Goal: Task Accomplishment & Management: Complete application form

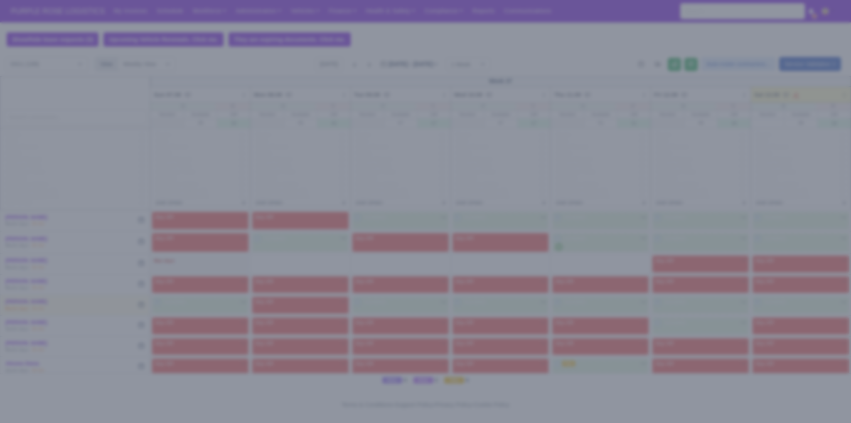
scroll to position [900, 0]
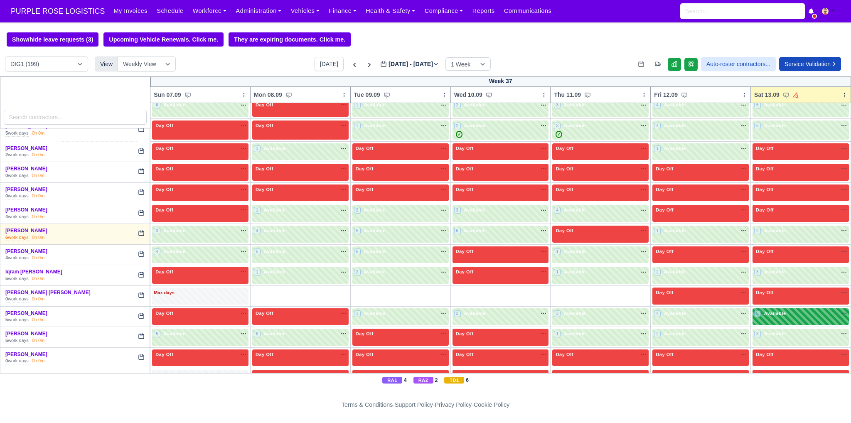
scroll to position [1260, 0]
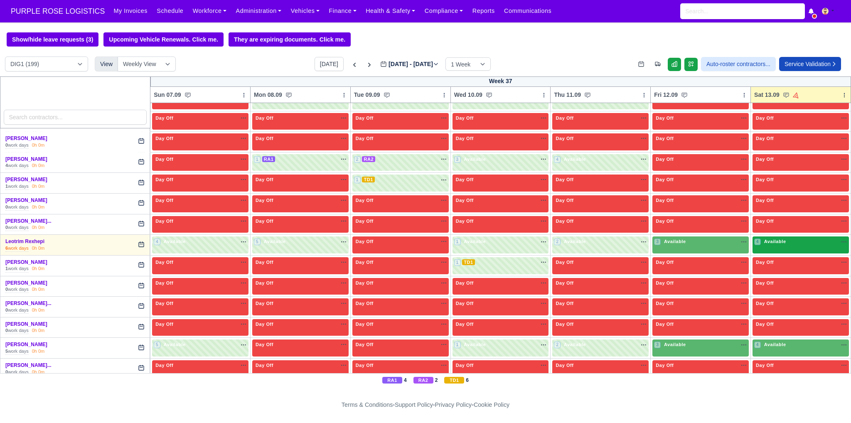
click at [771, 239] on span "Available" at bounding box center [775, 242] width 25 height 6
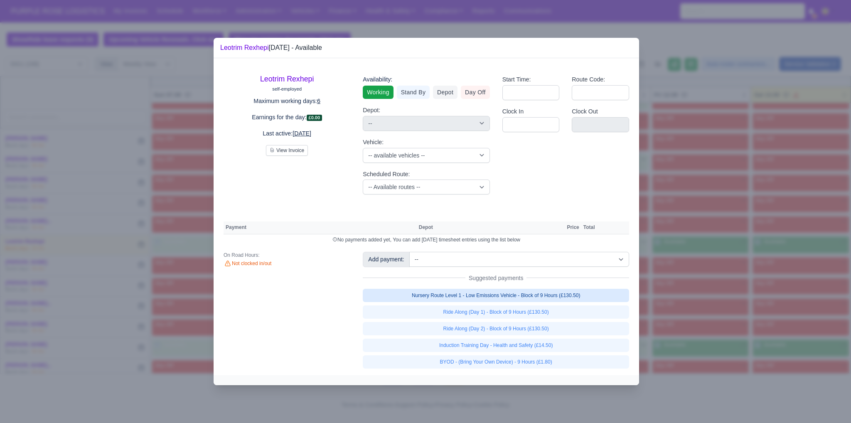
click at [521, 293] on link "Nursery Route Level 1 - Low Emissions Vehicle - Block of 9 Hours (£130.50)" at bounding box center [496, 295] width 266 height 13
select select "1"
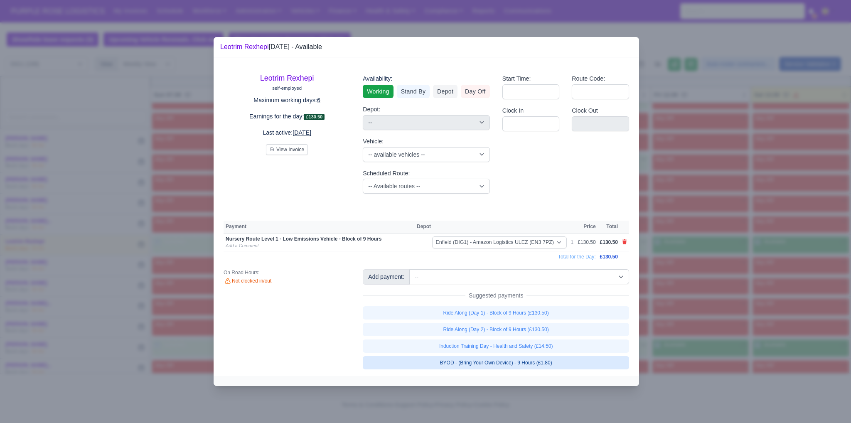
click at [536, 363] on link "BYOD - (Bring Your Own Device) - 9 Hours (£1.80)" at bounding box center [496, 362] width 266 height 13
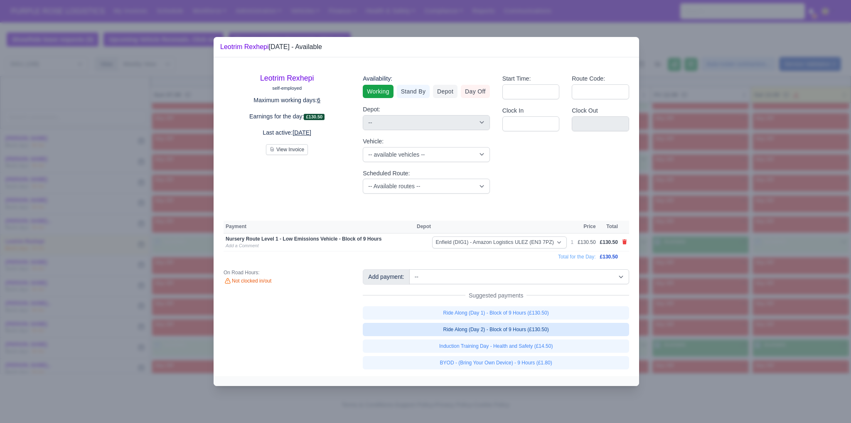
select select "1"
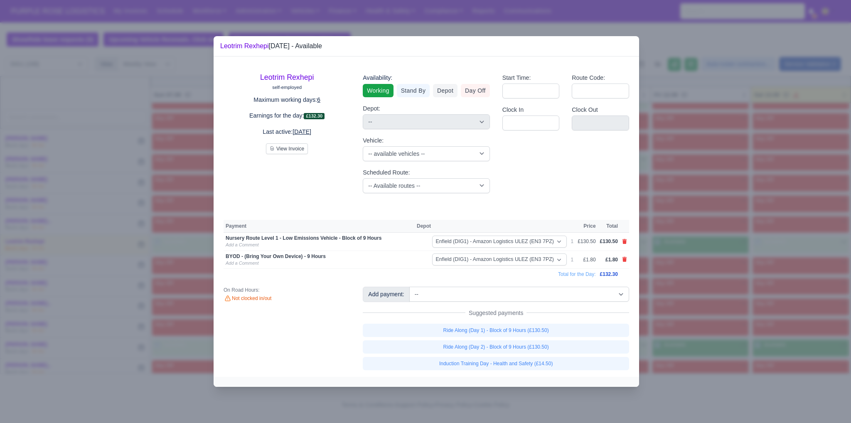
click at [817, 274] on div at bounding box center [425, 211] width 851 height 423
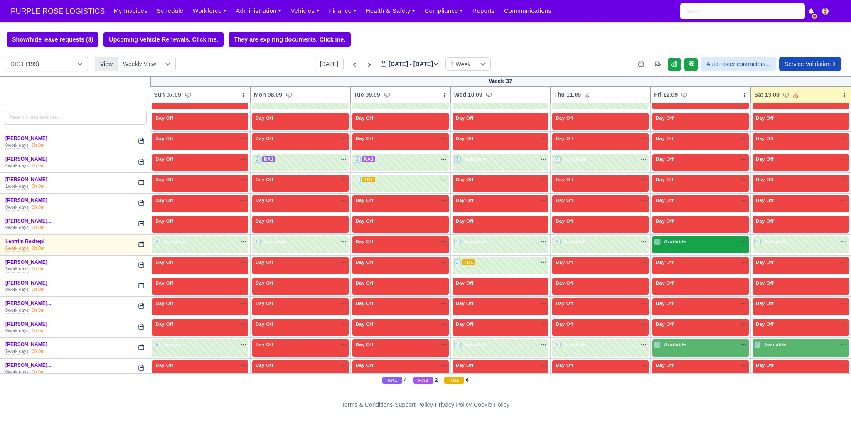
click at [706, 238] on div "3 Available" at bounding box center [700, 244] width 96 height 17
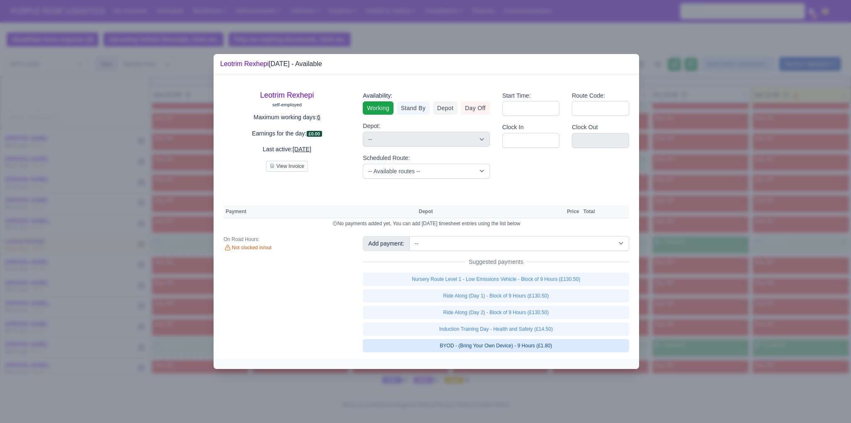
click at [555, 347] on link "BYOD - (Bring Your Own Device) - 9 Hours (£1.80)" at bounding box center [496, 345] width 266 height 13
select select "1"
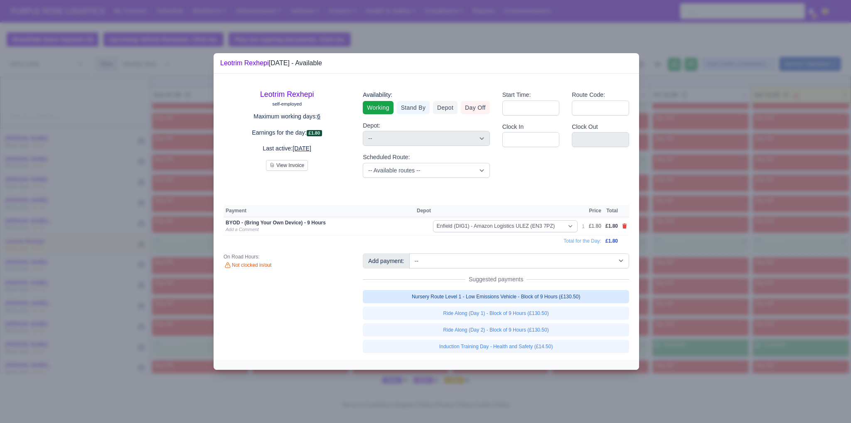
click at [562, 297] on link "Nursery Route Level 1 - Low Emissions Vehicle - Block of 9 Hours (£130.50)" at bounding box center [496, 296] width 266 height 13
select select "1"
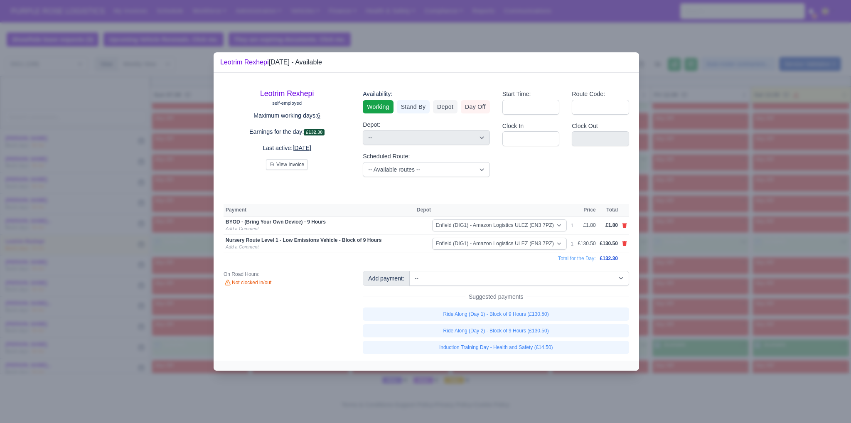
click at [691, 306] on div at bounding box center [425, 211] width 851 height 423
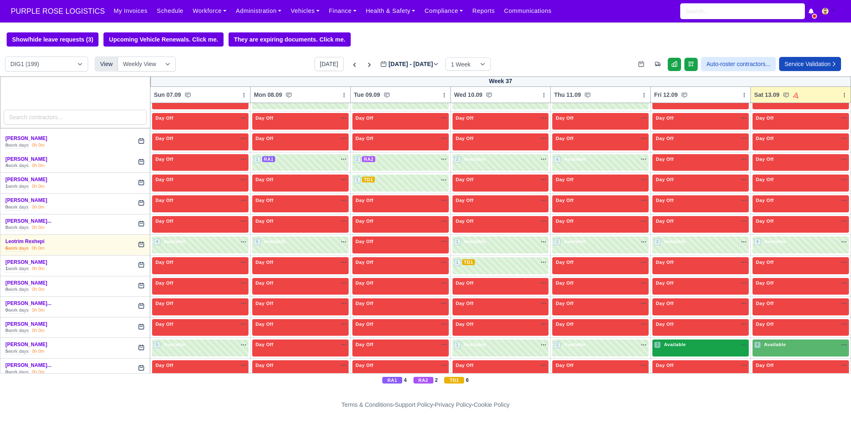
click at [690, 341] on div "3 Available" at bounding box center [700, 347] width 96 height 17
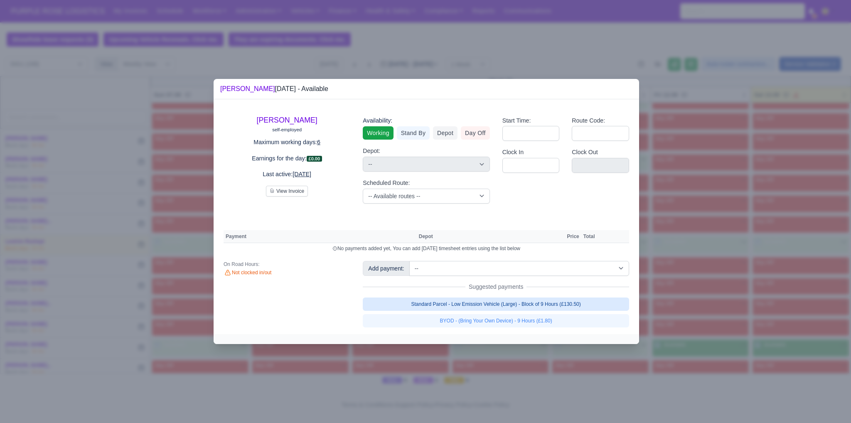
click at [572, 303] on link "Standard Parcel - Low Emission Vehicle (Large) - Block of 9 Hours (£130.50)" at bounding box center [496, 304] width 266 height 13
select select "1"
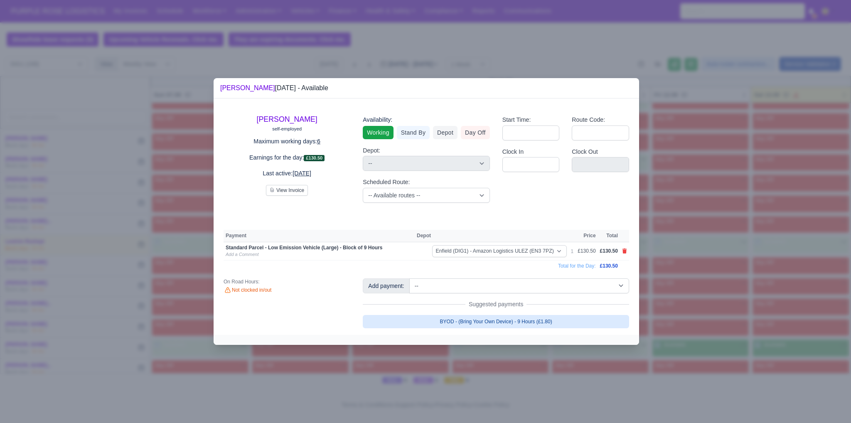
click at [557, 320] on link "BYOD - (Bring Your Own Device) - 9 Hours (£1.80)" at bounding box center [496, 321] width 266 height 13
select select "1"
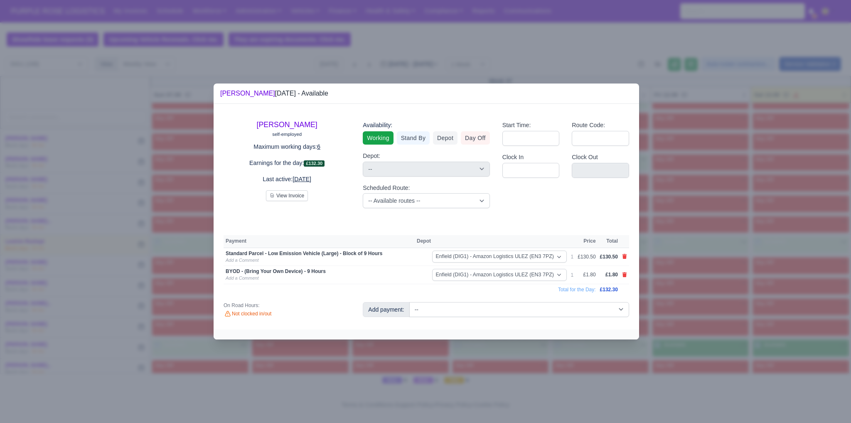
click at [716, 335] on div at bounding box center [425, 211] width 851 height 423
click at [778, 335] on div at bounding box center [425, 211] width 851 height 423
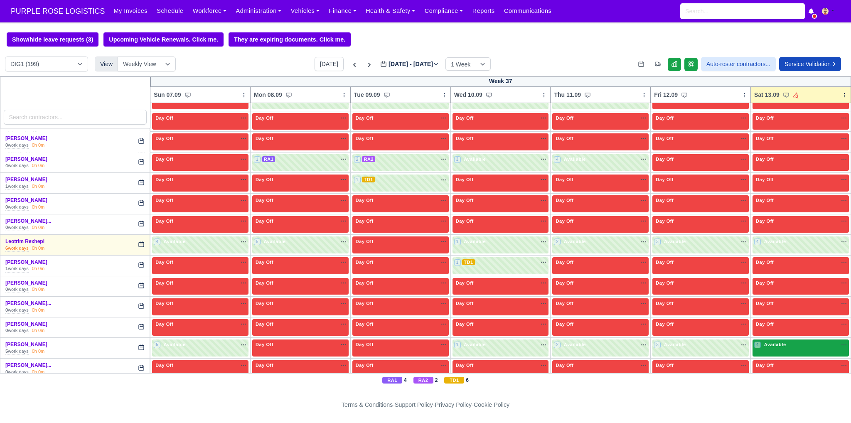
click at [790, 340] on div "4 Available" at bounding box center [801, 347] width 96 height 17
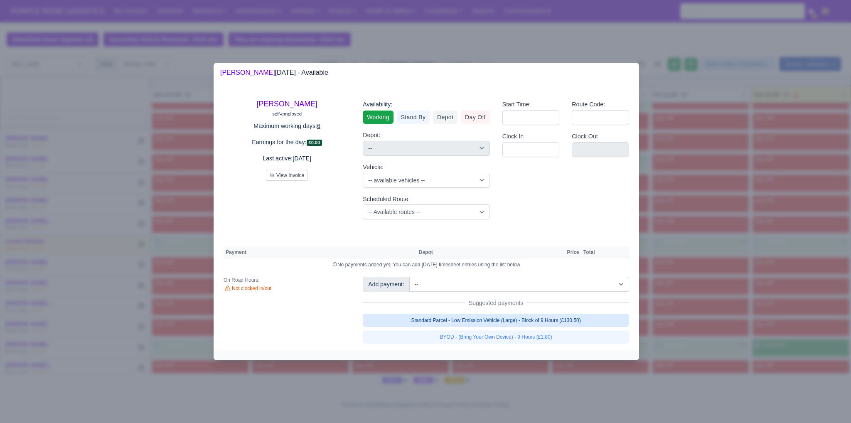
click at [563, 320] on link "Standard Parcel - Low Emission Vehicle (Large) - Block of 9 Hours (£130.50)" at bounding box center [496, 320] width 266 height 13
select select "1"
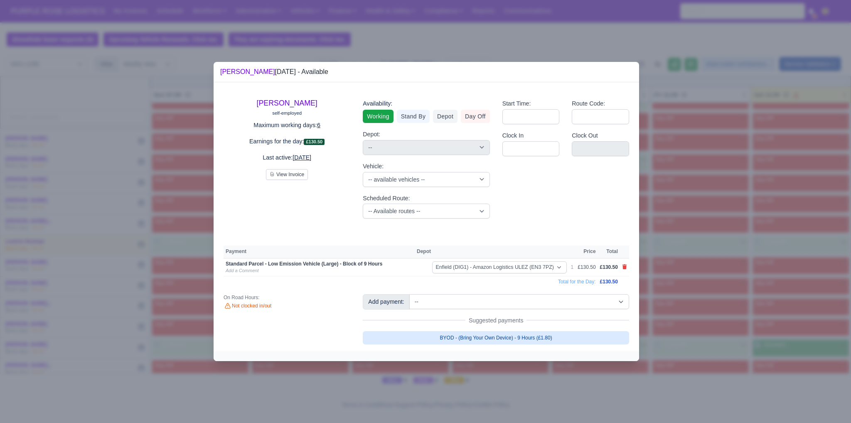
click at [547, 338] on link "BYOD - (Bring Your Own Device) - 9 Hours (£1.80)" at bounding box center [496, 337] width 266 height 13
select select "1"
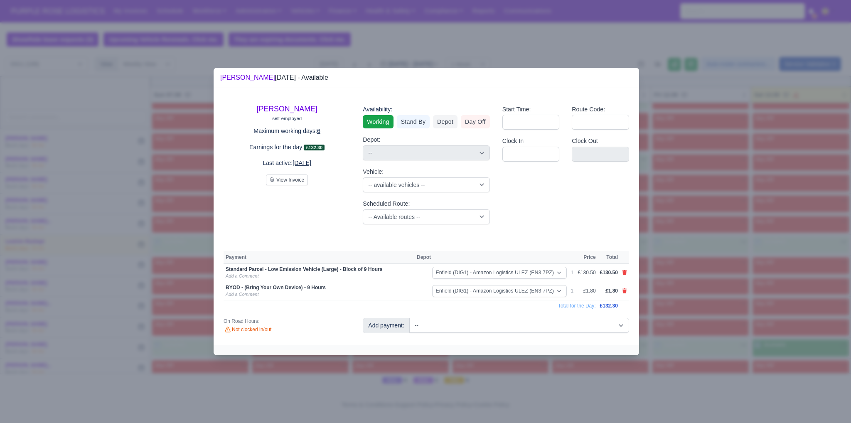
click at [686, 332] on div at bounding box center [425, 211] width 851 height 423
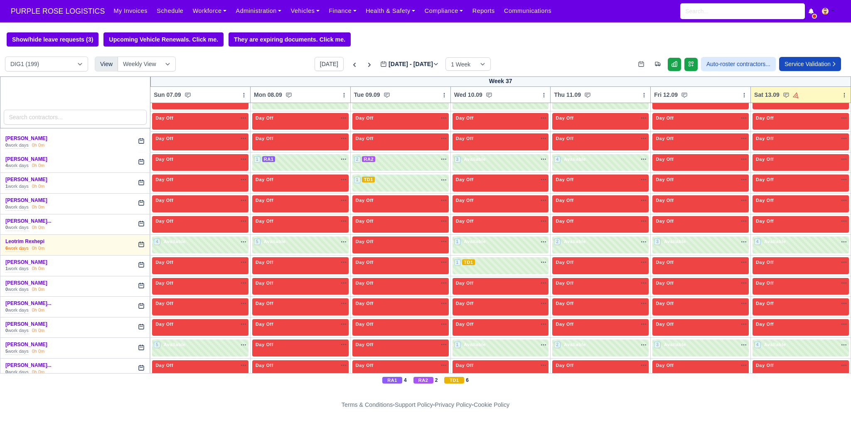
scroll to position [1440, 0]
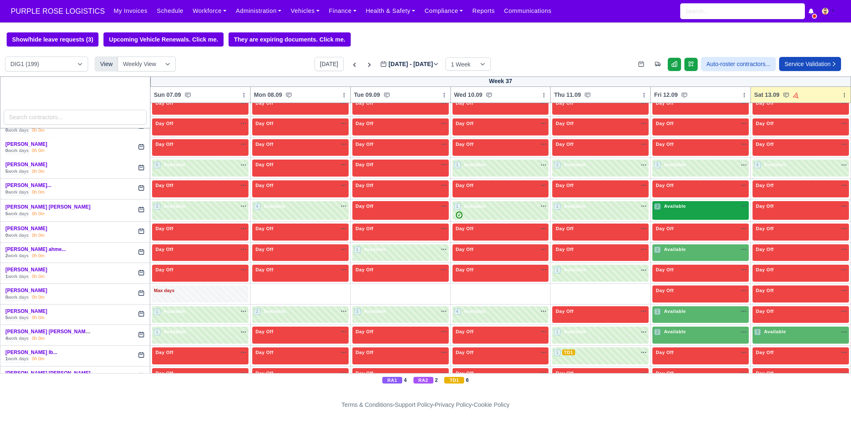
click at [692, 203] on div "3 Available na" at bounding box center [700, 207] width 93 height 9
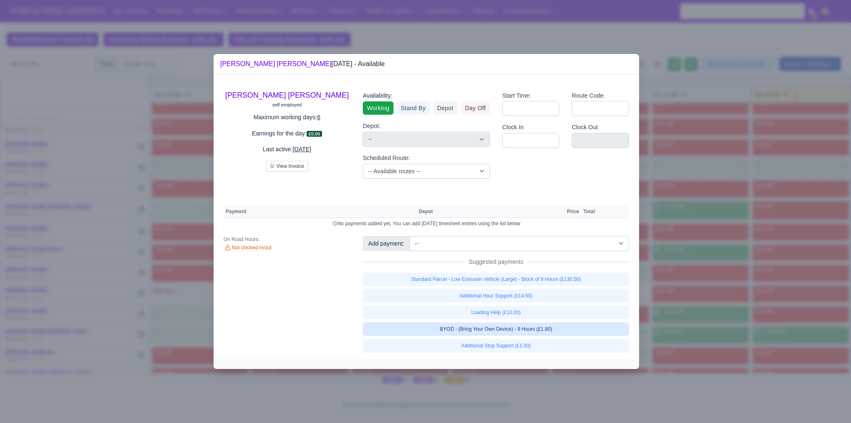
click at [541, 330] on link "BYOD - (Bring Your Own Device) - 9 Hours (£1.80)" at bounding box center [496, 328] width 266 height 13
select select "1"
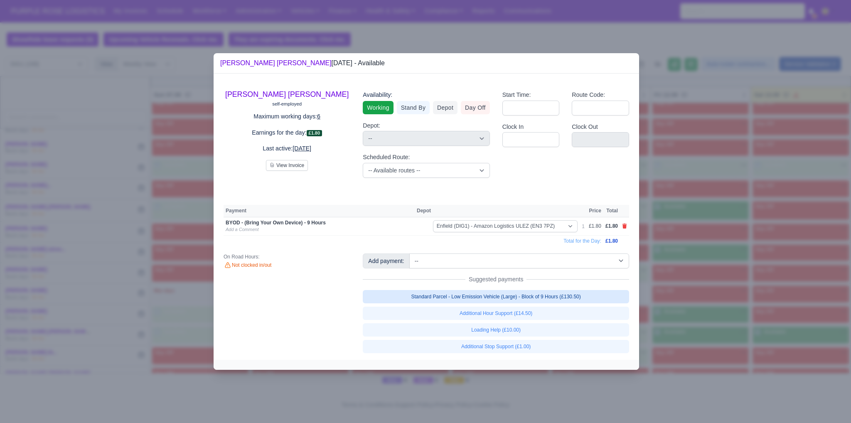
click at [576, 293] on link "Standard Parcel - Low Emission Vehicle (Large) - Block of 9 Hours (£130.50)" at bounding box center [496, 296] width 266 height 13
select select "1"
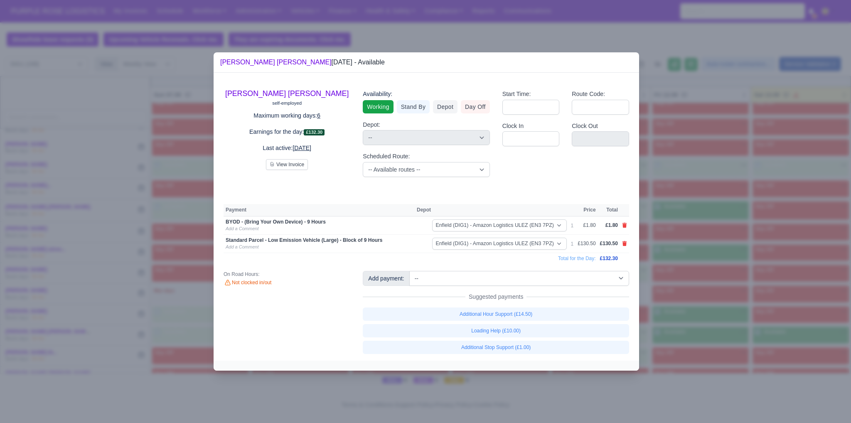
click at [719, 322] on div at bounding box center [425, 211] width 851 height 423
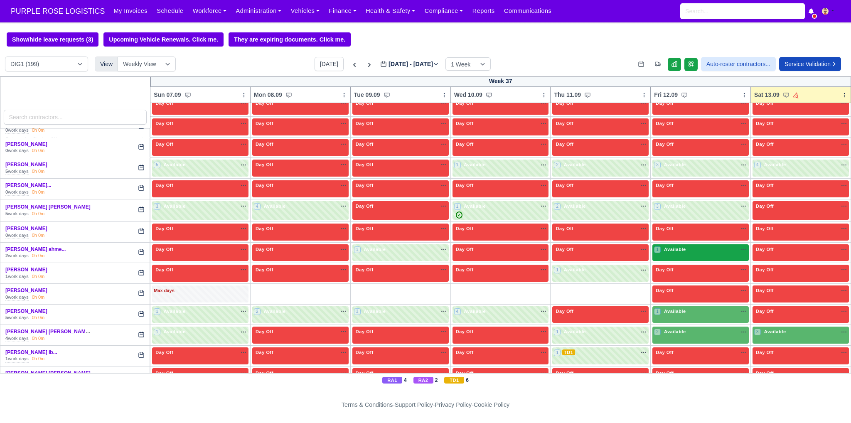
click at [682, 246] on div "1 Available na" at bounding box center [700, 249] width 93 height 7
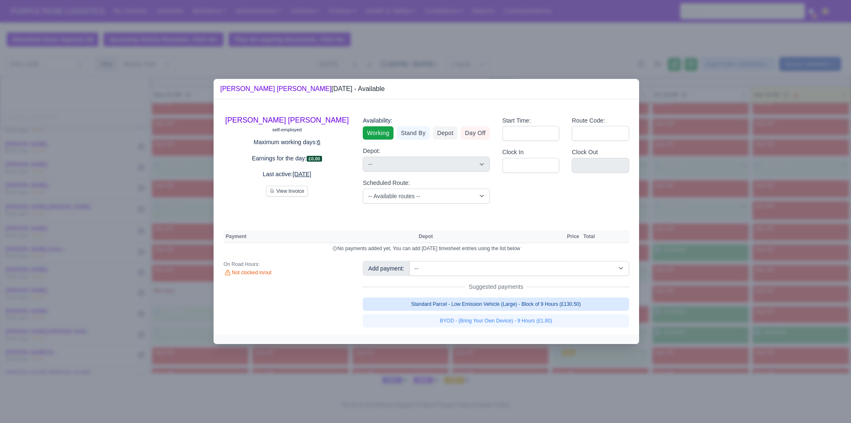
click at [579, 308] on link "Standard Parcel - Low Emission Vehicle (Large) - Block of 9 Hours (£130.50)" at bounding box center [496, 304] width 266 height 13
select select "1"
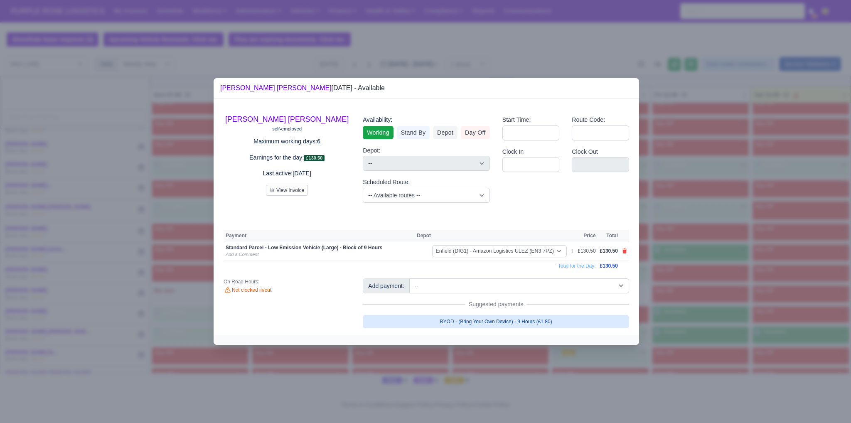
click at [565, 320] on link "BYOD - (Bring Your Own Device) - 9 Hours (£1.80)" at bounding box center [496, 321] width 266 height 13
select select "1"
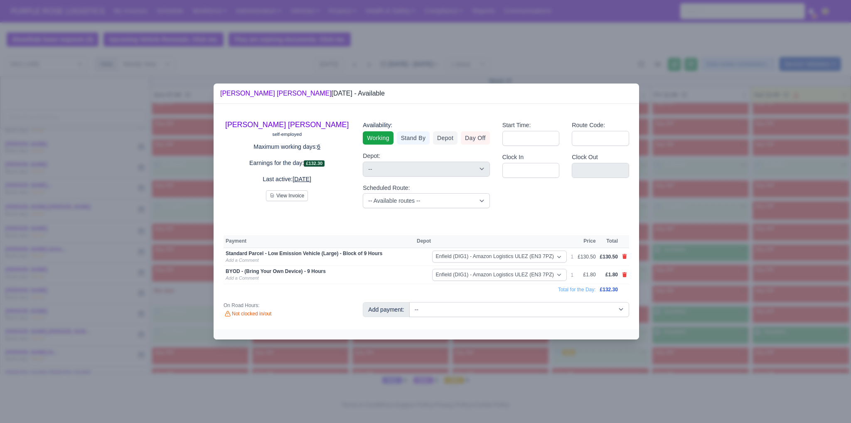
click at [726, 336] on div at bounding box center [425, 211] width 851 height 423
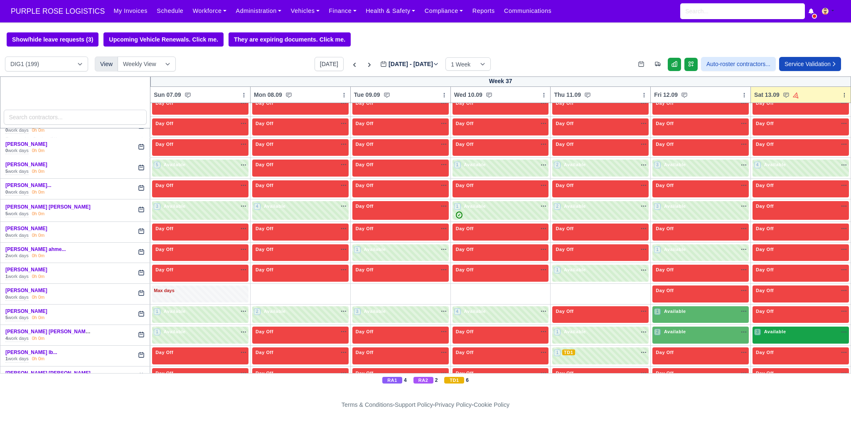
click at [791, 328] on div "3 Available na" at bounding box center [800, 331] width 93 height 7
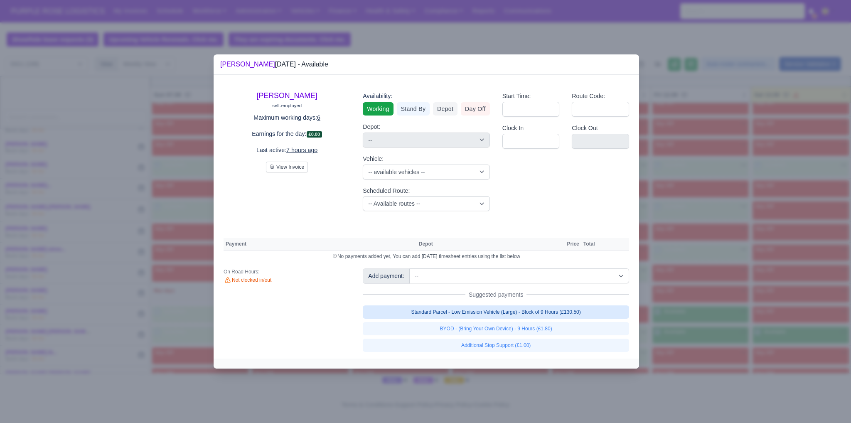
click at [541, 315] on link "Standard Parcel - Low Emission Vehicle (Large) - Block of 9 Hours (£130.50)" at bounding box center [496, 311] width 266 height 13
select select "1"
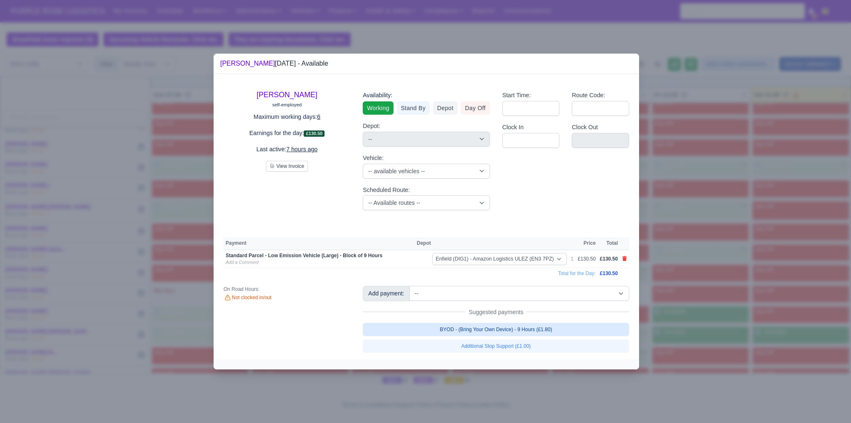
click at [533, 326] on link "BYOD - (Bring Your Own Device) - 9 Hours (£1.80)" at bounding box center [496, 329] width 266 height 13
select select "1"
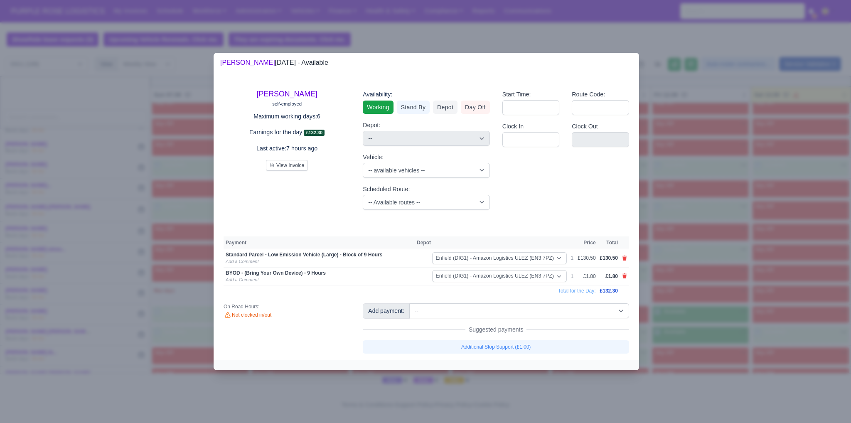
click at [702, 336] on div at bounding box center [425, 211] width 851 height 423
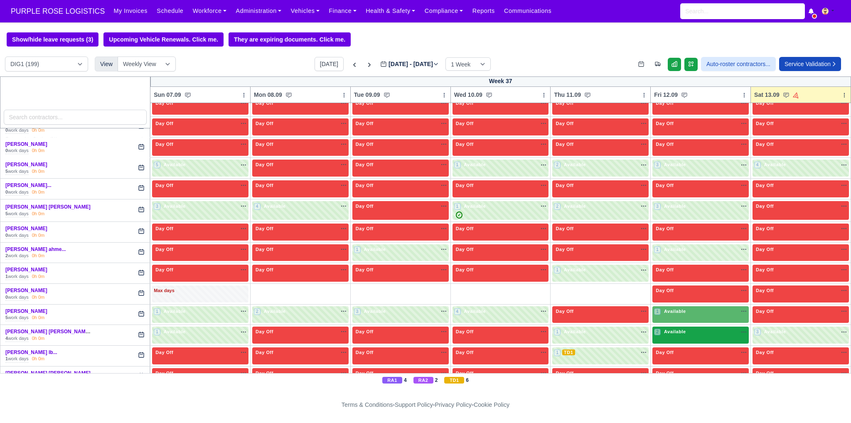
click at [685, 328] on div "2 Available na" at bounding box center [700, 331] width 93 height 7
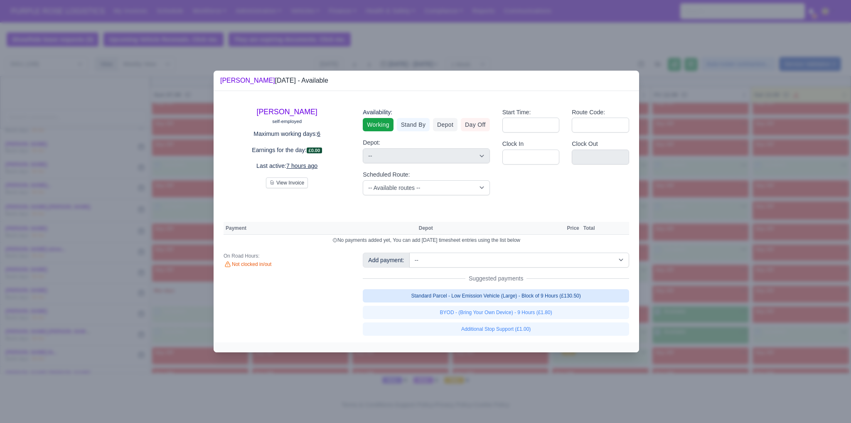
click at [580, 296] on link "Standard Parcel - Low Emission Vehicle (Large) - Block of 9 Hours (£130.50)" at bounding box center [496, 295] width 266 height 13
select select "1"
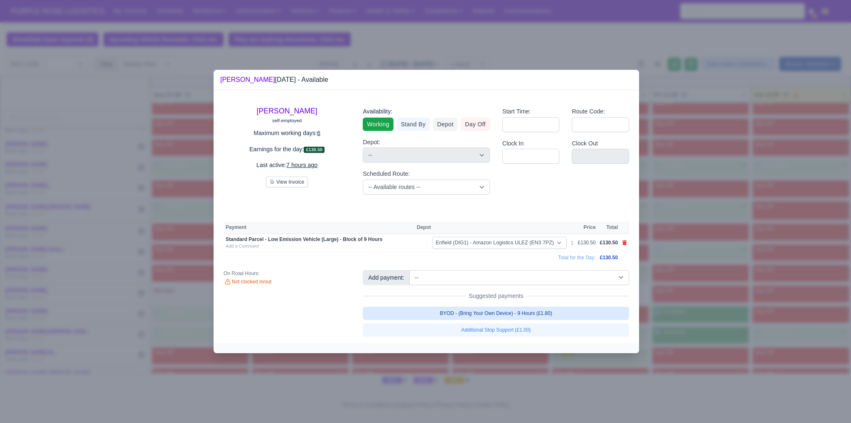
click at [557, 315] on link "BYOD - (Bring Your Own Device) - 9 Hours (£1.80)" at bounding box center [496, 313] width 266 height 13
select select "1"
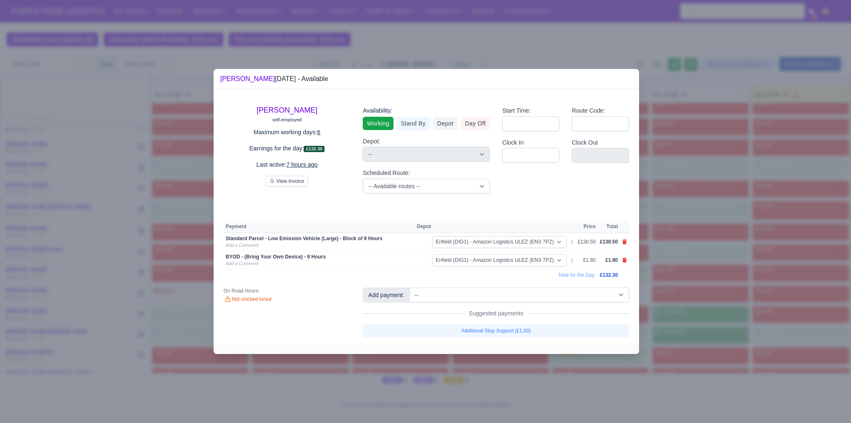
click at [668, 315] on div at bounding box center [425, 211] width 851 height 423
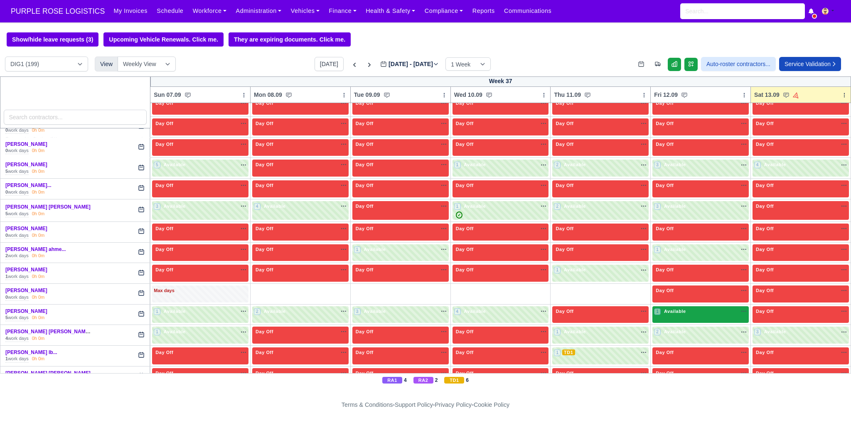
click at [707, 308] on div "1 Available na" at bounding box center [700, 311] width 93 height 7
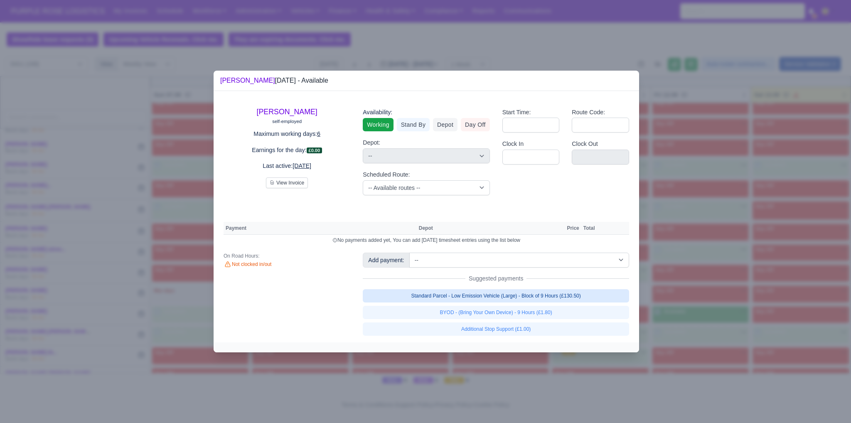
click at [577, 297] on link "Standard Parcel - Low Emission Vehicle (Large) - Block of 9 Hours (£130.50)" at bounding box center [496, 295] width 266 height 13
select select "1"
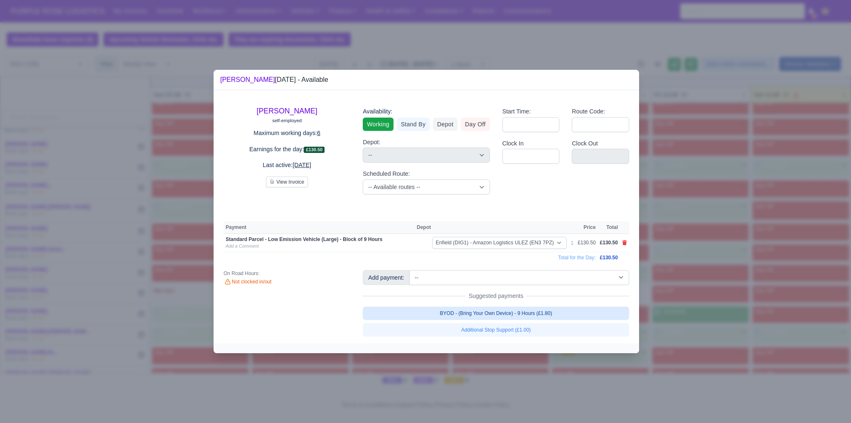
click at [553, 316] on link "BYOD - (Bring Your Own Device) - 9 Hours (£1.80)" at bounding box center [496, 313] width 266 height 13
select select "1"
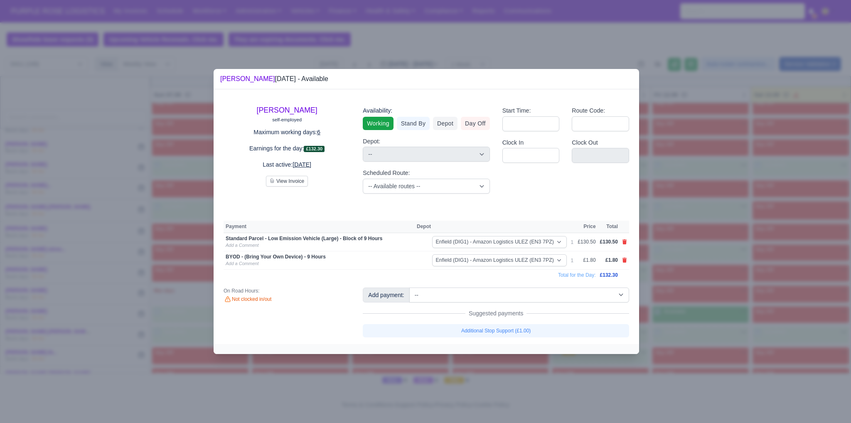
click at [691, 328] on div at bounding box center [425, 211] width 851 height 423
click at [703, 324] on div at bounding box center [425, 211] width 851 height 423
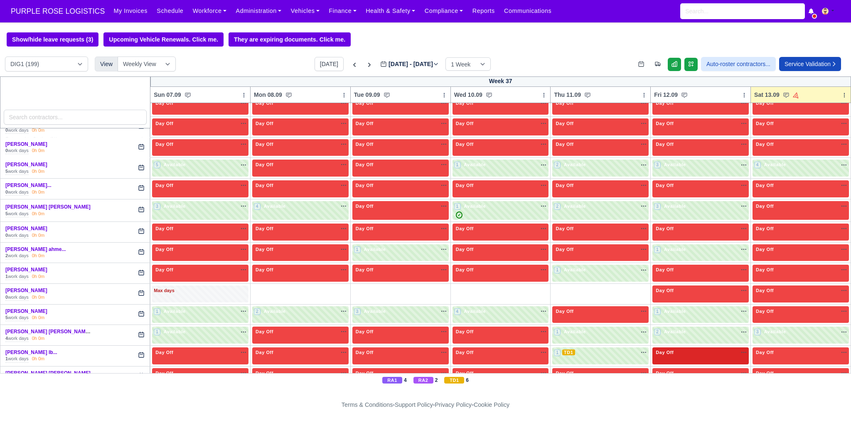
scroll to position [1621, 0]
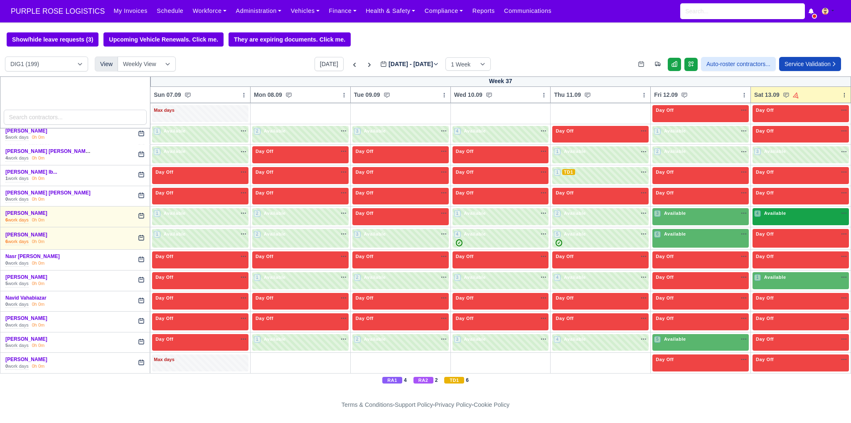
click at [777, 210] on span "Available" at bounding box center [775, 213] width 25 height 6
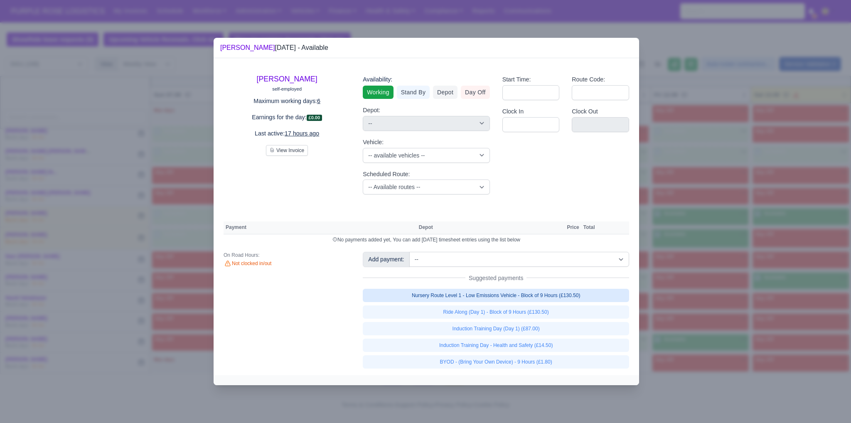
click at [578, 297] on link "Nursery Route Level 1 - Low Emissions Vehicle - Block of 9 Hours (£130.50)" at bounding box center [496, 295] width 266 height 13
select select "1"
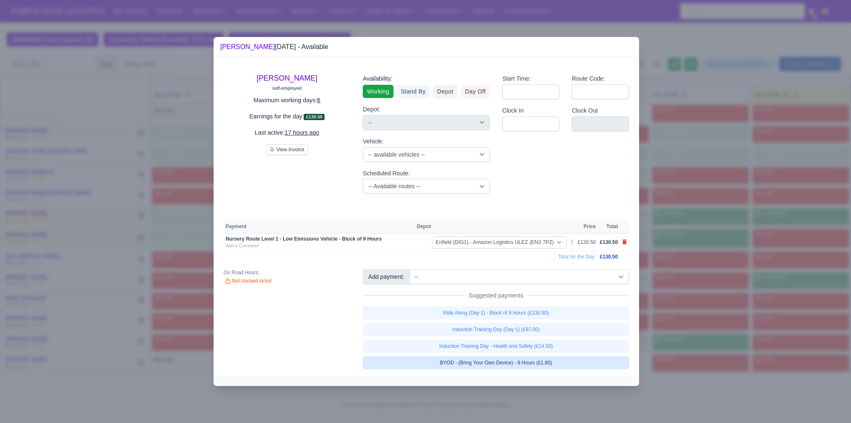
click at [561, 361] on link "BYOD - (Bring Your Own Device) - 9 Hours (£1.80)" at bounding box center [496, 362] width 266 height 13
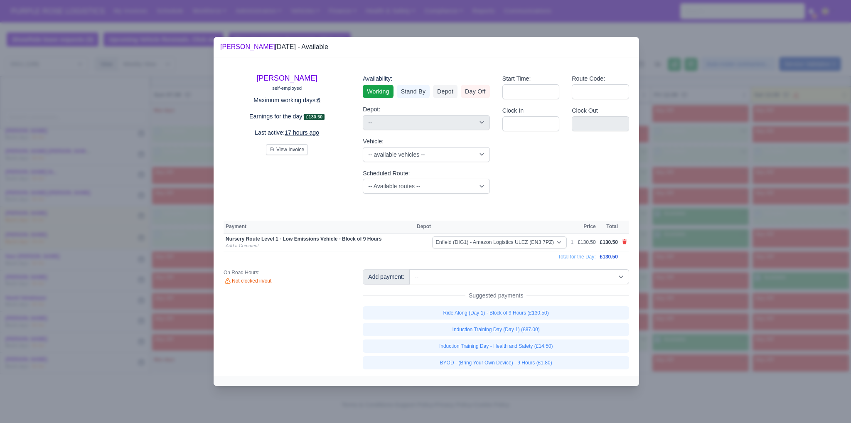
select select "1"
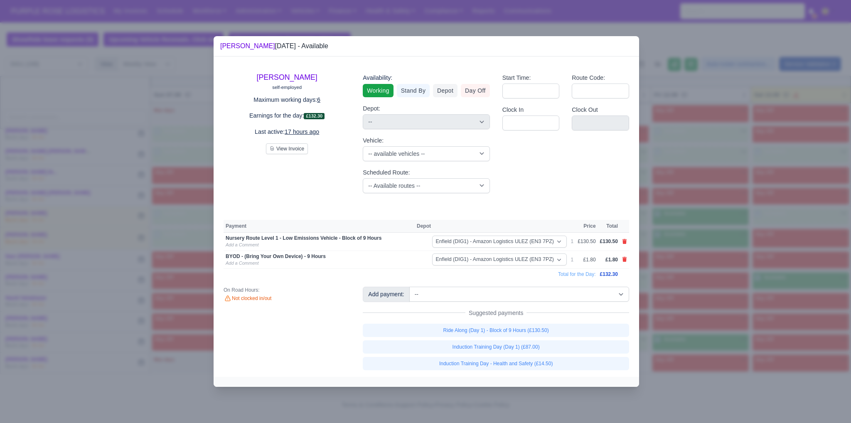
click at [690, 320] on div at bounding box center [425, 211] width 851 height 423
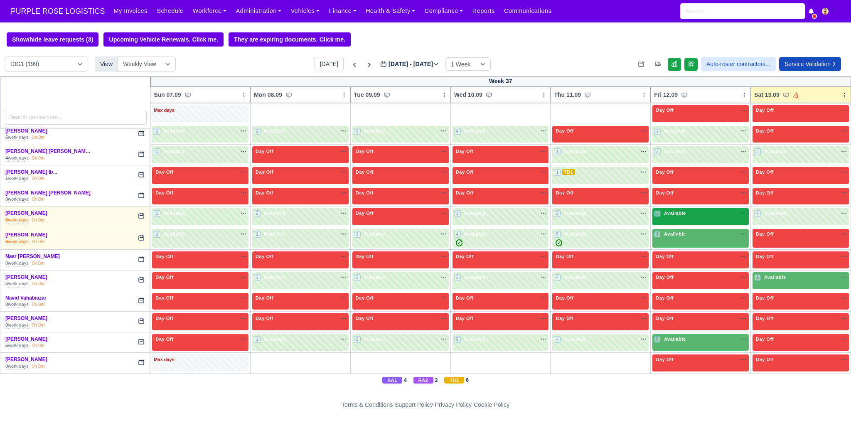
click at [698, 210] on div "3 Available" at bounding box center [700, 216] width 96 height 17
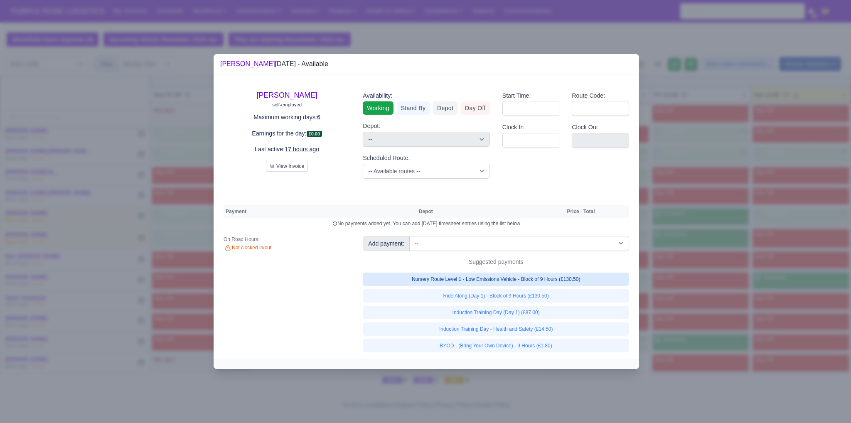
click at [604, 276] on link "Nursery Route Level 1 - Low Emissions Vehicle - Block of 9 Hours (£130.50)" at bounding box center [496, 279] width 266 height 13
select select "1"
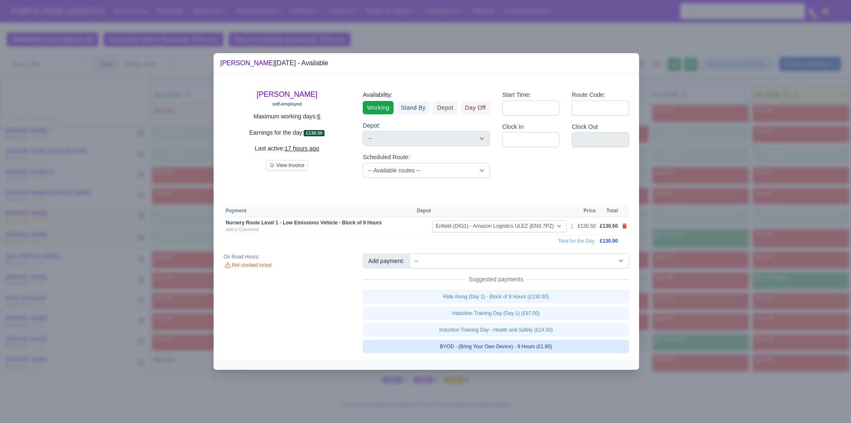
click at [537, 343] on link "BYOD - (Bring Your Own Device) - 9 Hours (£1.80)" at bounding box center [496, 346] width 266 height 13
select select "1"
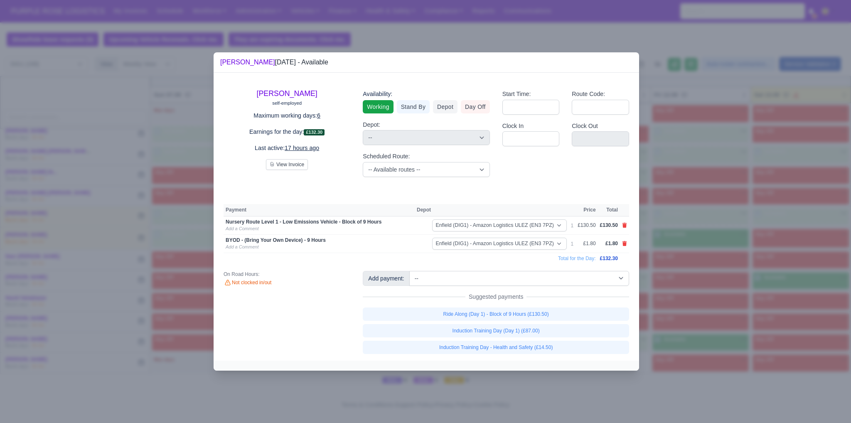
click at [695, 304] on div at bounding box center [425, 211] width 851 height 423
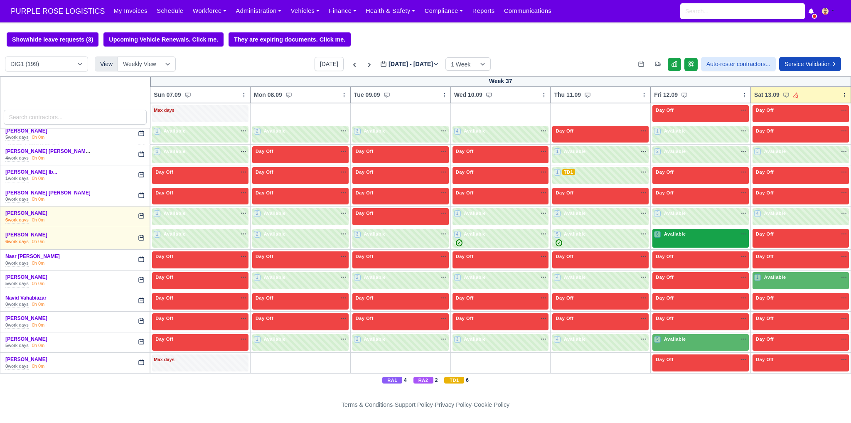
click at [697, 231] on div "6 Available na" at bounding box center [700, 235] width 93 height 9
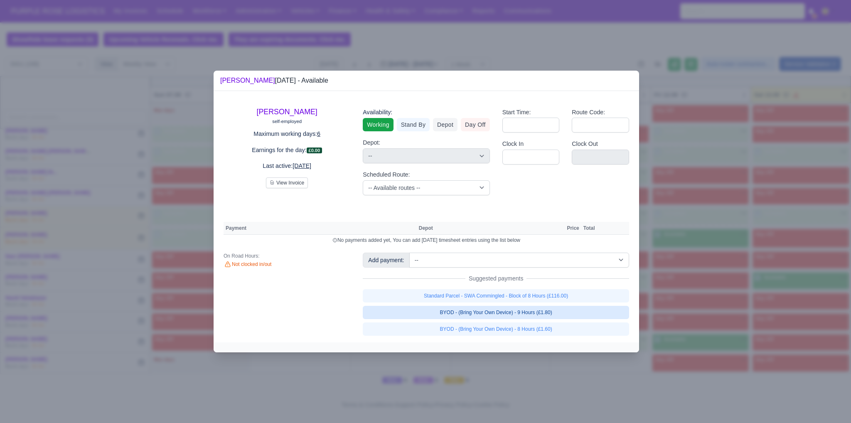
click at [560, 312] on link "BYOD - (Bring Your Own Device) - 9 Hours (£1.80)" at bounding box center [496, 312] width 266 height 13
select select "1"
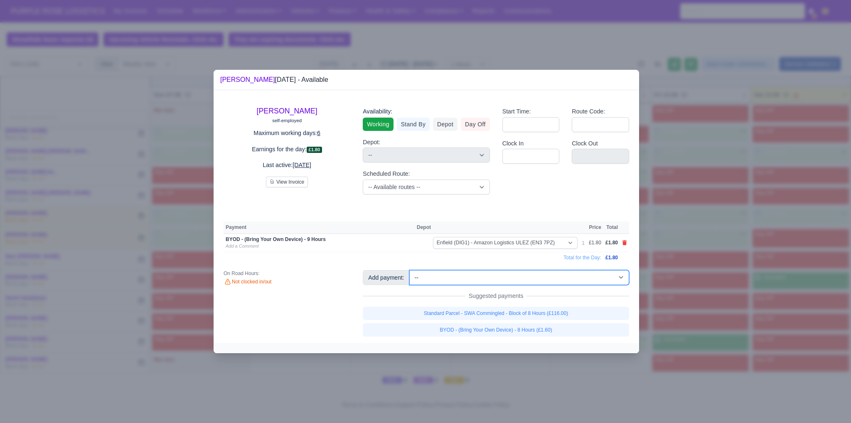
click at [594, 279] on select "-- Additional Hour Support (£14.50) Additional Hour Support (Walkers) (£13.50) …" at bounding box center [519, 277] width 220 height 15
select select "110"
click at [409, 270] on select "-- Additional Hour Support (£14.50) Additional Hour Support (Walkers) (£13.50) …" at bounding box center [519, 277] width 220 height 15
select select "1"
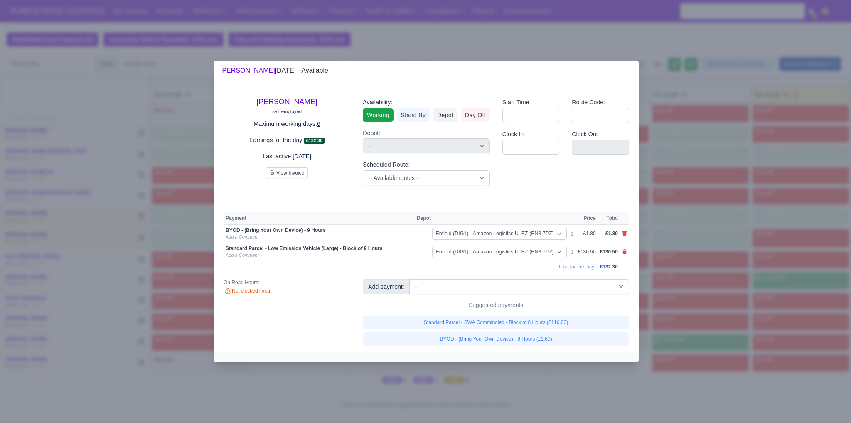
click at [711, 248] on div at bounding box center [425, 211] width 851 height 423
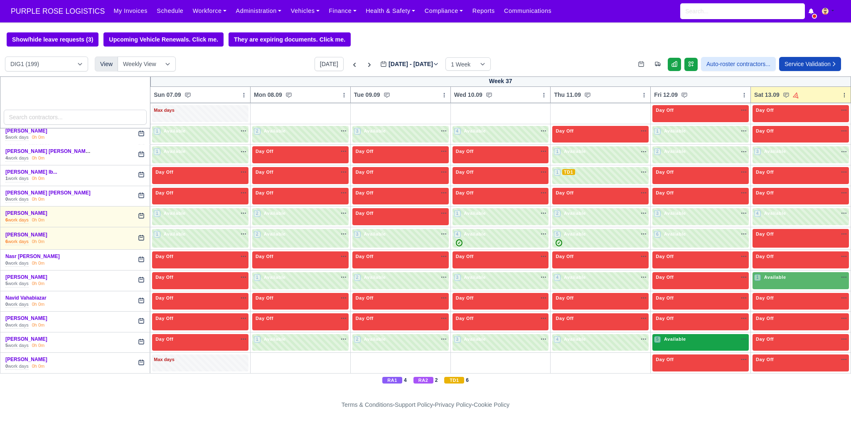
click at [678, 336] on div "5 Available na" at bounding box center [700, 340] width 93 height 9
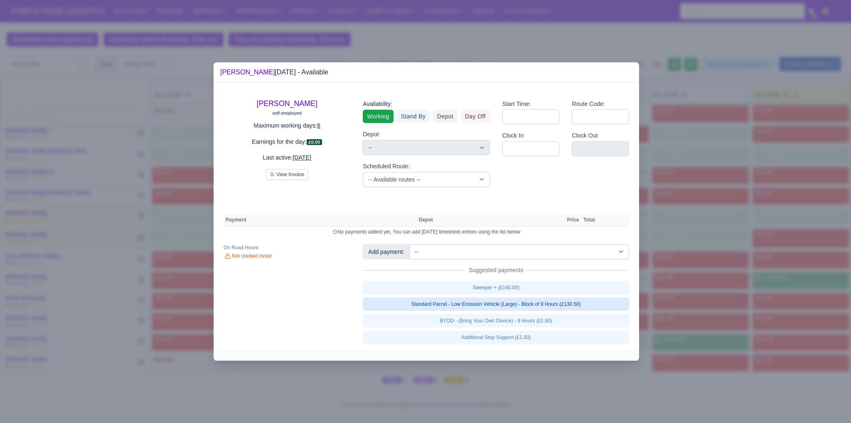
click at [522, 303] on link "Standard Parcel - Low Emission Vehicle (Large) - Block of 9 Hours (£130.50)" at bounding box center [496, 304] width 266 height 13
select select "1"
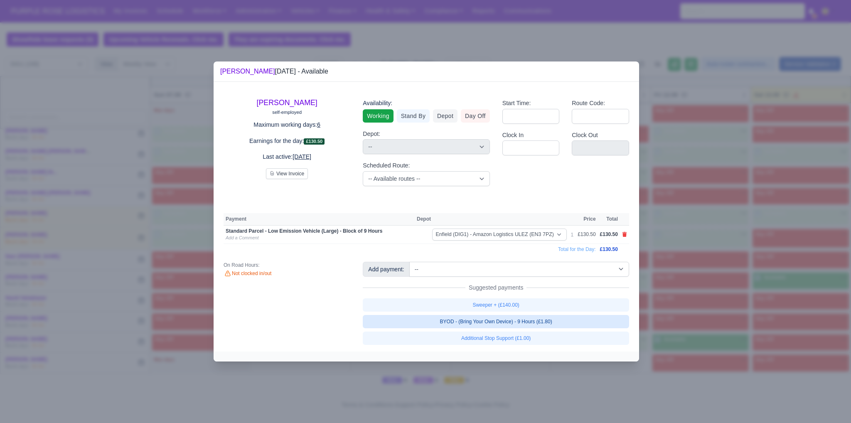
click at [520, 323] on link "BYOD - (Bring Your Own Device) - 9 Hours (£1.80)" at bounding box center [496, 321] width 266 height 13
select select "1"
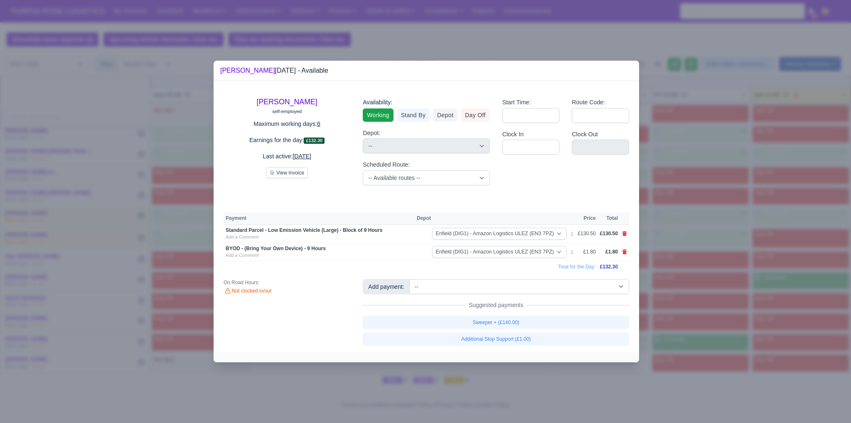
click at [721, 315] on div at bounding box center [425, 211] width 851 height 423
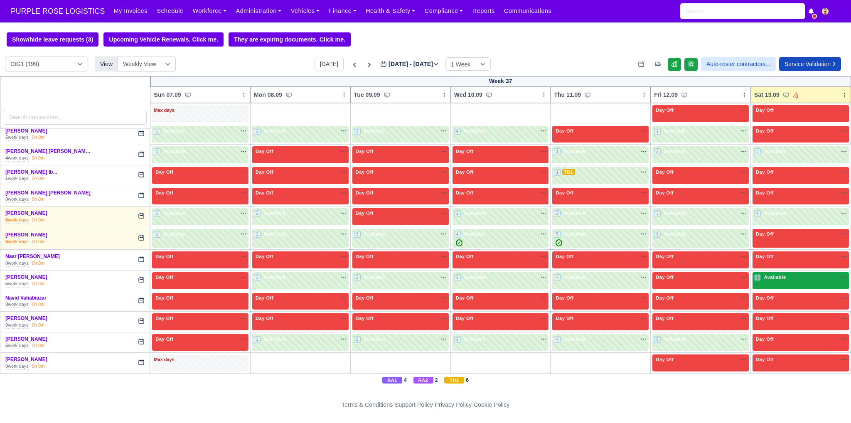
click at [796, 274] on div "1 Available na" at bounding box center [800, 277] width 93 height 7
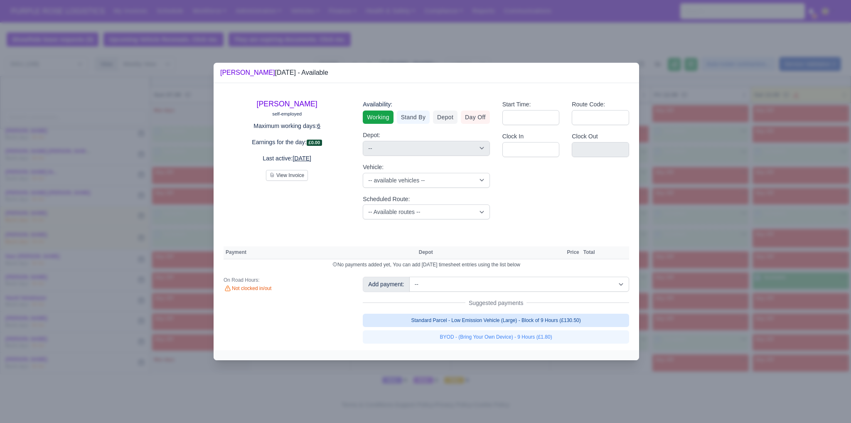
click at [564, 323] on link "Standard Parcel - Low Emission Vehicle (Large) - Block of 9 Hours (£130.50)" at bounding box center [496, 320] width 266 height 13
select select "1"
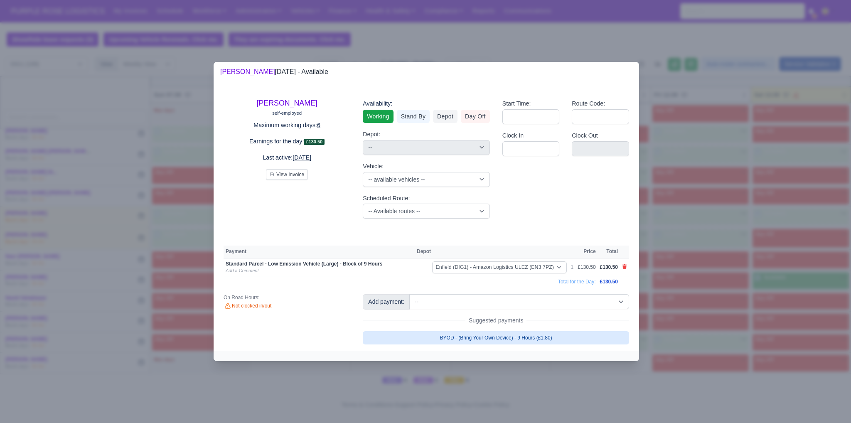
click at [542, 338] on link "BYOD - (Bring Your Own Device) - 9 Hours (£1.80)" at bounding box center [496, 337] width 266 height 13
select select "1"
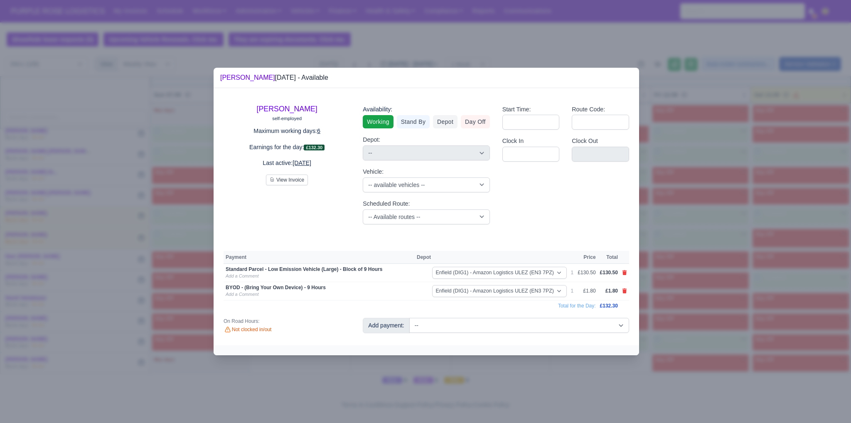
click at [687, 281] on div at bounding box center [425, 211] width 851 height 423
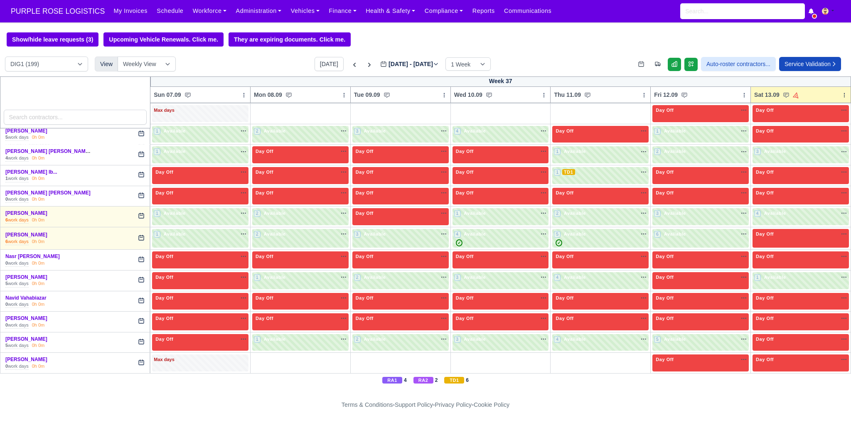
scroll to position [1801, 0]
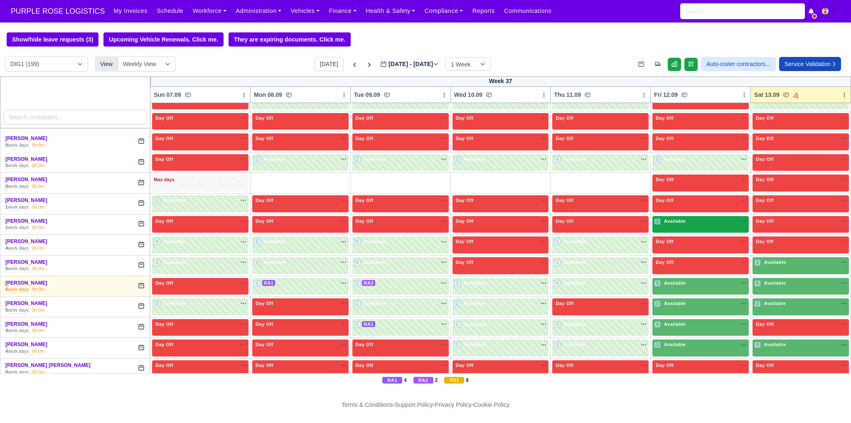
click at [689, 218] on div "1 Available na" at bounding box center [700, 221] width 93 height 7
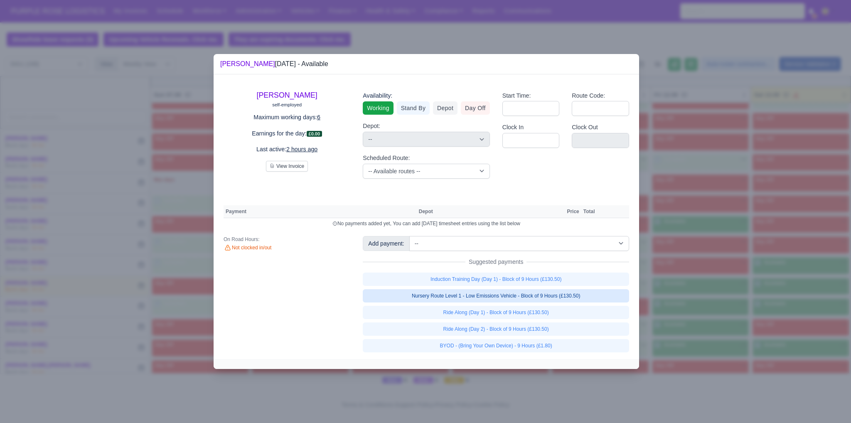
click at [550, 298] on link "Nursery Route Level 1 - Low Emissions Vehicle - Block of 9 Hours (£130.50)" at bounding box center [496, 295] width 266 height 13
select select "1"
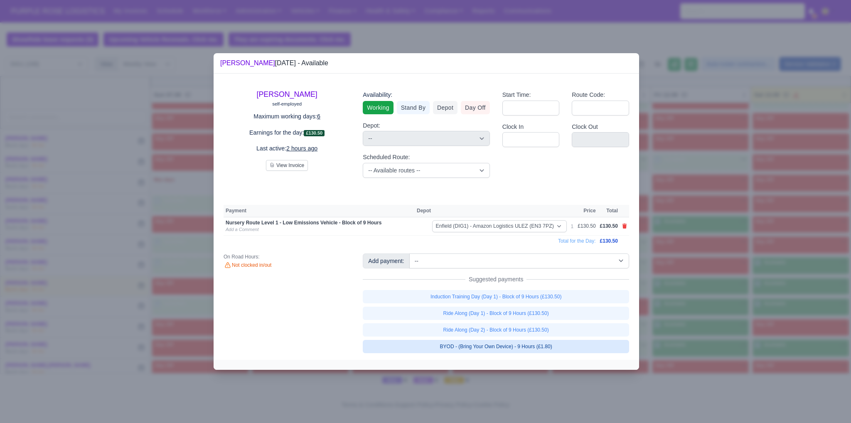
click at [563, 346] on link "BYOD - (Bring Your Own Device) - 9 Hours (£1.80)" at bounding box center [496, 346] width 266 height 13
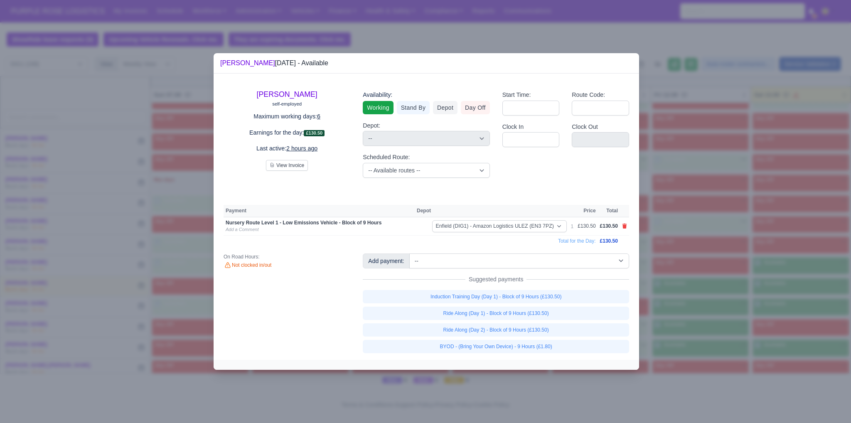
select select "1"
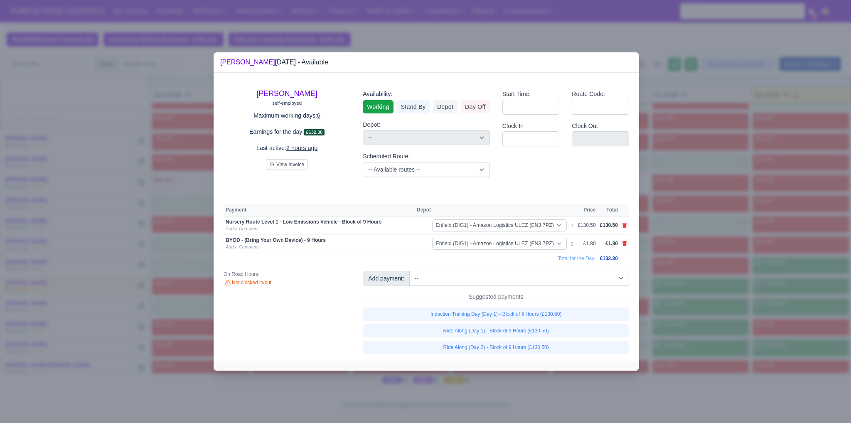
click at [670, 288] on div at bounding box center [425, 211] width 851 height 423
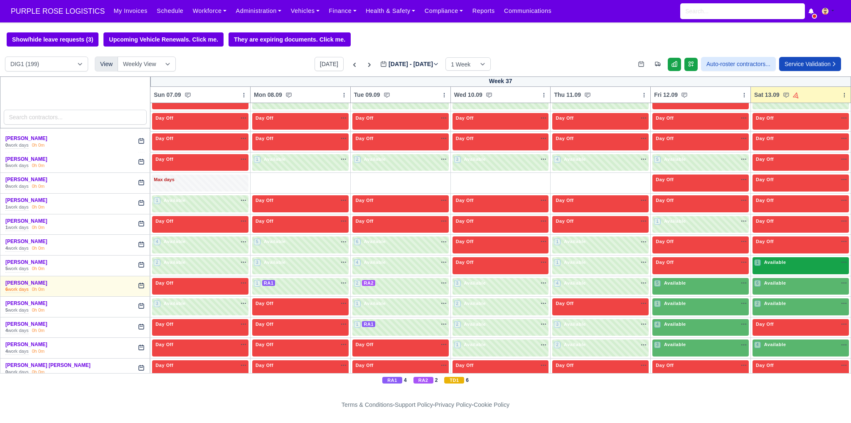
click at [782, 259] on div "1 Available na" at bounding box center [800, 263] width 93 height 9
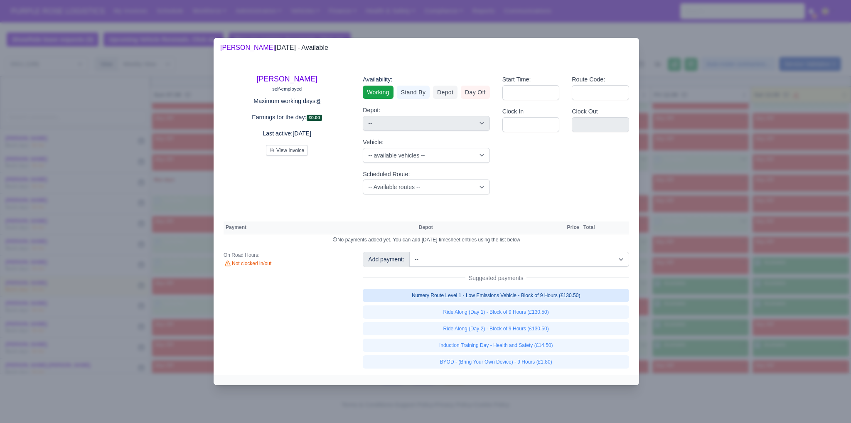
click at [512, 299] on link "Nursery Route Level 1 - Low Emissions Vehicle - Block of 9 Hours (£130.50)" at bounding box center [496, 295] width 266 height 13
select select "1"
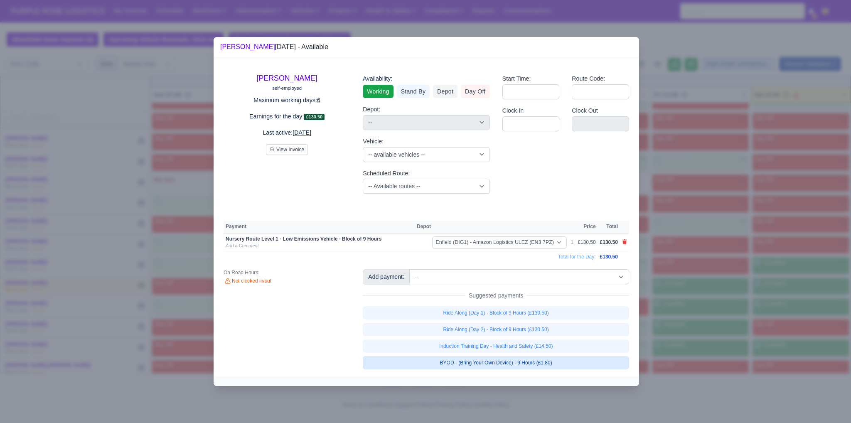
click at [509, 364] on link "BYOD - (Bring Your Own Device) - 9 Hours (£1.80)" at bounding box center [496, 362] width 266 height 13
select select "1"
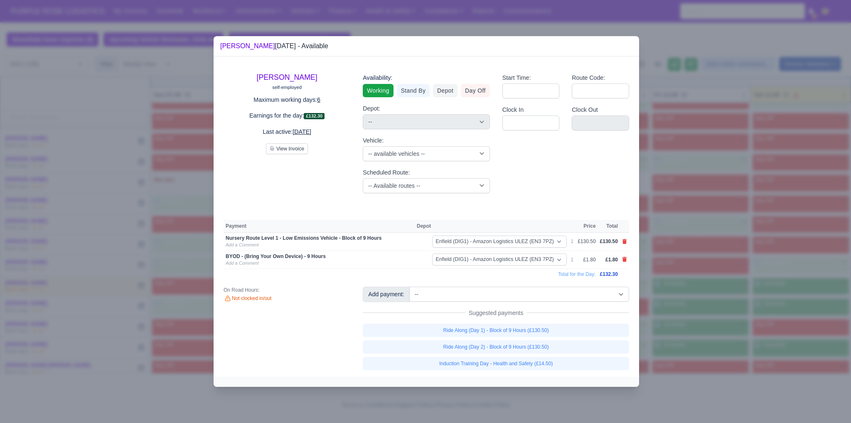
click at [682, 293] on div at bounding box center [425, 211] width 851 height 423
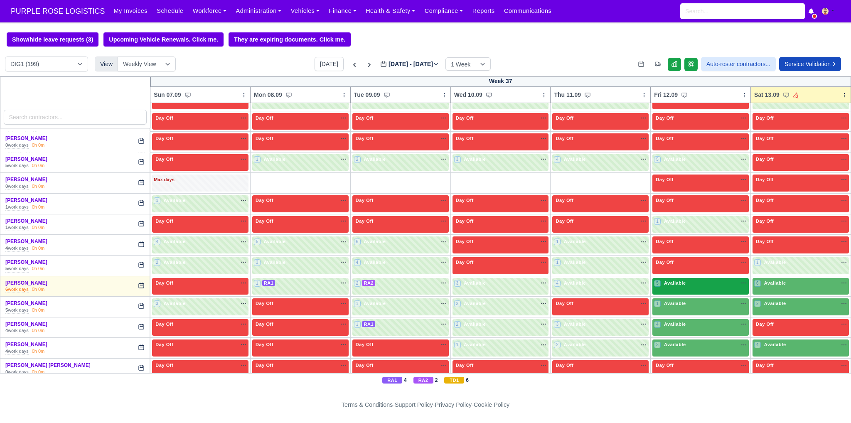
click at [682, 278] on div "5 Available" at bounding box center [700, 286] width 96 height 17
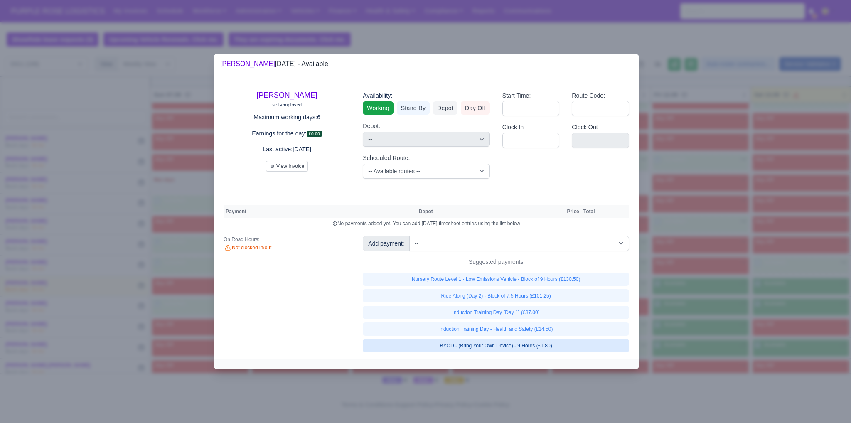
click at [528, 343] on link "BYOD - (Bring Your Own Device) - 9 Hours (£1.80)" at bounding box center [496, 345] width 266 height 13
select select "1"
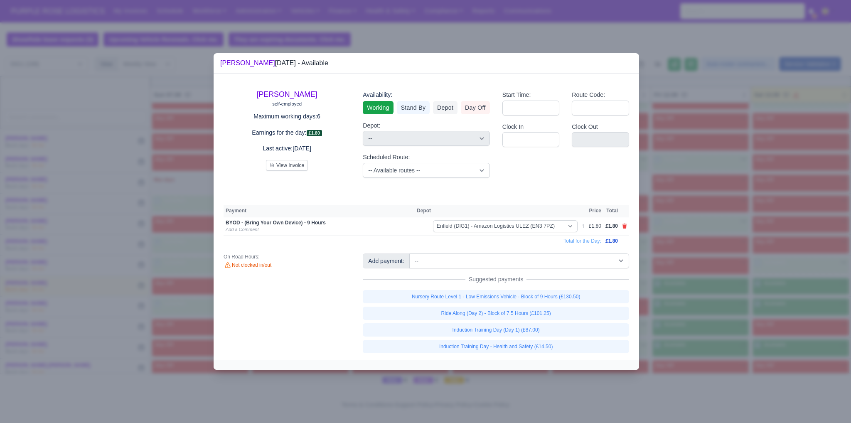
click at [530, 294] on link "Nursery Route Level 1 - Low Emissions Vehicle - Block of 9 Hours (£130.50)" at bounding box center [496, 296] width 266 height 13
select select "1"
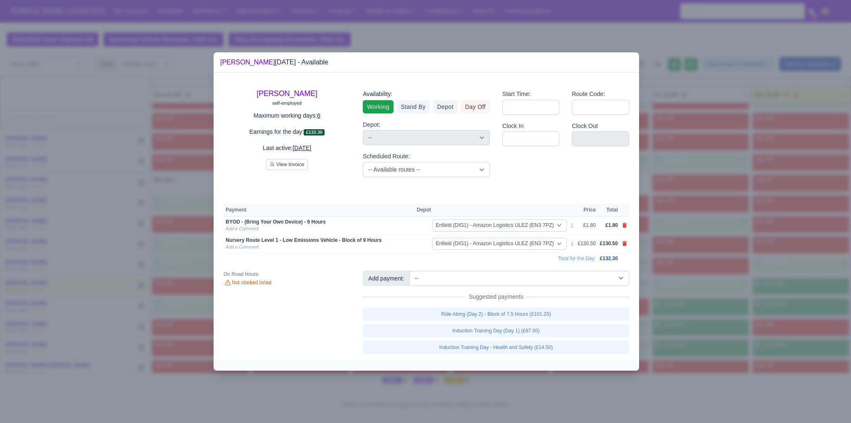
click at [684, 327] on div at bounding box center [425, 211] width 851 height 423
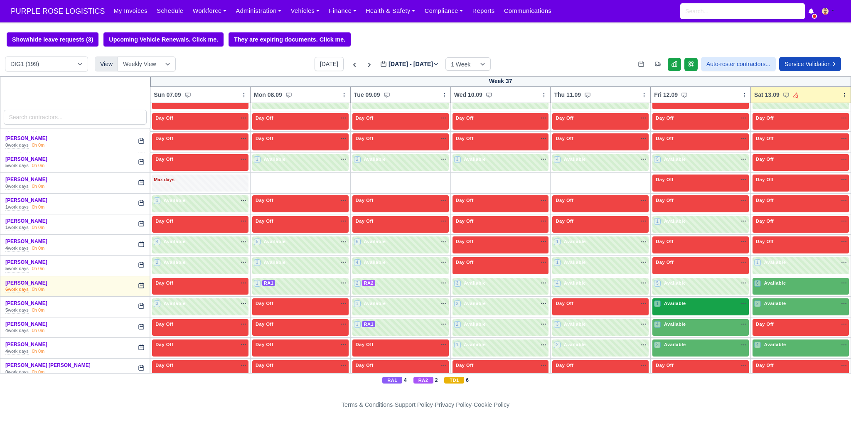
click at [683, 300] on div "1 Available na" at bounding box center [700, 303] width 93 height 7
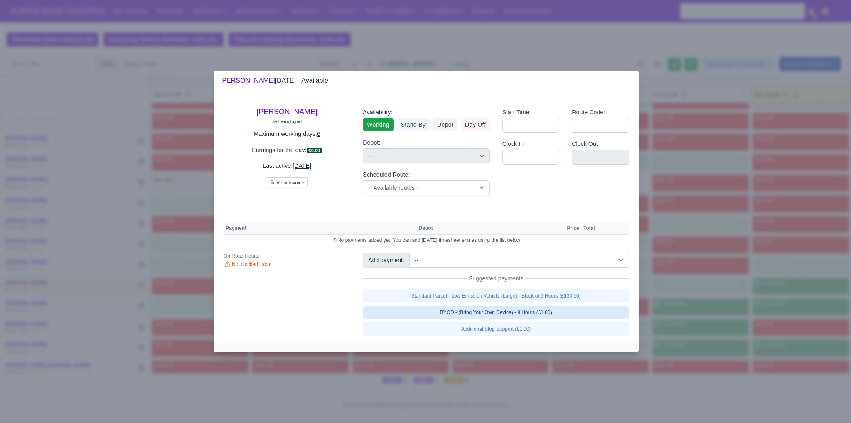
click at [555, 310] on link "BYOD - (Bring Your Own Device) - 9 Hours (£1.80)" at bounding box center [496, 312] width 266 height 13
select select "1"
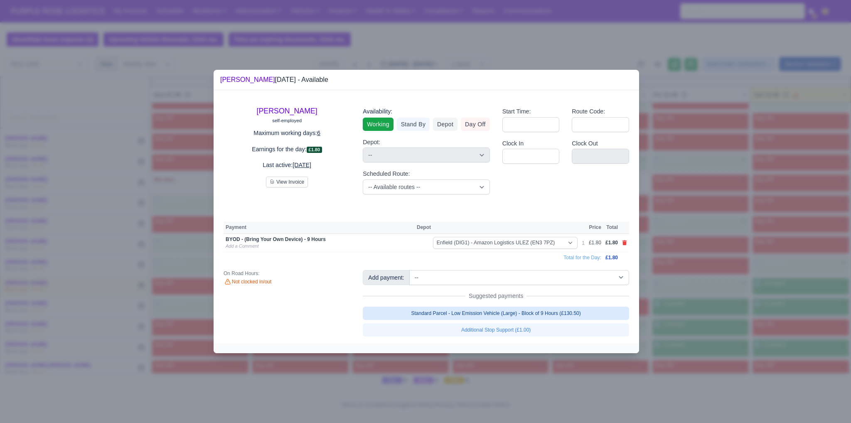
click at [555, 310] on link "Standard Parcel - Low Emission Vehicle (Large) - Block of 9 Hours (£130.50)" at bounding box center [496, 313] width 266 height 13
select select "1"
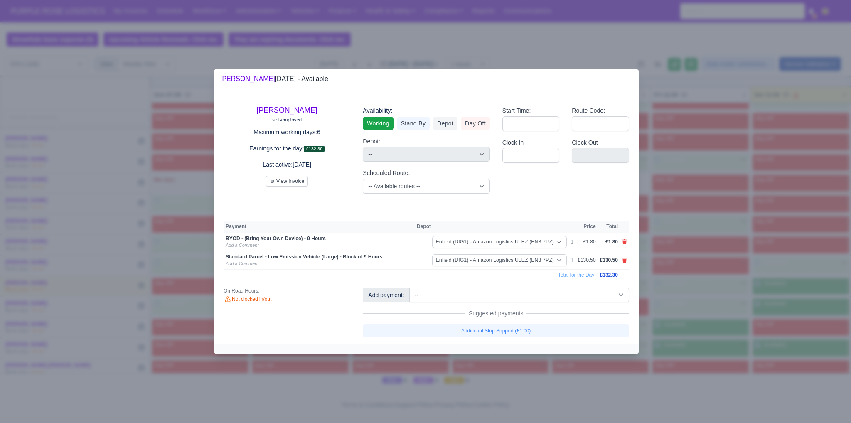
click at [670, 277] on div at bounding box center [425, 211] width 851 height 423
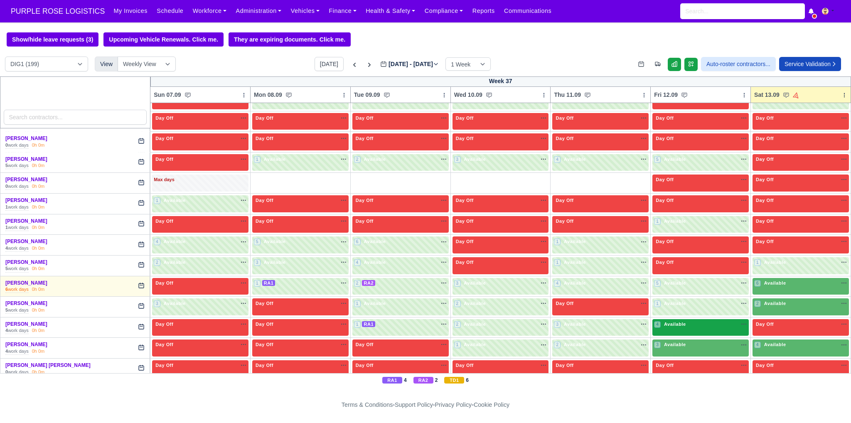
click at [675, 321] on span "Available" at bounding box center [674, 324] width 25 height 6
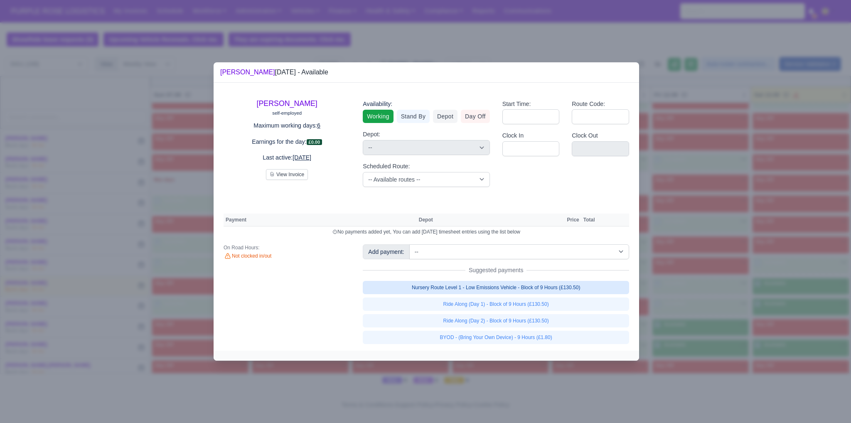
click at [566, 284] on link "Nursery Route Level 1 - Low Emissions Vehicle - Block of 9 Hours (£130.50)" at bounding box center [496, 287] width 266 height 13
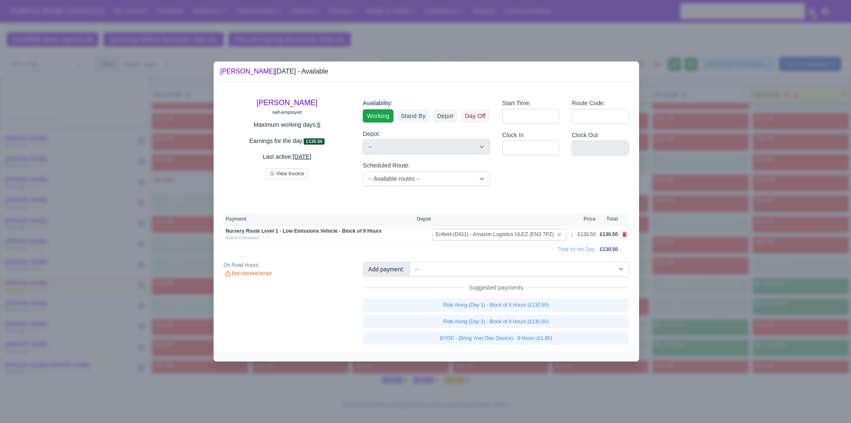
click at [528, 339] on link "BYOD - (Bring Your Own Device) - 9 Hours (£1.80)" at bounding box center [496, 338] width 266 height 13
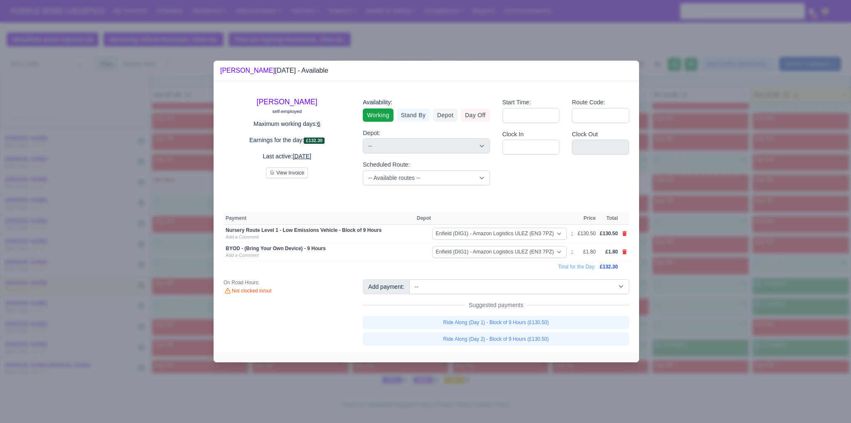
click at [675, 343] on div at bounding box center [425, 211] width 851 height 423
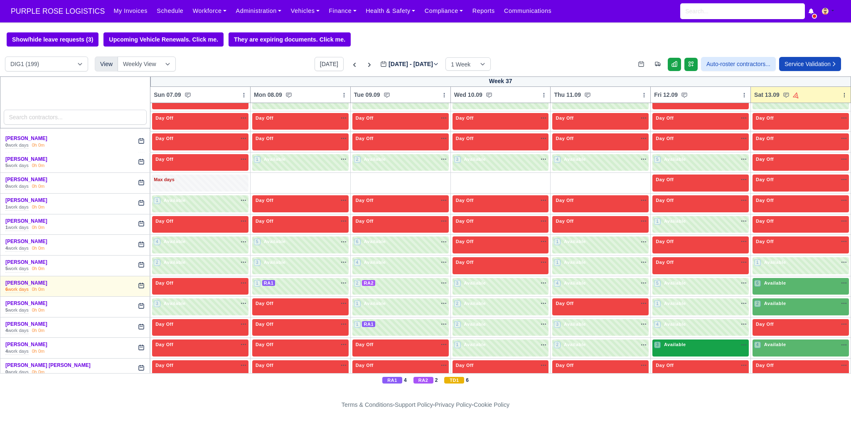
click at [701, 341] on div "3 Available na" at bounding box center [700, 345] width 93 height 9
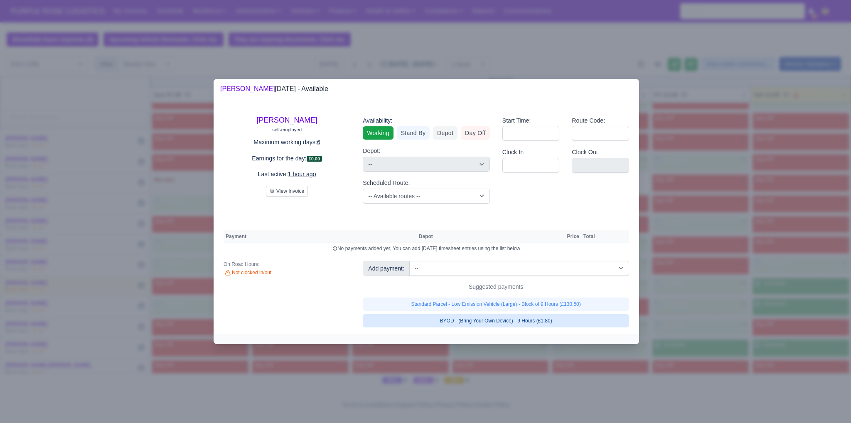
click at [542, 322] on link "BYOD - (Bring Your Own Device) - 9 Hours (£1.80)" at bounding box center [496, 320] width 266 height 13
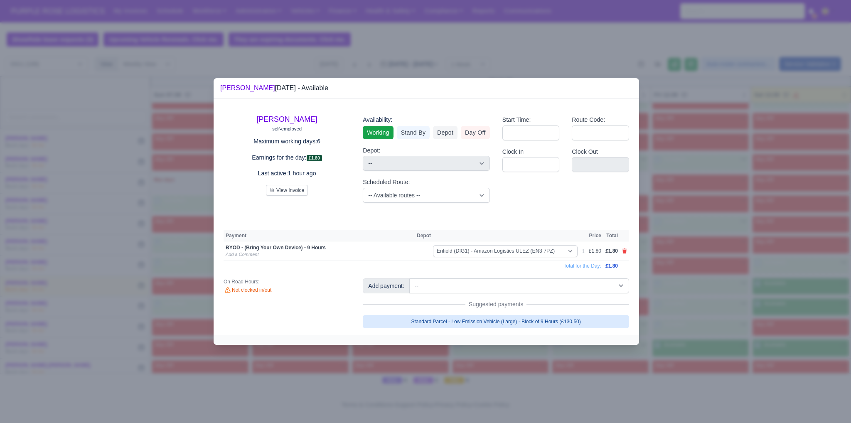
click at [542, 321] on link "Standard Parcel - Low Emission Vehicle (Large) - Block of 9 Hours (£130.50)" at bounding box center [496, 321] width 266 height 13
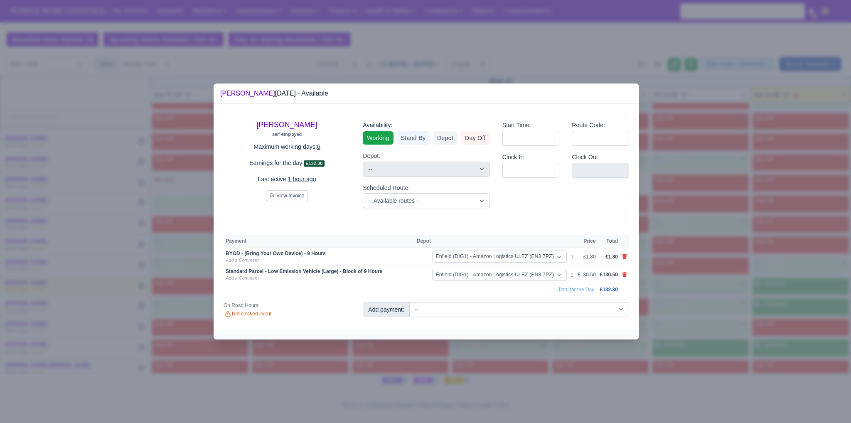
click at [689, 316] on div at bounding box center [425, 211] width 851 height 423
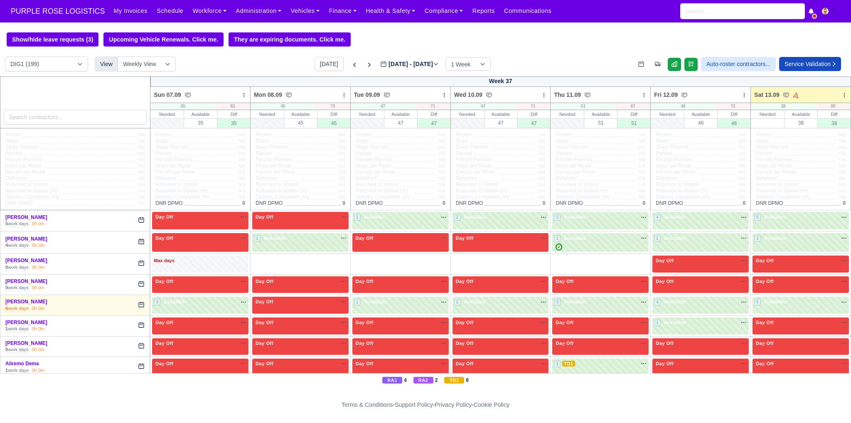
scroll to position [1801, 0]
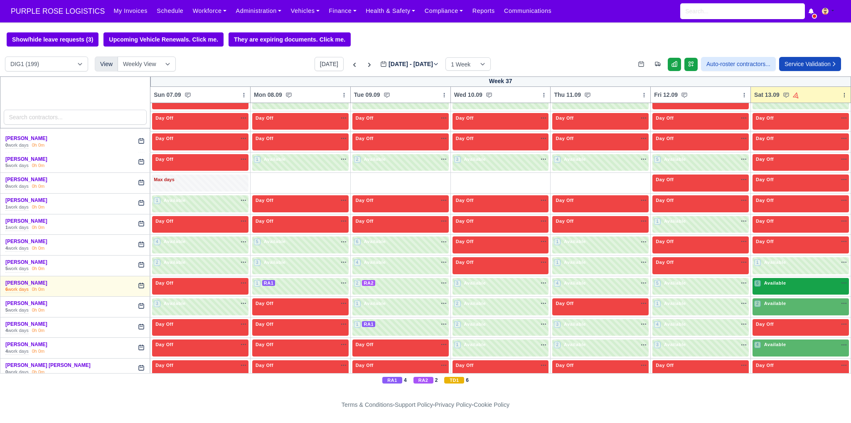
click at [769, 280] on span "Available" at bounding box center [775, 283] width 25 height 6
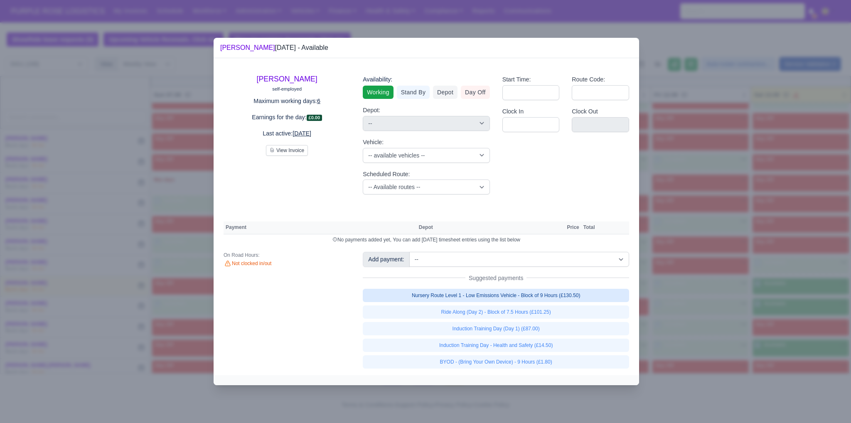
click at [575, 297] on link "Nursery Route Level 1 - Low Emissions Vehicle - Block of 9 Hours (£130.50)" at bounding box center [496, 295] width 266 height 13
select select "1"
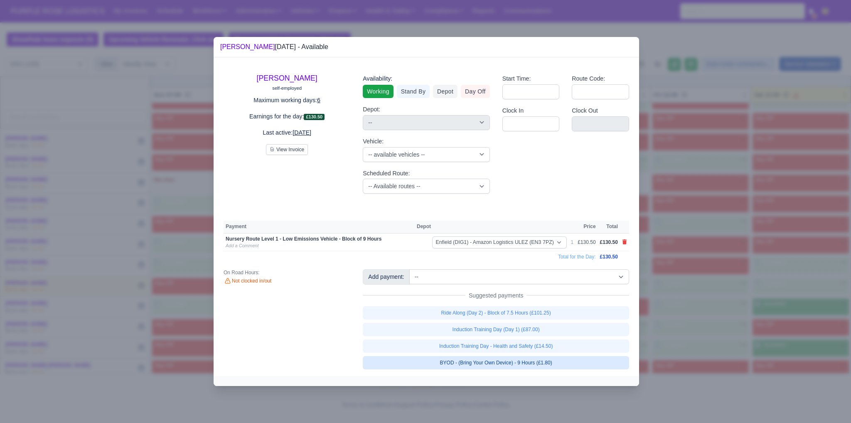
click at [527, 363] on link "BYOD - (Bring Your Own Device) - 9 Hours (£1.80)" at bounding box center [496, 362] width 266 height 13
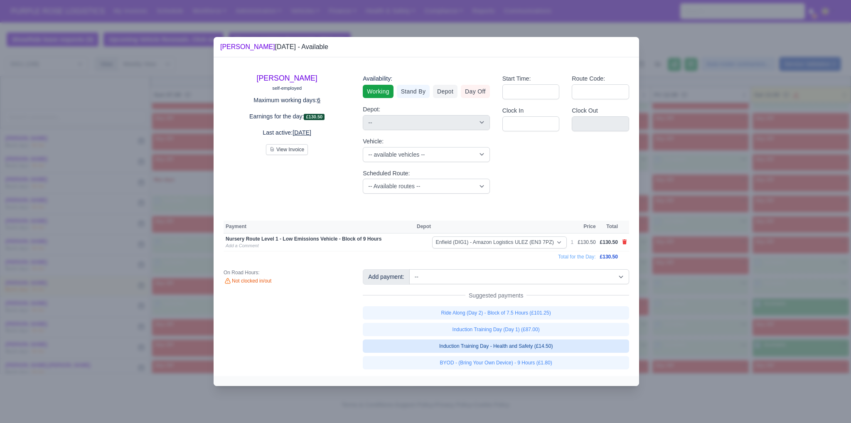
select select "1"
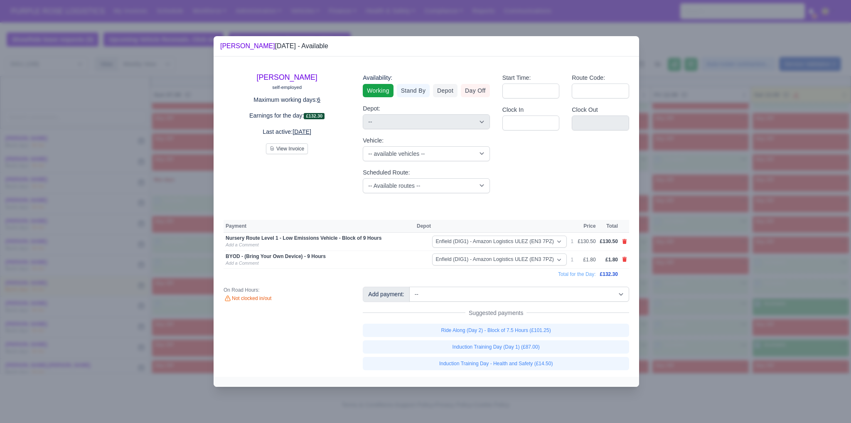
click at [696, 334] on div at bounding box center [425, 211] width 851 height 423
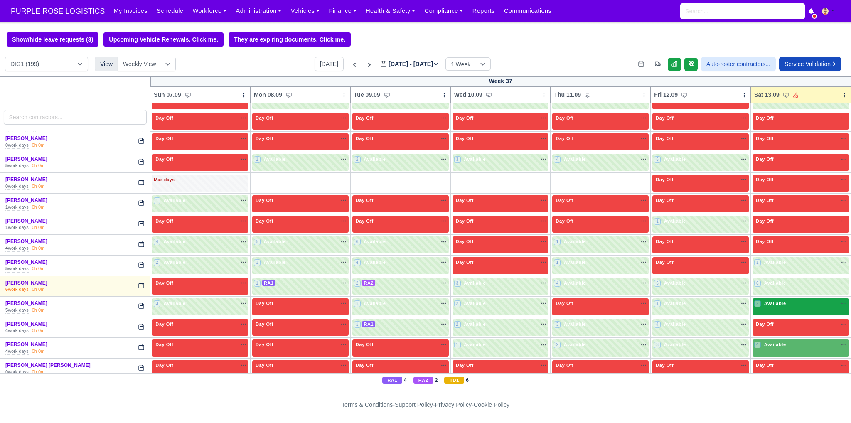
click at [794, 300] on div "2 Available na" at bounding box center [800, 304] width 93 height 9
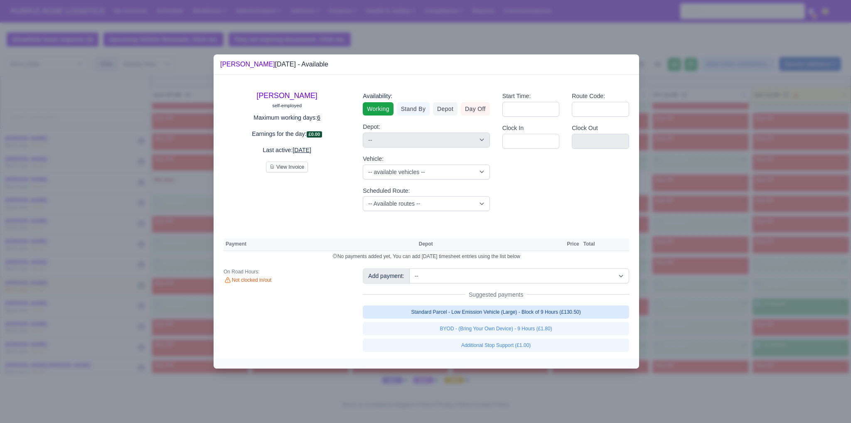
click at [566, 310] on link "Standard Parcel - Low Emission Vehicle (Large) - Block of 9 Hours (£130.50)" at bounding box center [496, 311] width 266 height 13
select select "1"
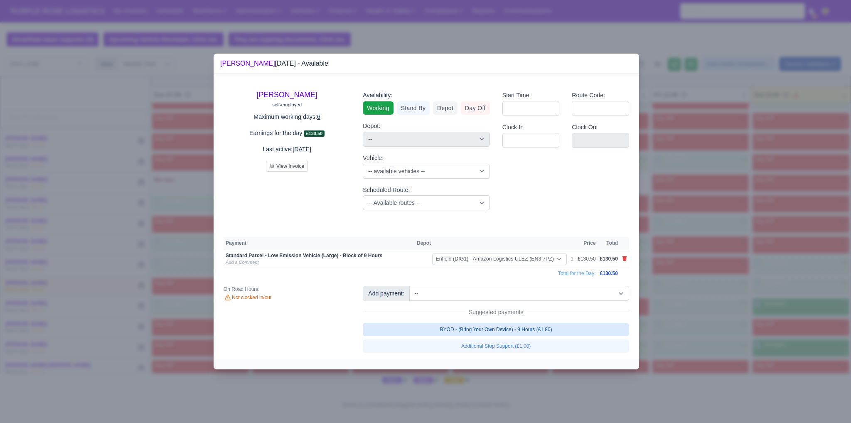
click at [549, 330] on link "BYOD - (Bring Your Own Device) - 9 Hours (£1.80)" at bounding box center [496, 329] width 266 height 13
select select "1"
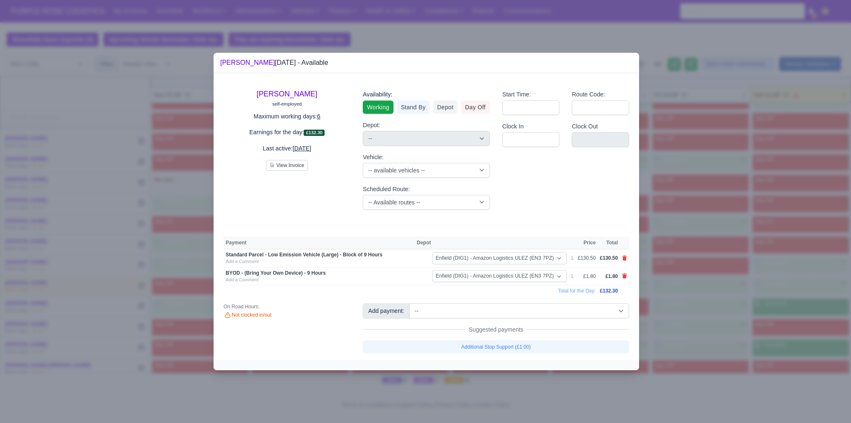
click at [708, 358] on div at bounding box center [425, 211] width 851 height 423
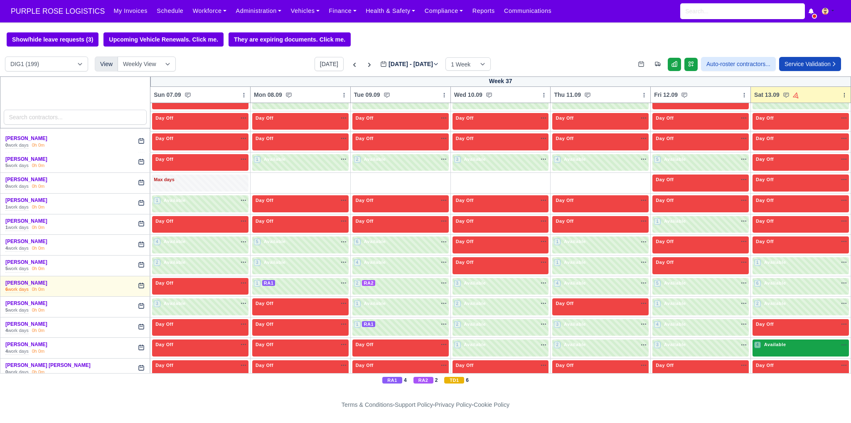
click at [771, 339] on div "4 Available" at bounding box center [801, 347] width 96 height 17
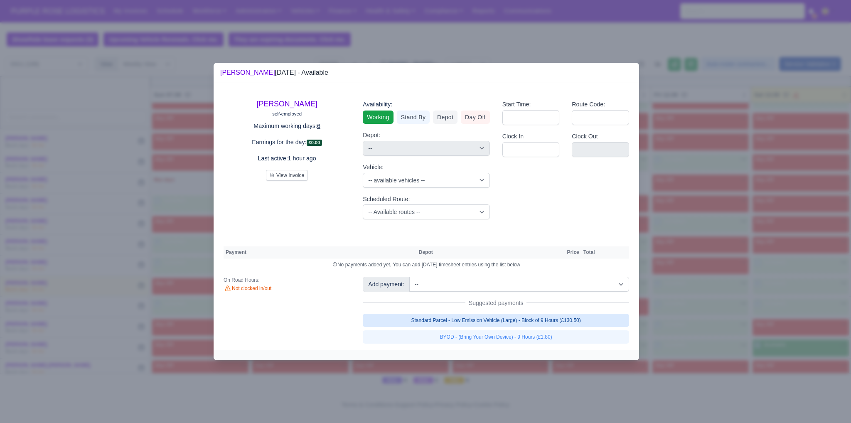
click at [563, 317] on link "Standard Parcel - Low Emission Vehicle (Large) - Block of 9 Hours (£130.50)" at bounding box center [496, 320] width 266 height 13
select select "1"
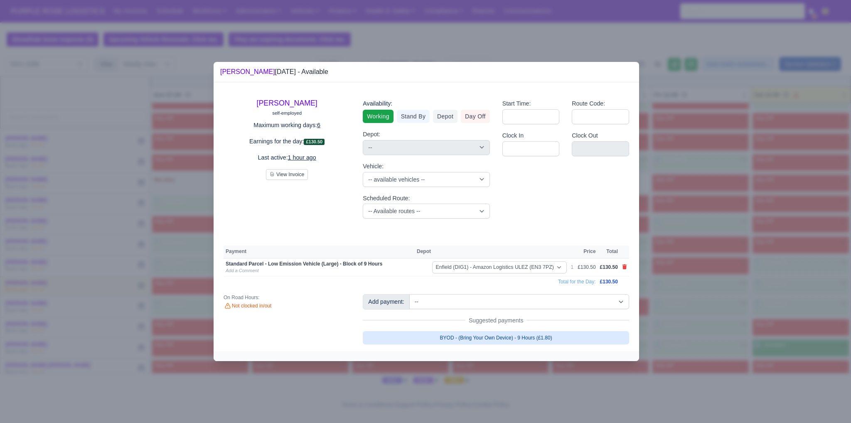
click at [551, 337] on link "BYOD - (Bring Your Own Device) - 9 Hours (£1.80)" at bounding box center [496, 337] width 266 height 13
select select "1"
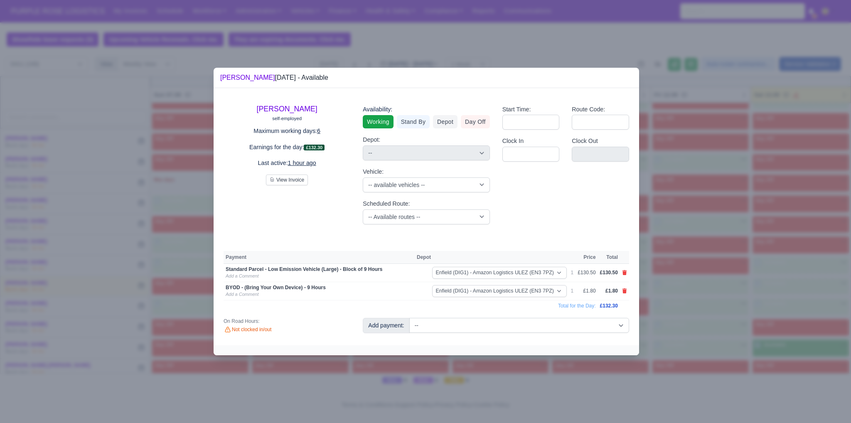
click at [687, 335] on div at bounding box center [425, 211] width 851 height 423
click at [673, 335] on div at bounding box center [425, 211] width 851 height 423
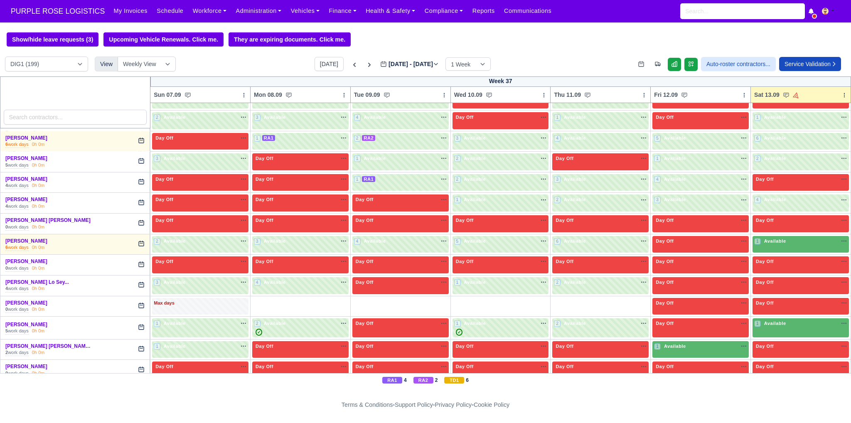
scroll to position [1985, 0]
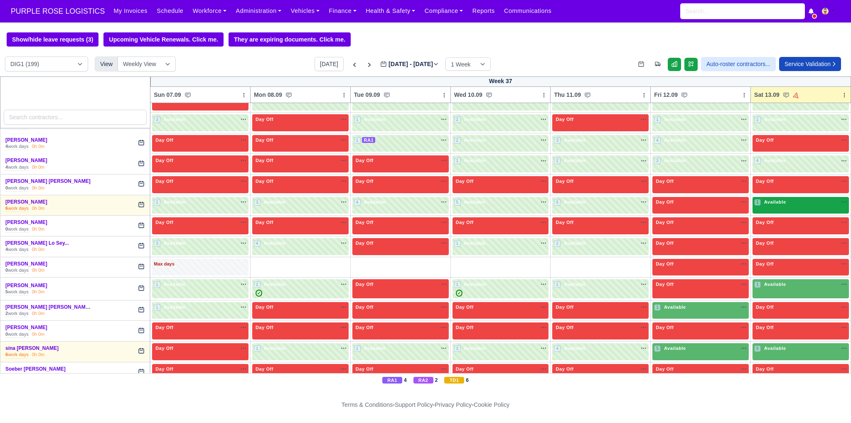
click at [764, 197] on div "1 Available" at bounding box center [801, 205] width 96 height 17
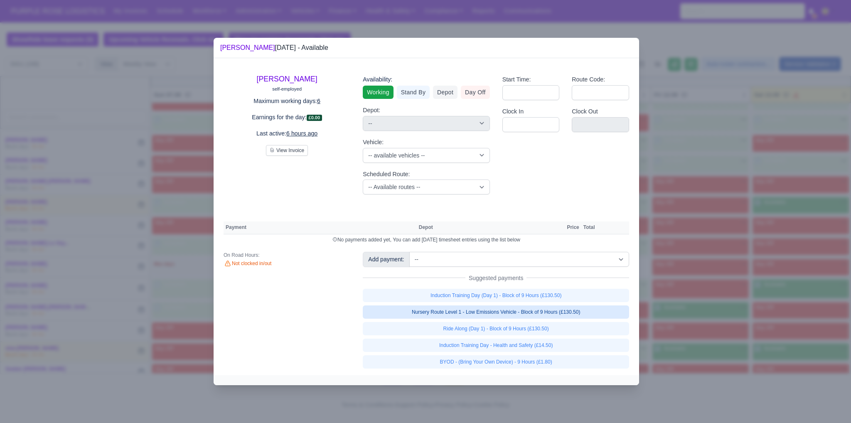
click at [575, 314] on link "Nursery Route Level 1 - Low Emissions Vehicle - Block of 9 Hours (£130.50)" at bounding box center [496, 311] width 266 height 13
select select "1"
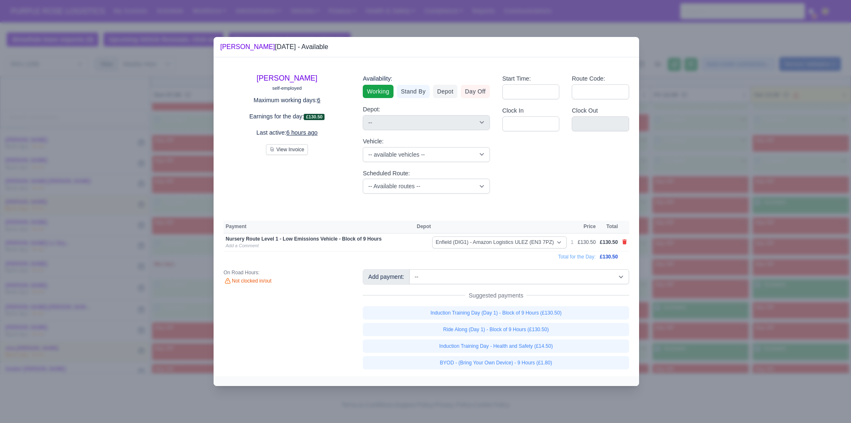
click at [546, 366] on link "BYOD - (Bring Your Own Device) - 9 Hours (£1.80)" at bounding box center [496, 362] width 266 height 13
select select "1"
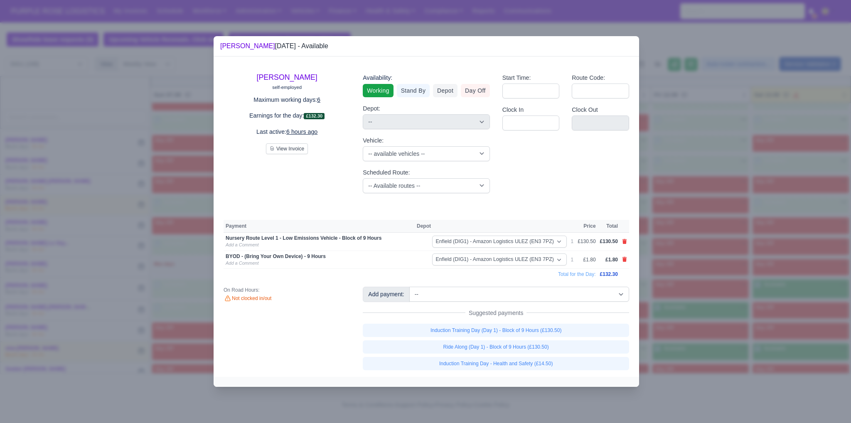
click at [675, 351] on div at bounding box center [425, 211] width 851 height 423
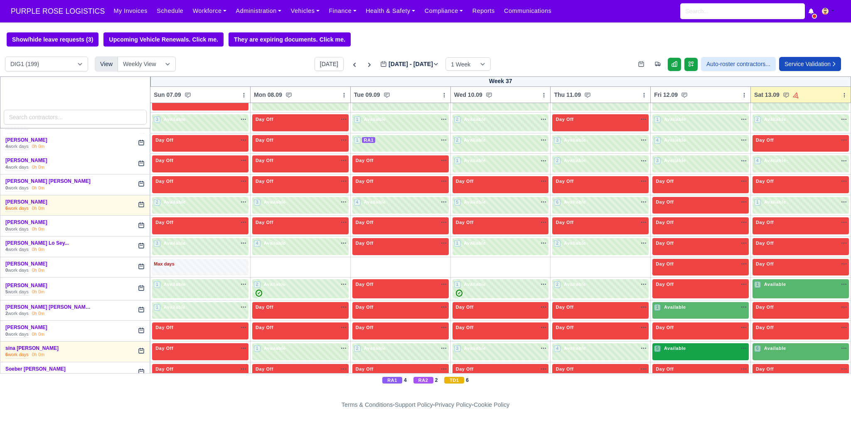
click at [692, 345] on div "5 Available na" at bounding box center [700, 349] width 93 height 9
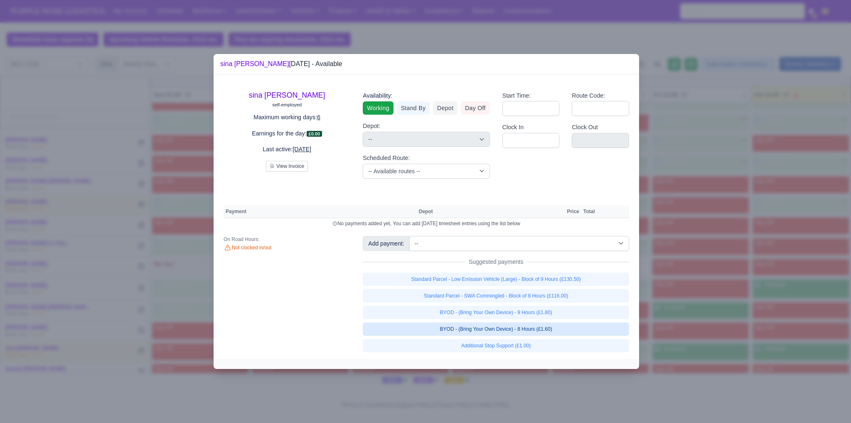
click at [515, 329] on link "BYOD - (Bring Your Own Device) - 8 Hours (£1.60)" at bounding box center [496, 328] width 266 height 13
select select "1"
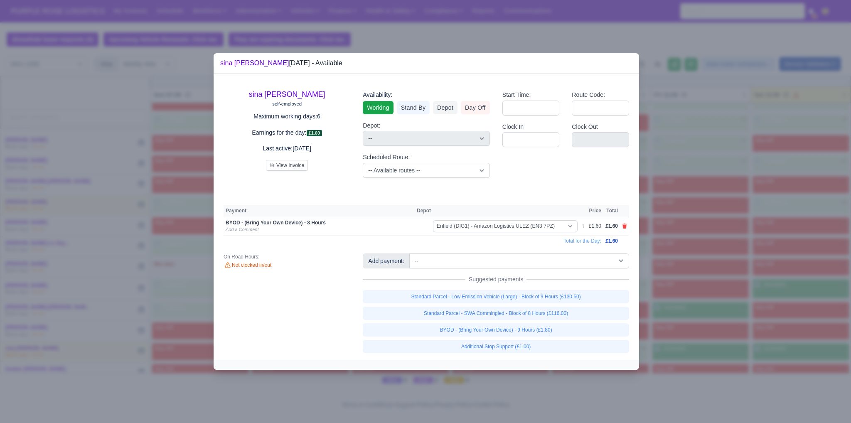
click at [522, 293] on link "Standard Parcel - Low Emission Vehicle (Large) - Block of 9 Hours (£130.50)" at bounding box center [496, 296] width 266 height 13
select select "1"
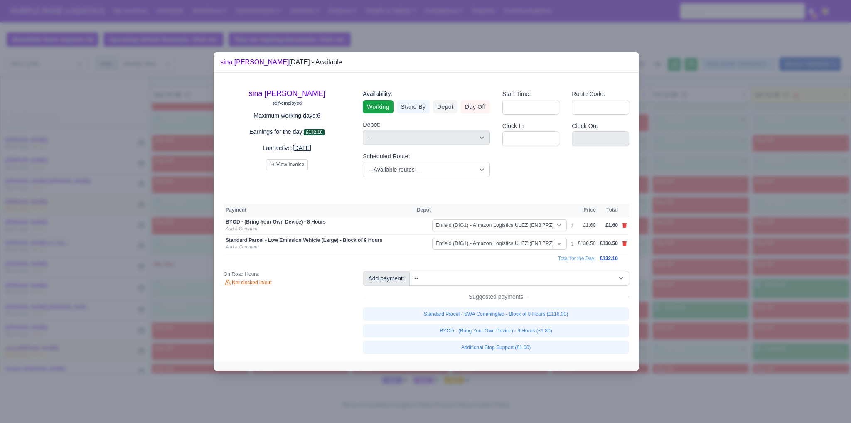
click at [695, 321] on div at bounding box center [425, 211] width 851 height 423
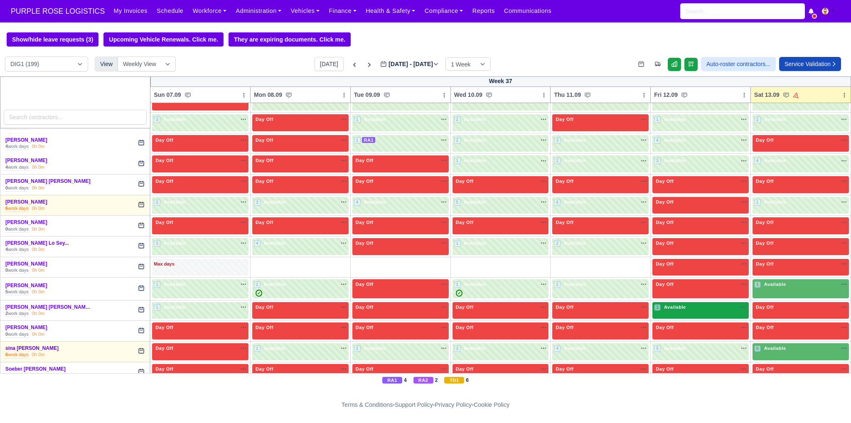
click at [698, 302] on div "1 Available" at bounding box center [700, 310] width 96 height 17
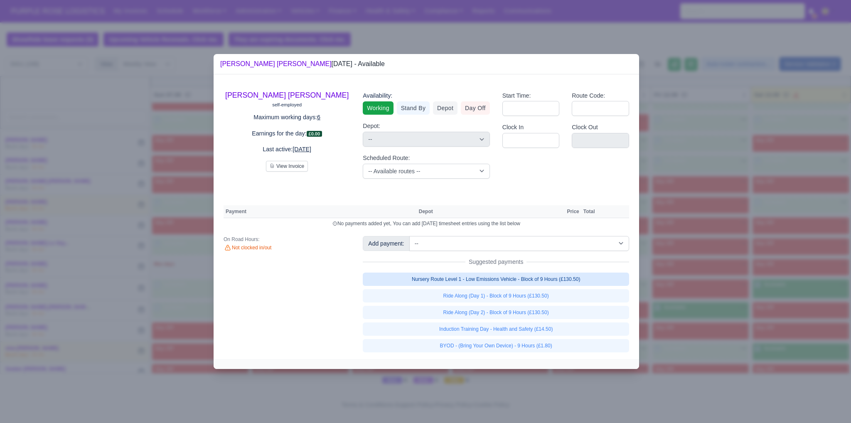
click at [559, 278] on link "Nursery Route Level 1 - Low Emissions Vehicle - Block of 9 Hours (£130.50)" at bounding box center [496, 279] width 266 height 13
select select "1"
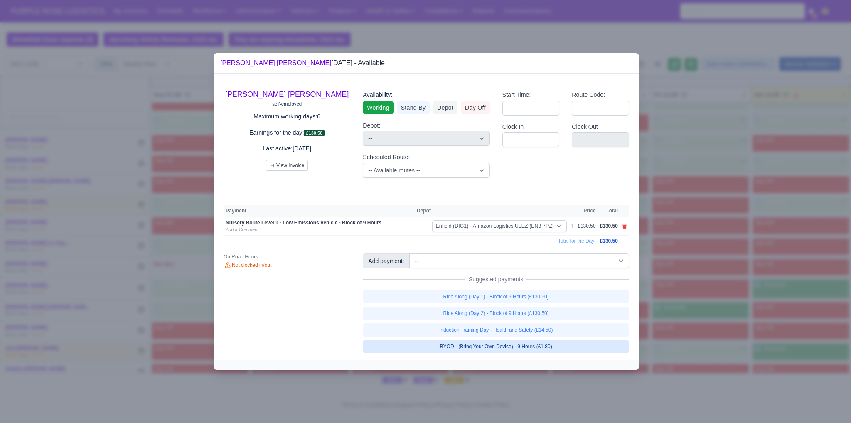
click at [546, 346] on link "BYOD - (Bring Your Own Device) - 9 Hours (£1.80)" at bounding box center [496, 346] width 266 height 13
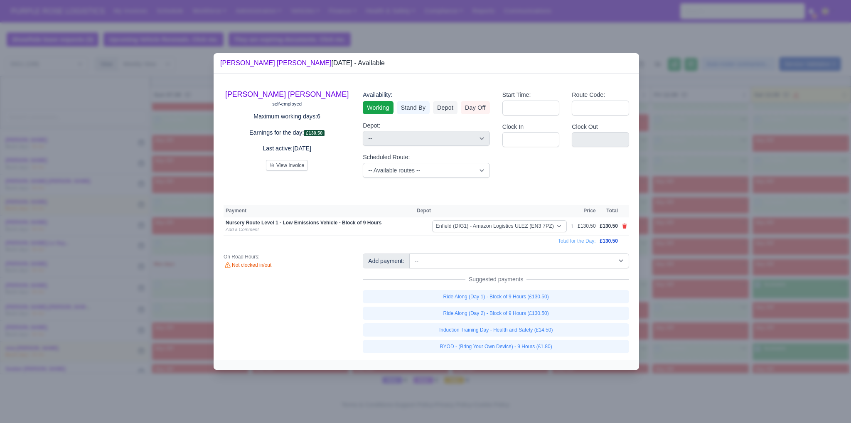
select select "1"
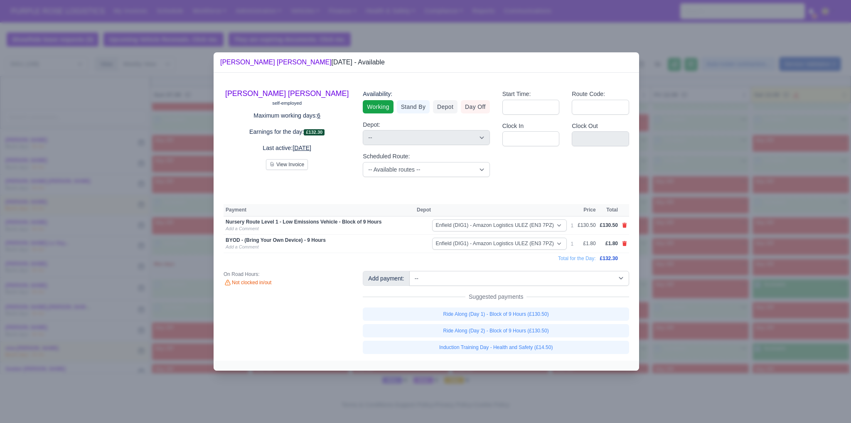
click at [702, 336] on div at bounding box center [425, 211] width 851 height 423
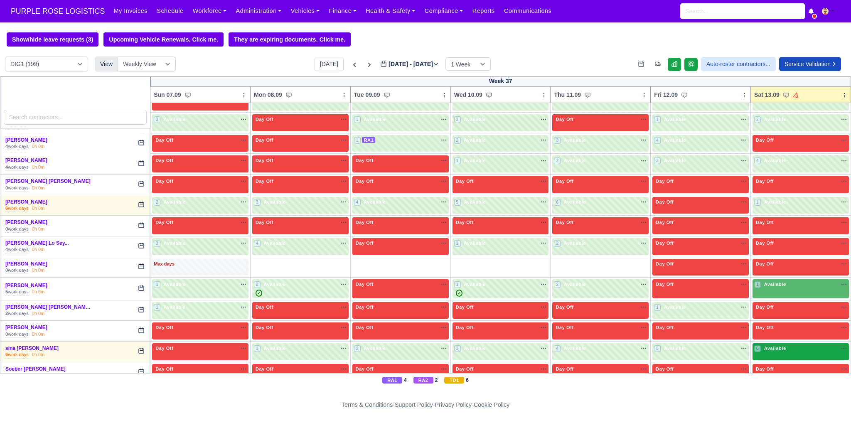
click at [782, 345] on div "6 Available na" at bounding box center [800, 349] width 93 height 9
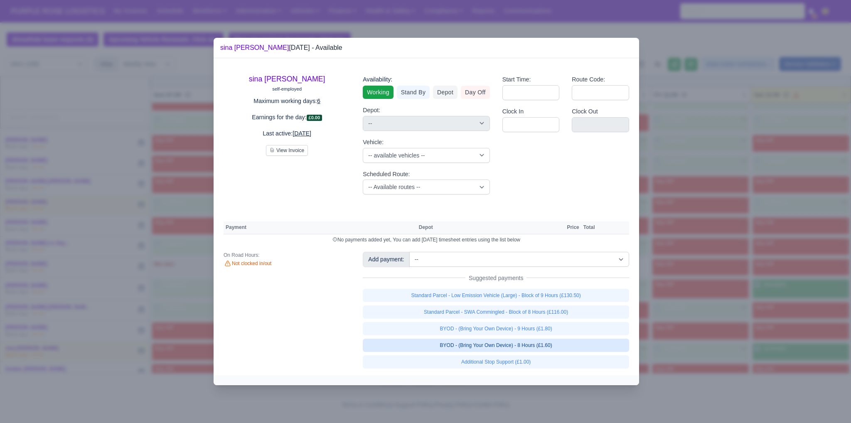
click at [563, 343] on link "BYOD - (Bring Your Own Device) - 8 Hours (£1.60)" at bounding box center [496, 345] width 266 height 13
select select "1"
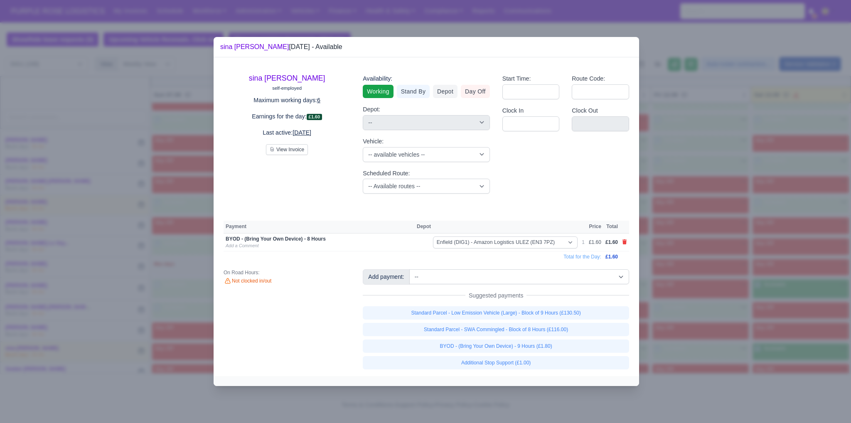
click at [623, 241] on icon at bounding box center [624, 241] width 5 height 5
select select
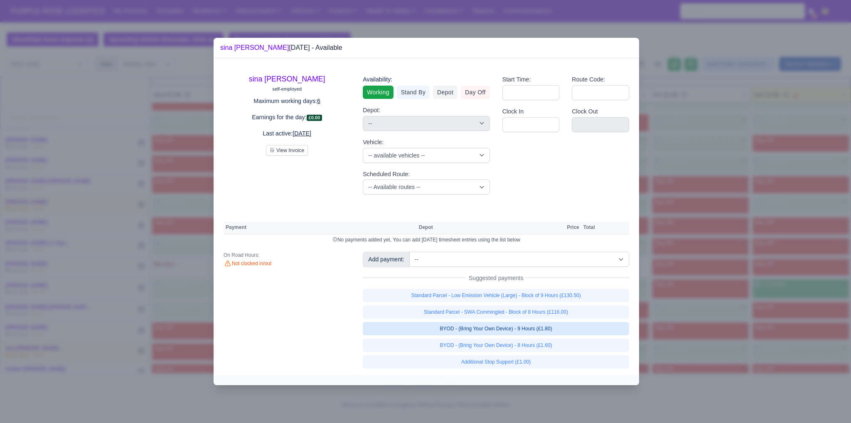
click at [496, 328] on link "BYOD - (Bring Your Own Device) - 9 Hours (£1.80)" at bounding box center [496, 328] width 266 height 13
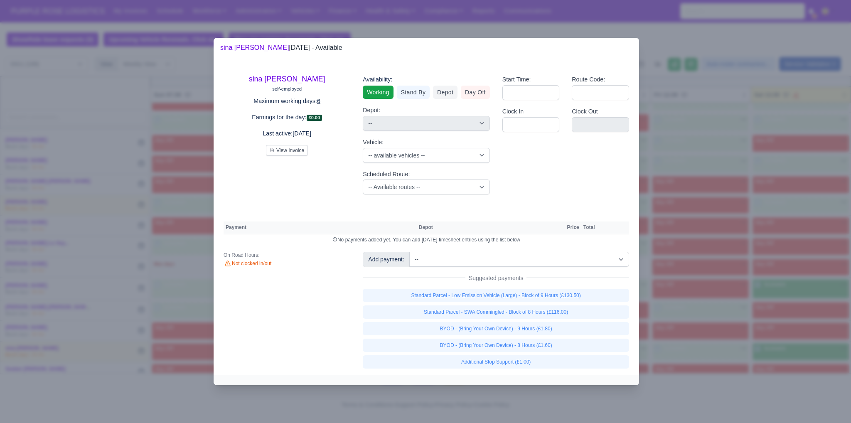
select select "1"
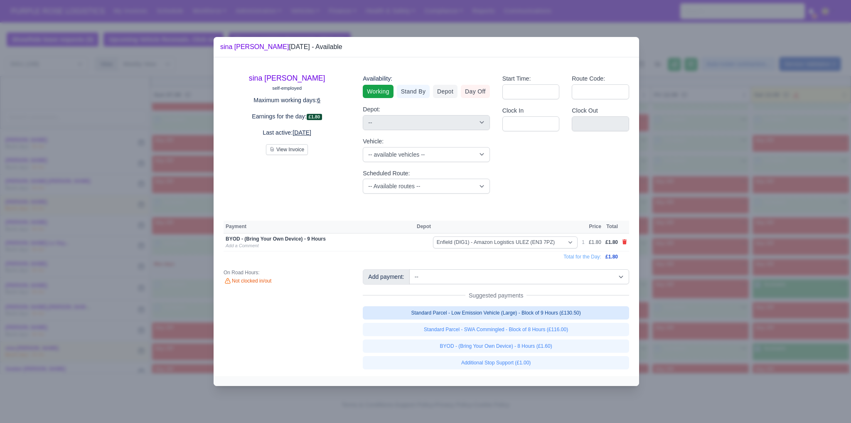
click at [575, 311] on link "Standard Parcel - Low Emission Vehicle (Large) - Block of 9 Hours (£130.50)" at bounding box center [496, 312] width 266 height 13
select select "1"
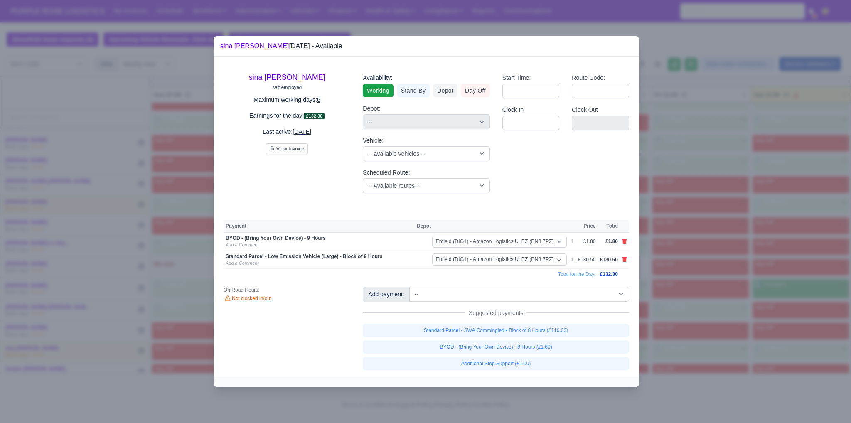
click at [787, 315] on div at bounding box center [425, 211] width 851 height 423
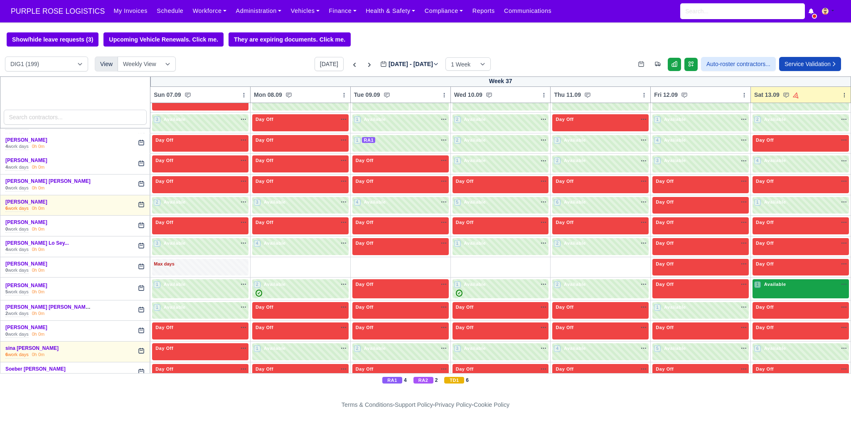
click at [774, 279] on div "1 Available" at bounding box center [801, 288] width 96 height 19
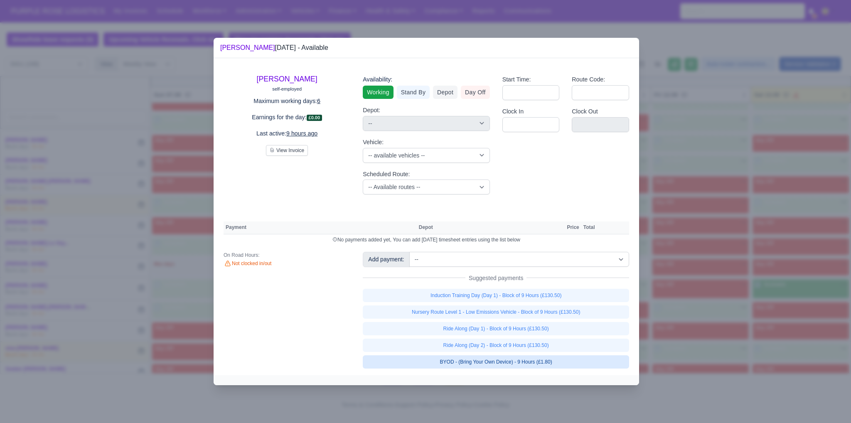
click at [565, 362] on link "BYOD - (Bring Your Own Device) - 9 Hours (£1.80)" at bounding box center [496, 361] width 266 height 13
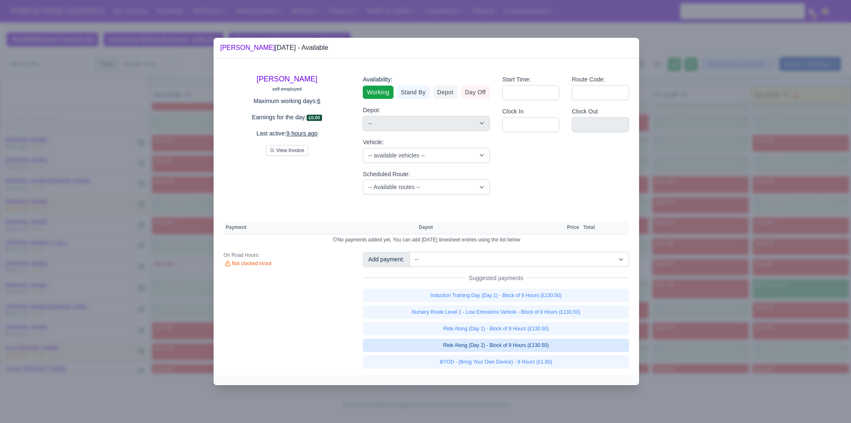
select select "1"
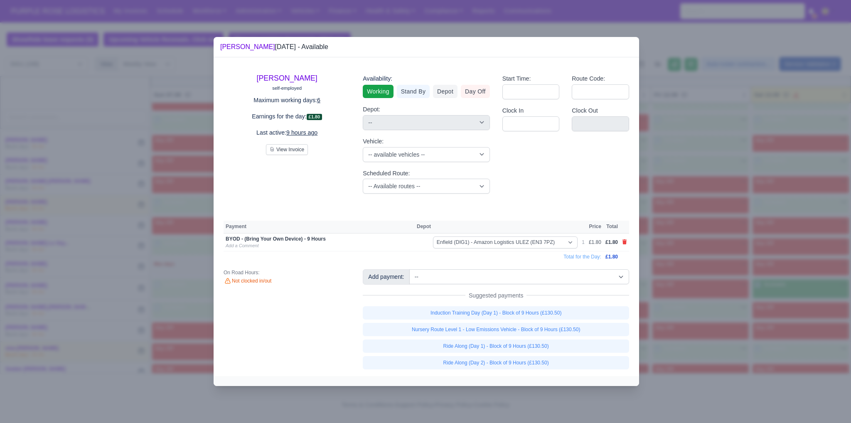
click at [581, 328] on link "Nursery Route Level 1 - Low Emissions Vehicle - Block of 9 Hours (£130.50)" at bounding box center [496, 329] width 266 height 13
select select "1"
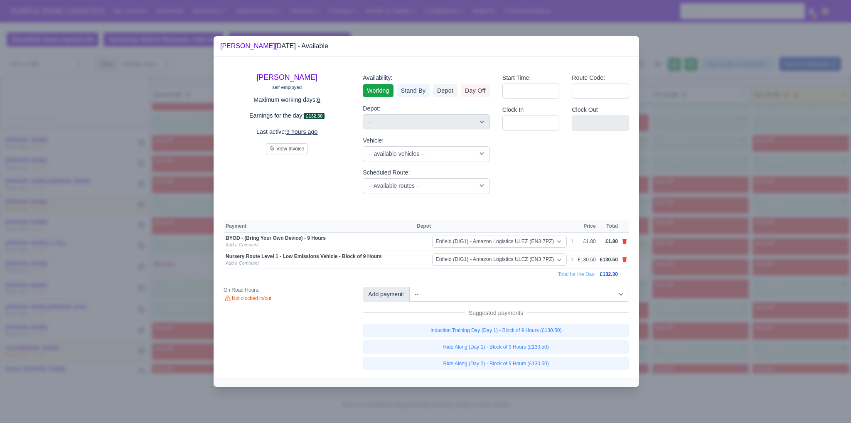
click at [791, 330] on div at bounding box center [425, 211] width 851 height 423
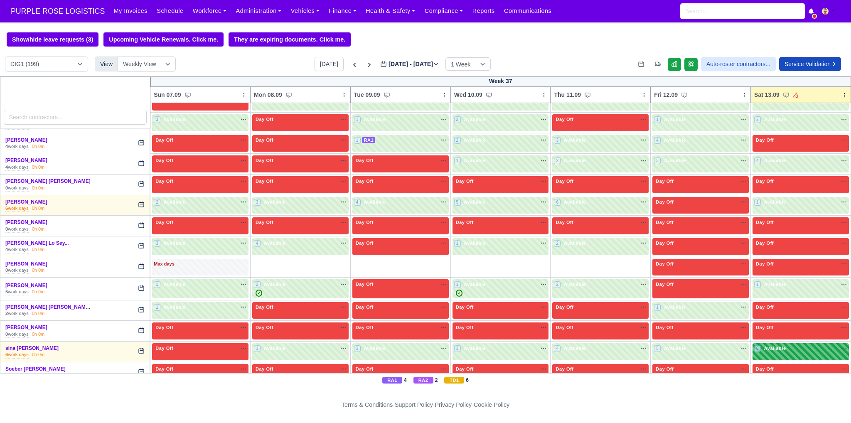
scroll to position [2165, 0]
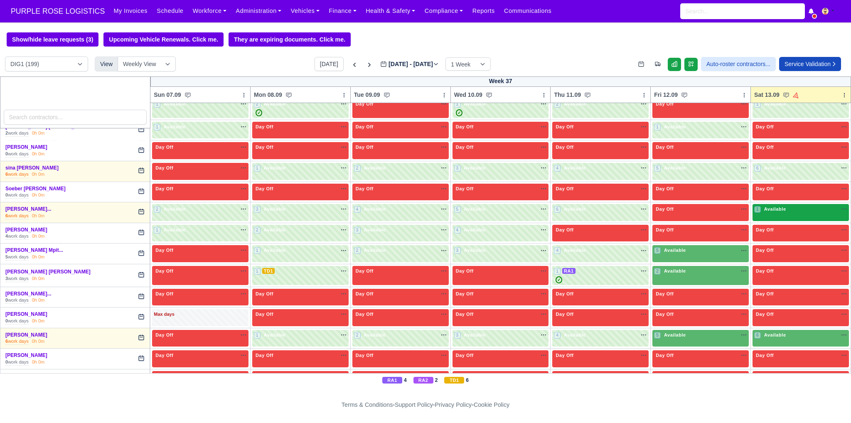
click at [787, 204] on div "1 Available" at bounding box center [801, 212] width 96 height 17
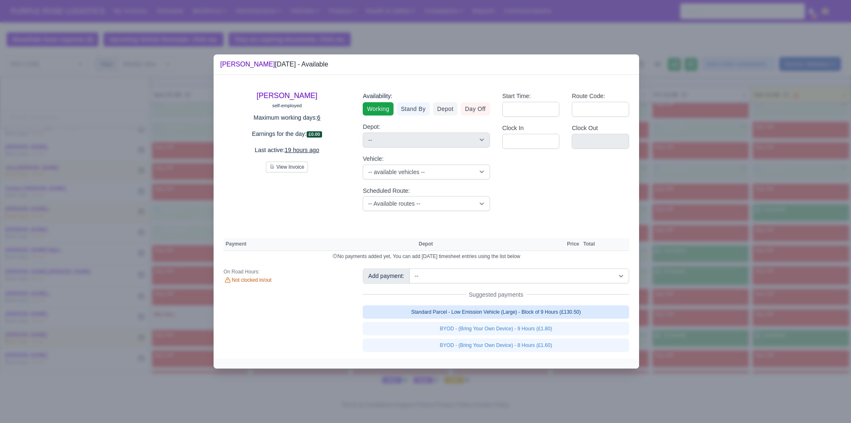
click at [564, 315] on link "Standard Parcel - Low Emission Vehicle (Large) - Block of 9 Hours (£130.50)" at bounding box center [496, 311] width 266 height 13
select select "1"
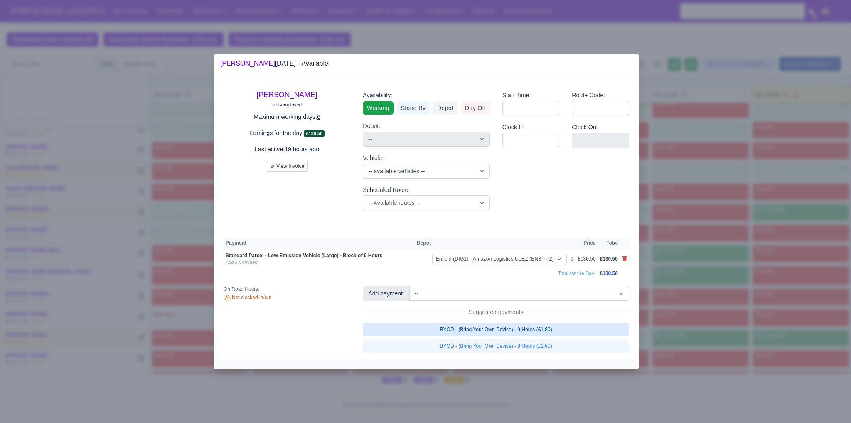
click at [555, 332] on link "BYOD - (Bring Your Own Device) - 9 Hours (£1.80)" at bounding box center [496, 329] width 266 height 13
select select "1"
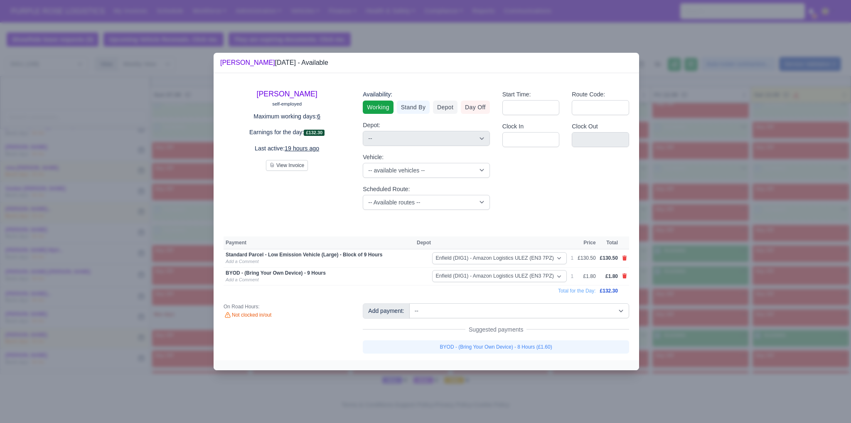
click at [713, 327] on div at bounding box center [425, 211] width 851 height 423
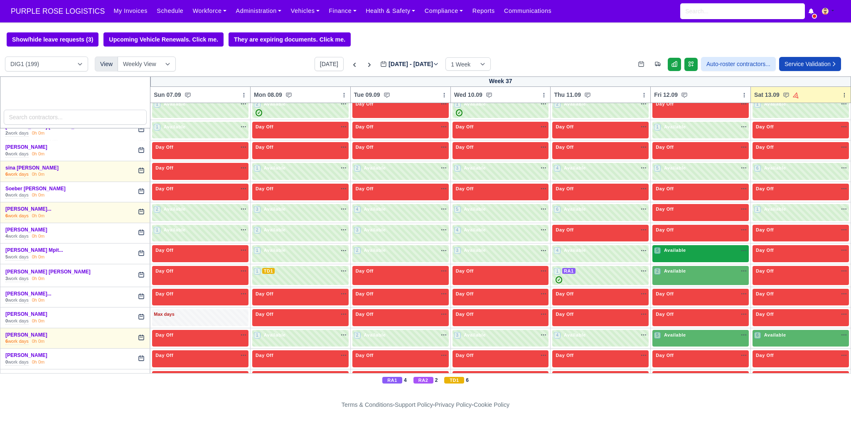
click at [705, 247] on div "5 Available na" at bounding box center [700, 250] width 93 height 7
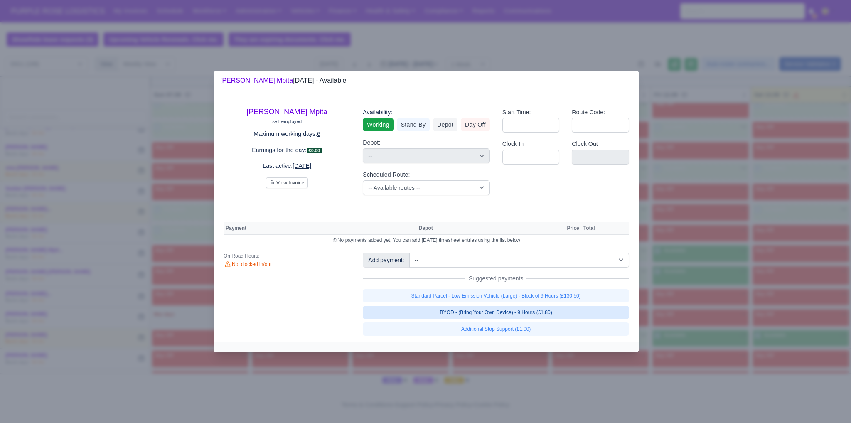
click at [538, 313] on link "BYOD - (Bring Your Own Device) - 9 Hours (£1.80)" at bounding box center [496, 312] width 266 height 13
select select "1"
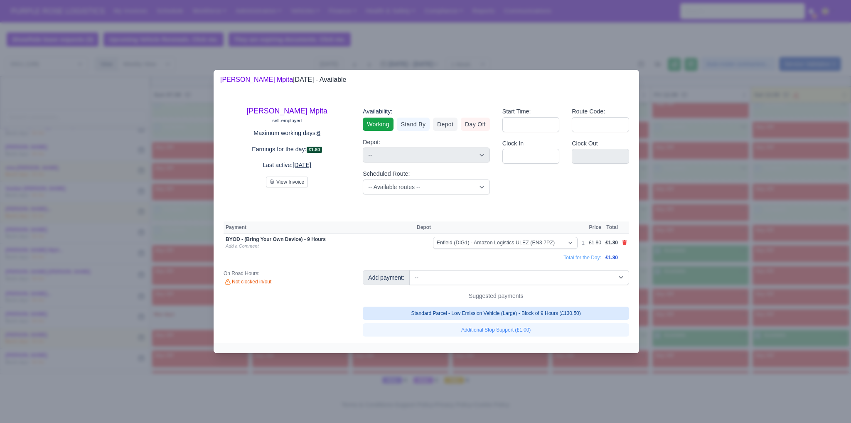
click at [542, 310] on link "Standard Parcel - Low Emission Vehicle (Large) - Block of 9 Hours (£130.50)" at bounding box center [496, 313] width 266 height 13
select select "1"
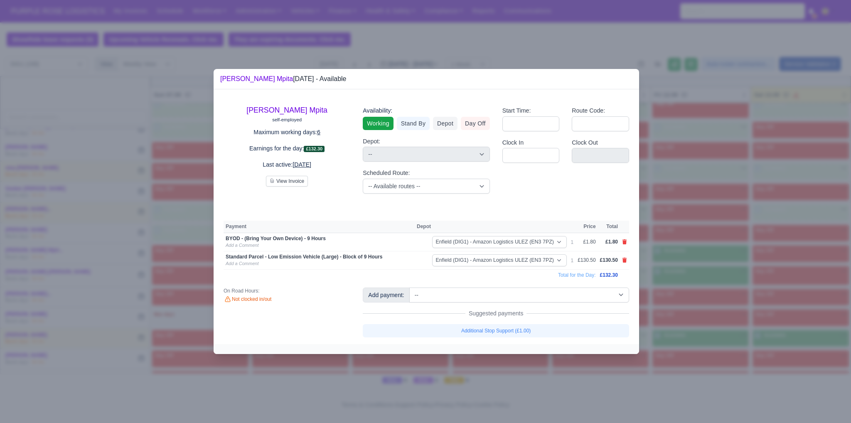
click at [689, 310] on div at bounding box center [425, 211] width 851 height 423
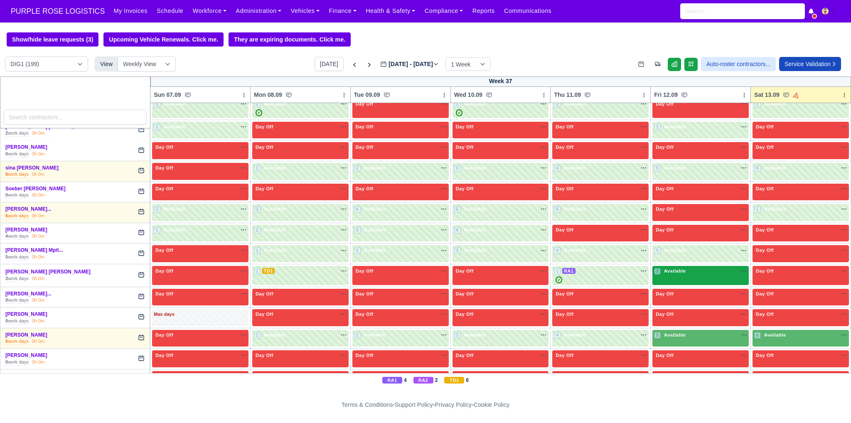
click at [696, 268] on div "2 Available na" at bounding box center [700, 272] width 93 height 9
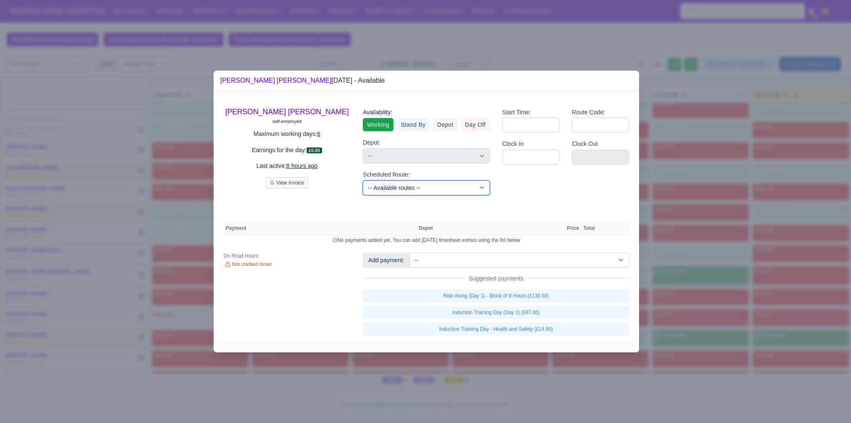
click at [451, 191] on select "-- Available routes -- Standard Parcel - Block of 6 Hours - (SD6) AmFlex RTS Ve…" at bounding box center [426, 187] width 127 height 15
select select "3"
click at [363, 180] on select "-- Available routes -- Standard Parcel - Block of 6 Hours - (SD6) AmFlex RTS Ve…" at bounding box center [426, 187] width 127 height 15
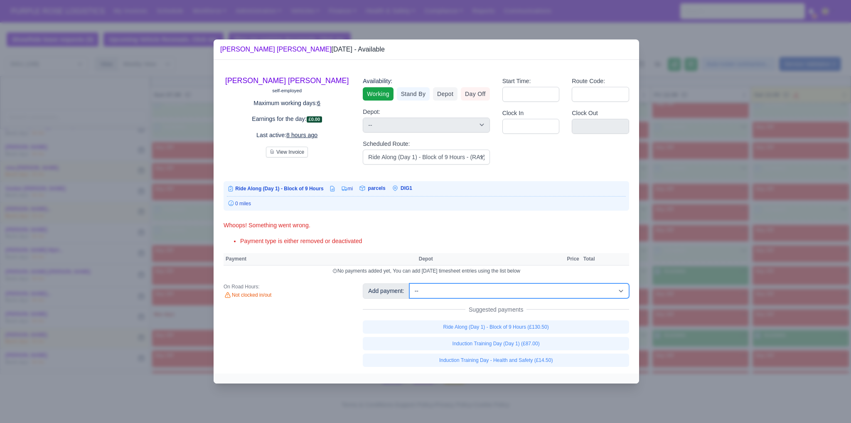
click at [467, 296] on select "-- Additional Hour Support (£14.50) Additional Hour Support (Walkers) (£13.50) …" at bounding box center [519, 290] width 220 height 15
select select "87"
click at [409, 283] on select "-- Additional Hour Support (£14.50) Additional Hour Support (Walkers) (£13.50) …" at bounding box center [519, 290] width 220 height 15
select select "1"
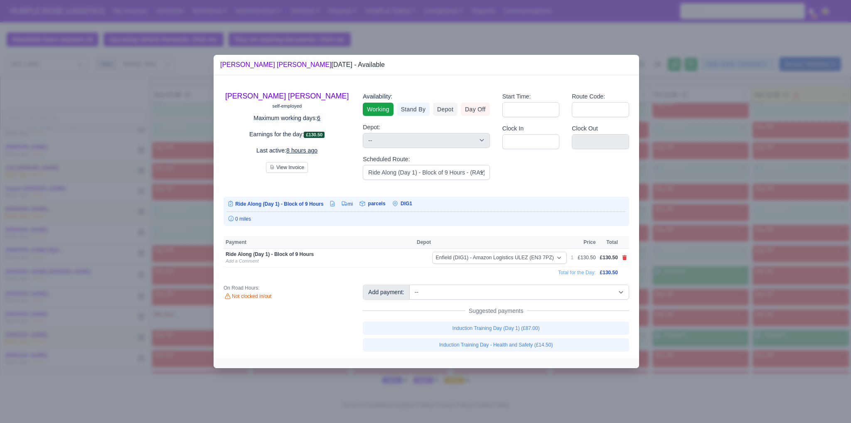
click at [673, 270] on div at bounding box center [425, 211] width 851 height 423
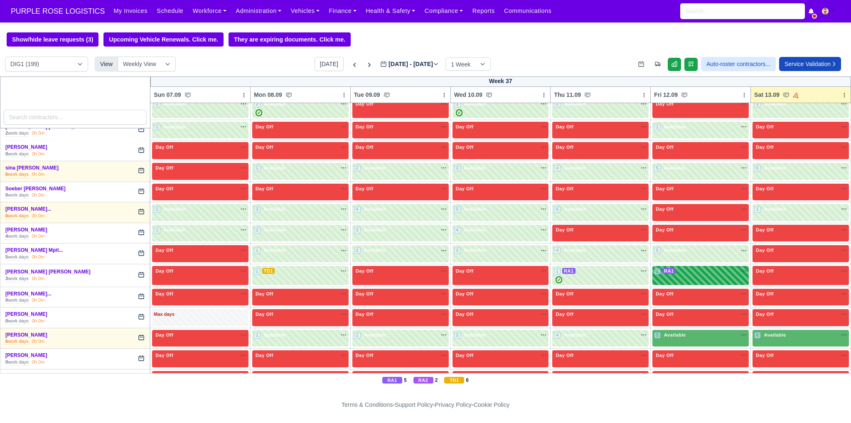
click at [687, 268] on div "2 RA1 na" at bounding box center [700, 272] width 93 height 9
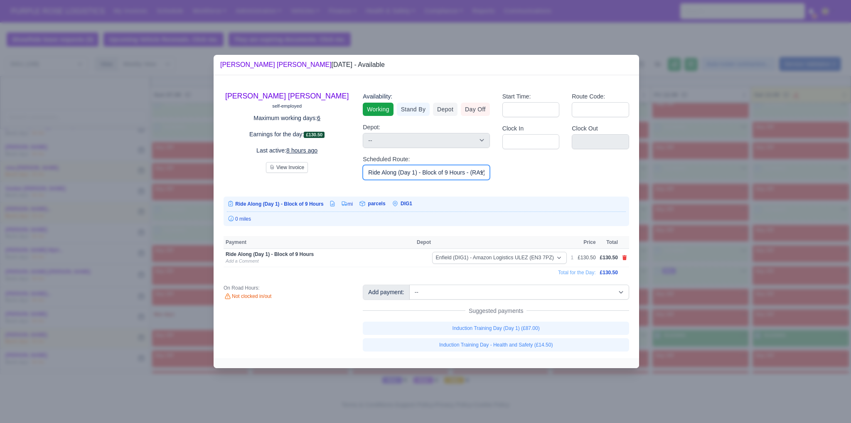
click at [451, 172] on select "-- Available routes -- Standard Parcel - Block of 6 Hours - (SD6) AmFlex RTS Ve…" at bounding box center [426, 172] width 127 height 15
select select "8"
click at [363, 165] on select "-- Available routes -- Standard Parcel - Block of 6 Hours - (SD6) AmFlex RTS Ve…" at bounding box center [426, 172] width 127 height 15
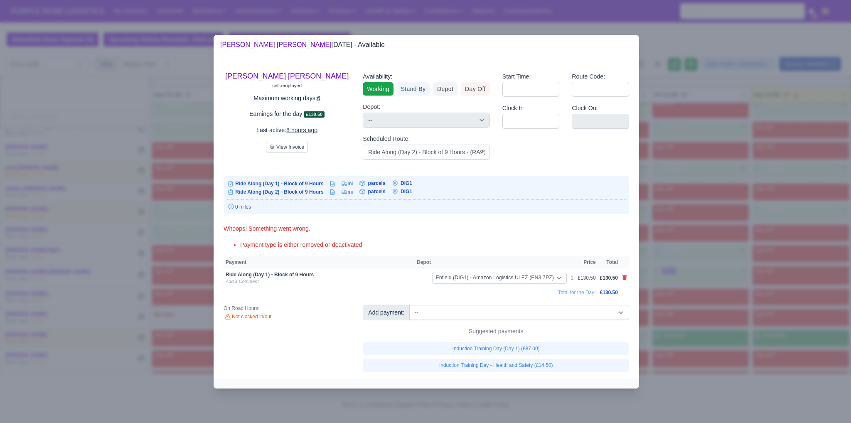
click at [669, 220] on div at bounding box center [425, 211] width 851 height 423
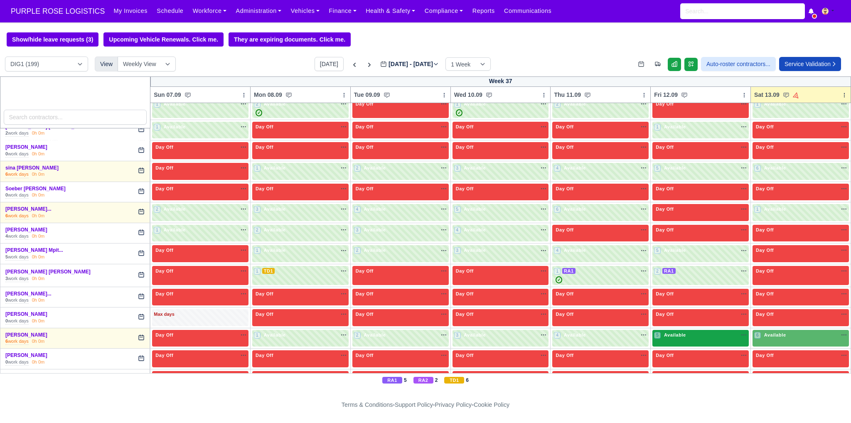
click at [676, 332] on span "Available" at bounding box center [674, 335] width 25 height 6
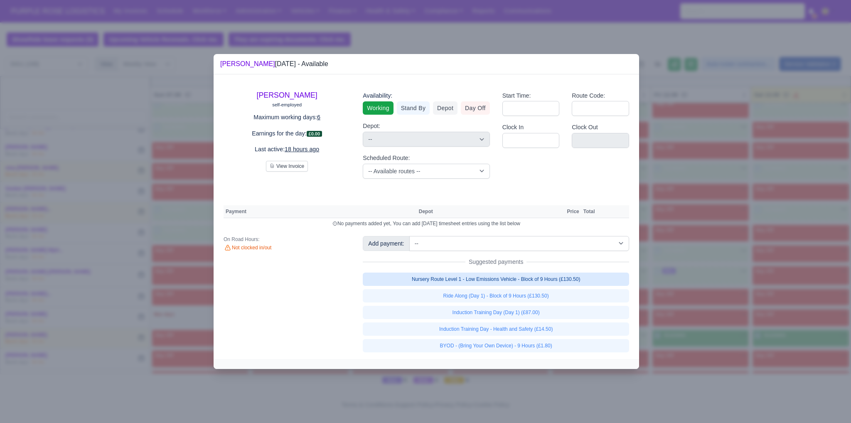
click at [509, 282] on link "Nursery Route Level 1 - Low Emissions Vehicle - Block of 9 Hours (£130.50)" at bounding box center [496, 279] width 266 height 13
select select "1"
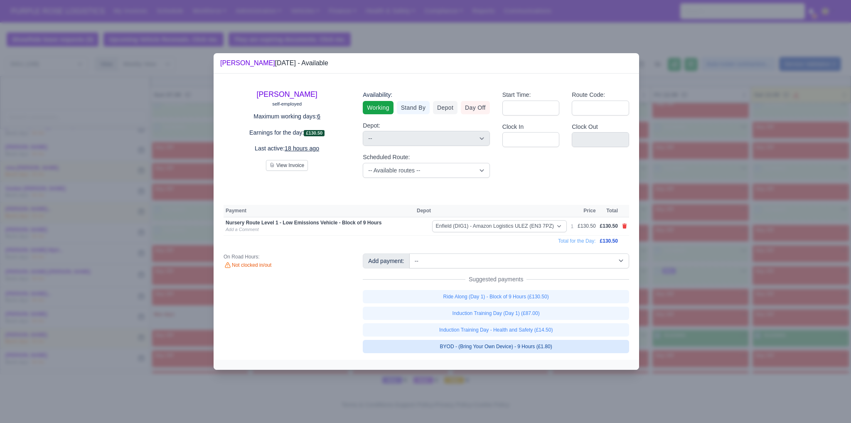
click at [529, 349] on link "BYOD - (Bring Your Own Device) - 9 Hours (£1.80)" at bounding box center [496, 346] width 266 height 13
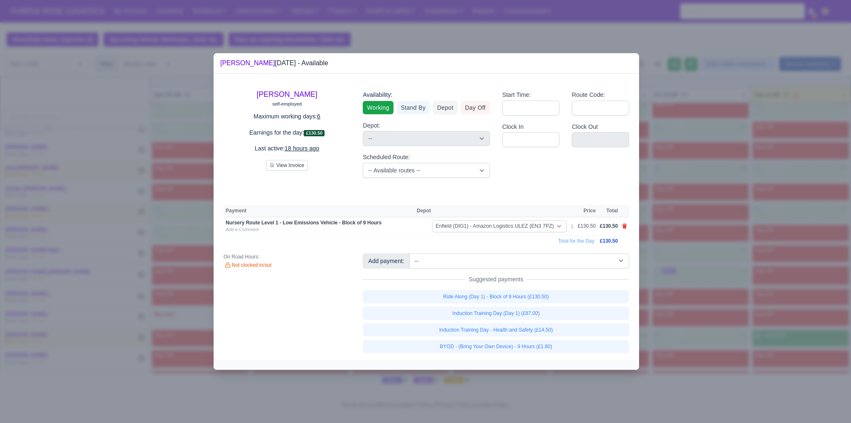
select select "1"
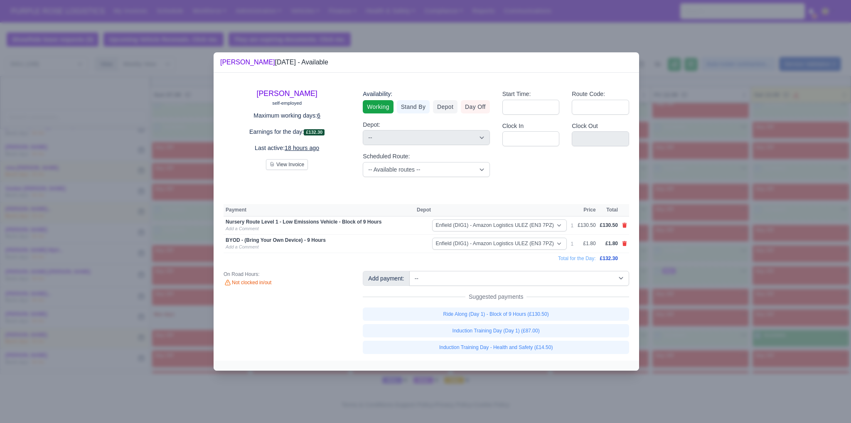
click at [763, 331] on div at bounding box center [425, 211] width 851 height 423
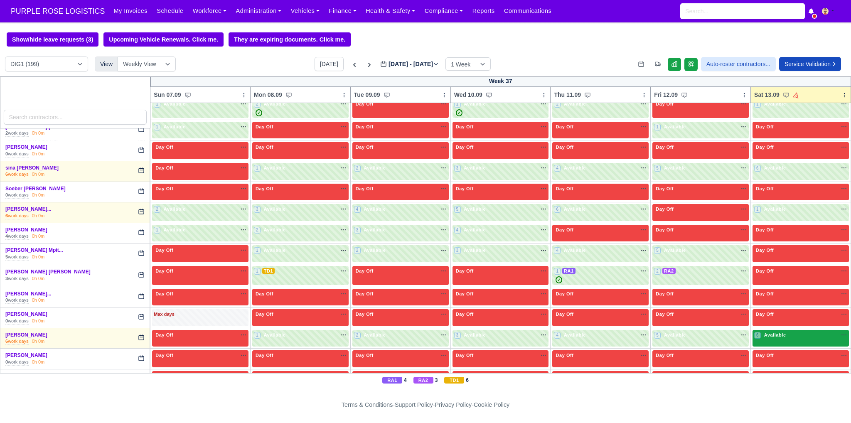
click at [786, 332] on div "6 Available na" at bounding box center [800, 336] width 93 height 9
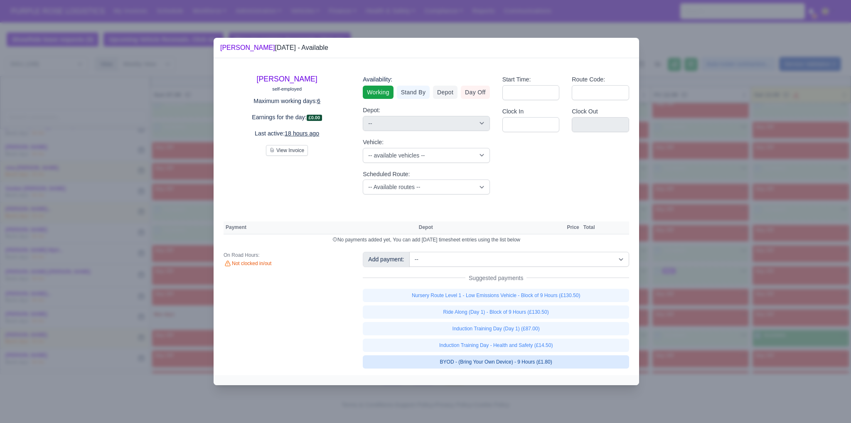
click at [527, 360] on link "BYOD - (Bring Your Own Device) - 9 Hours (£1.80)" at bounding box center [496, 361] width 266 height 13
select select "1"
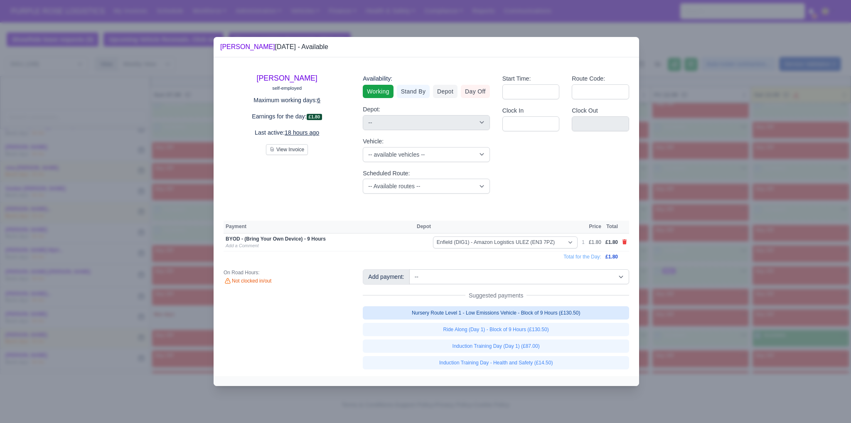
click at [526, 315] on link "Nursery Route Level 1 - Low Emissions Vehicle - Block of 9 Hours (£130.50)" at bounding box center [496, 312] width 266 height 13
select select "1"
click at [753, 265] on div at bounding box center [425, 211] width 851 height 423
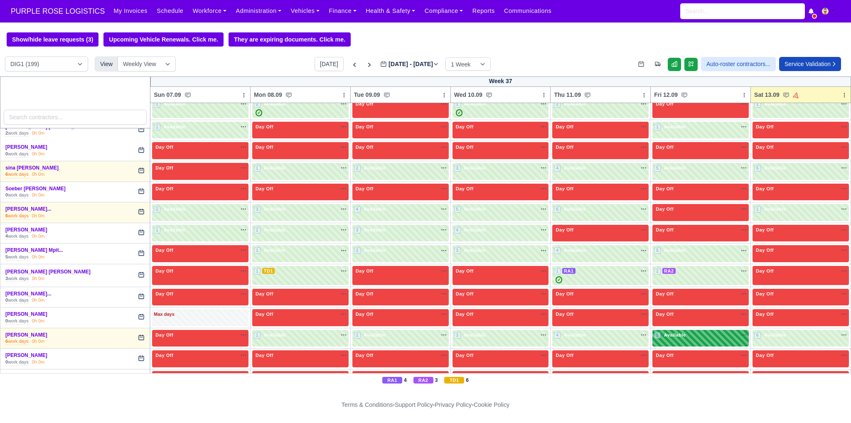
scroll to position [2267, 0]
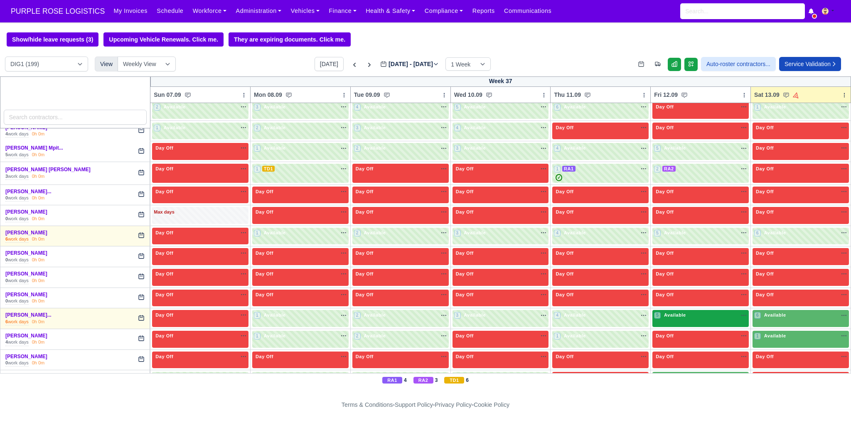
click at [693, 310] on div "5 Available" at bounding box center [700, 318] width 96 height 17
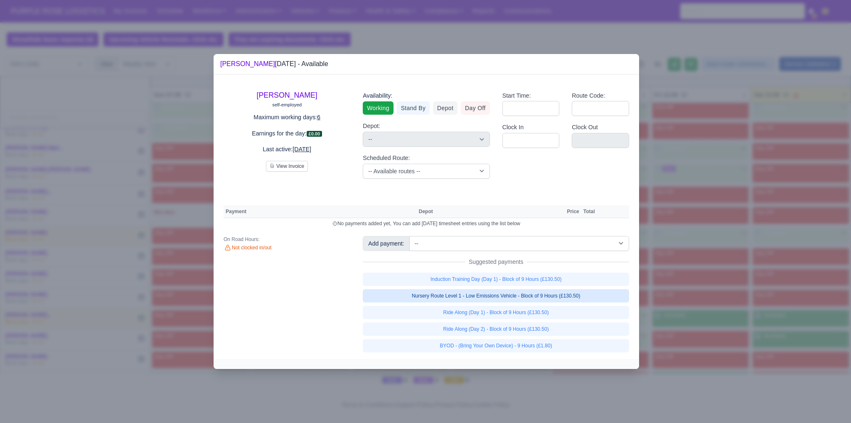
click at [540, 295] on link "Nursery Route Level 1 - Low Emissions Vehicle - Block of 9 Hours (£130.50)" at bounding box center [496, 295] width 266 height 13
select select "1"
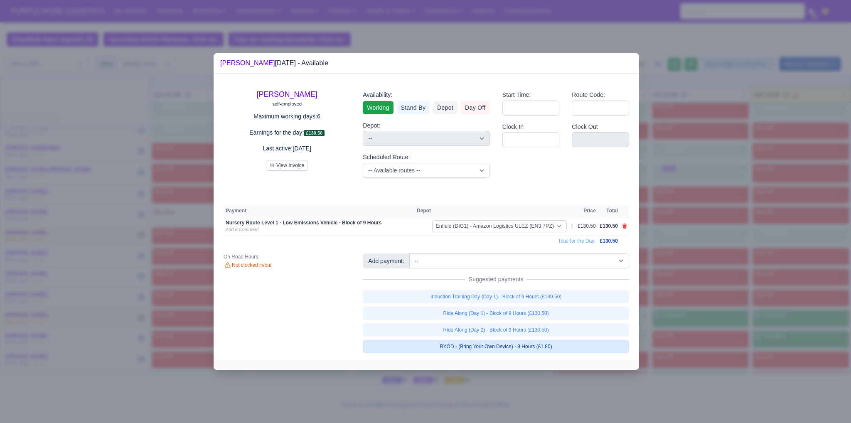
click at [532, 344] on link "BYOD - (Bring Your Own Device) - 9 Hours (£1.80)" at bounding box center [496, 346] width 266 height 13
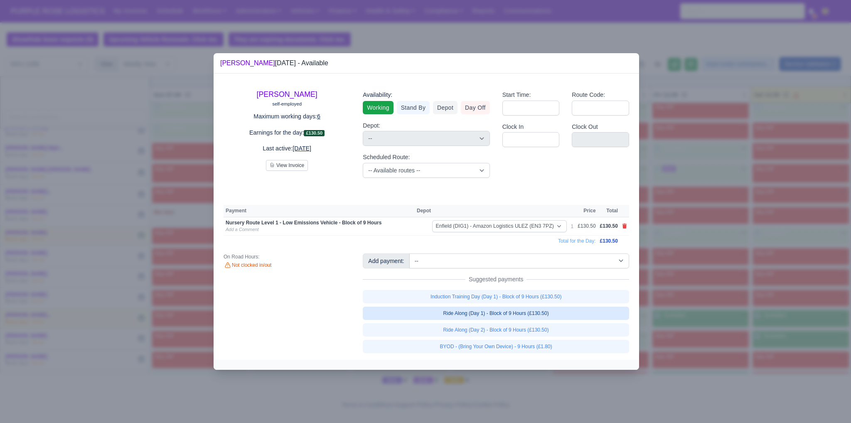
select select "1"
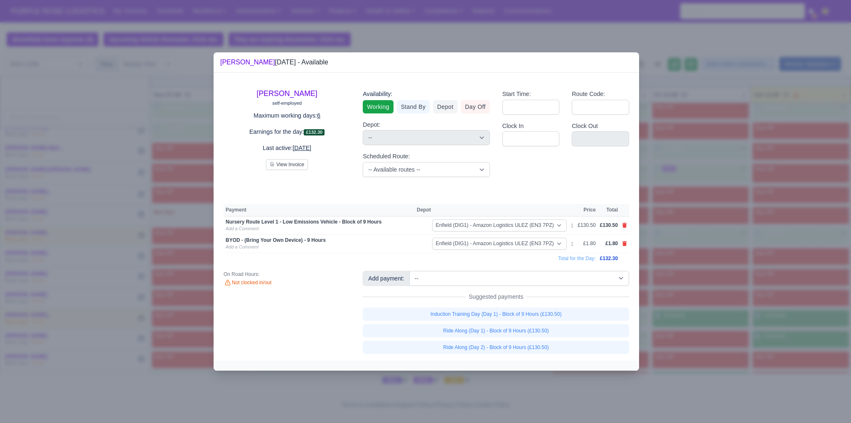
click at [670, 307] on div at bounding box center [425, 211] width 851 height 423
click at [668, 300] on div at bounding box center [425, 211] width 851 height 423
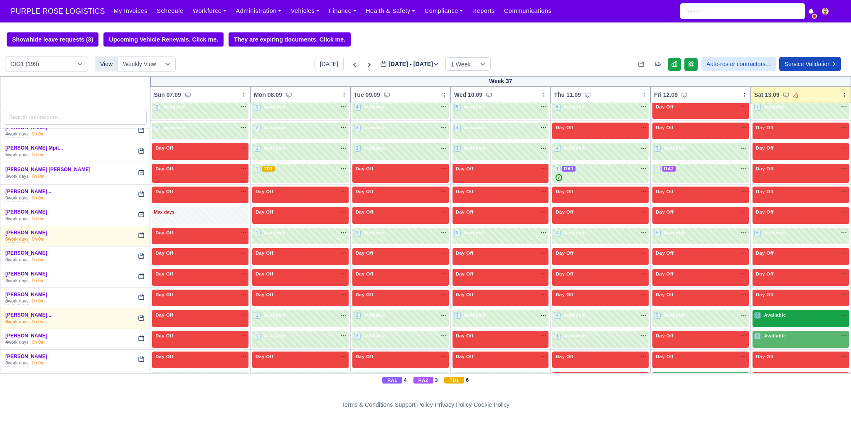
click at [770, 312] on span "Available" at bounding box center [775, 315] width 25 height 6
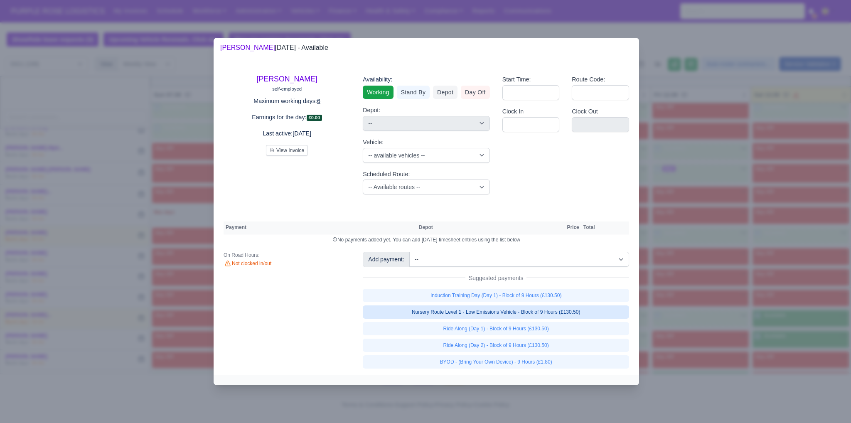
click at [571, 312] on link "Nursery Route Level 1 - Low Emissions Vehicle - Block of 9 Hours (£130.50)" at bounding box center [496, 311] width 266 height 13
select select "1"
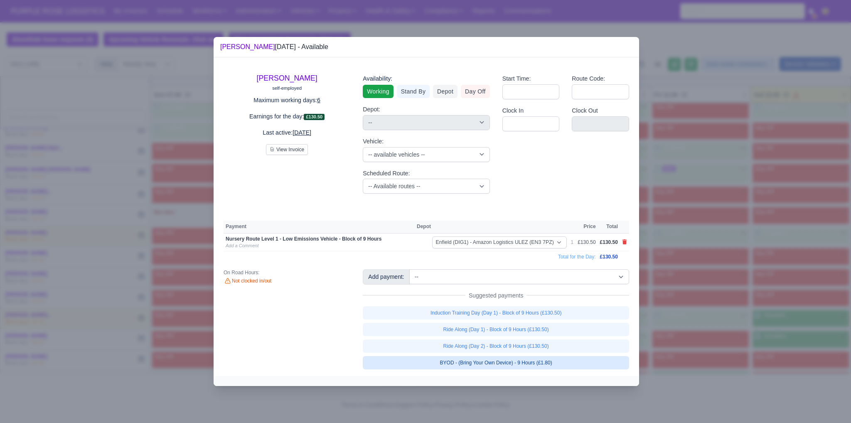
click at [558, 362] on link "BYOD - (Bring Your Own Device) - 9 Hours (£1.80)" at bounding box center [496, 362] width 266 height 13
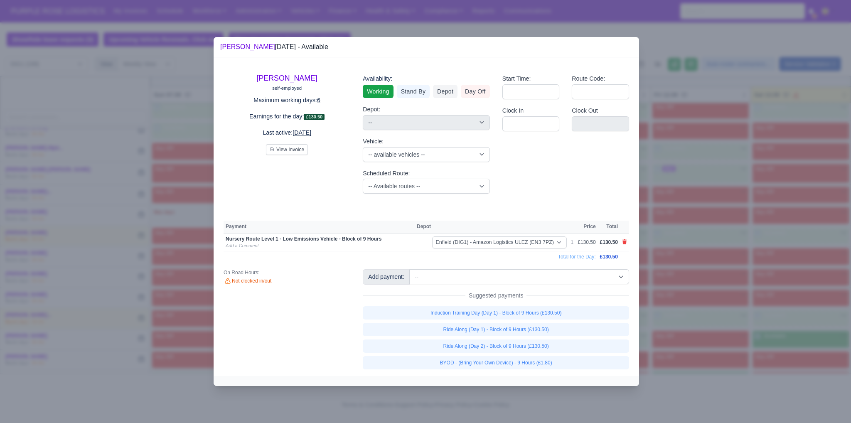
select select "1"
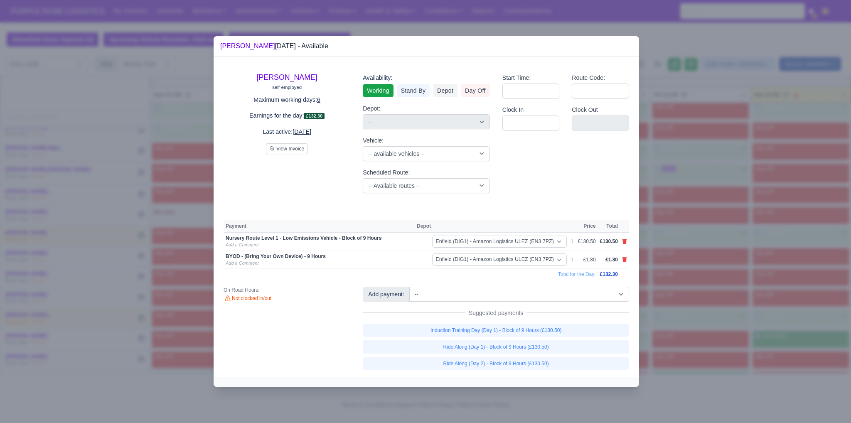
click at [723, 340] on div at bounding box center [425, 211] width 851 height 423
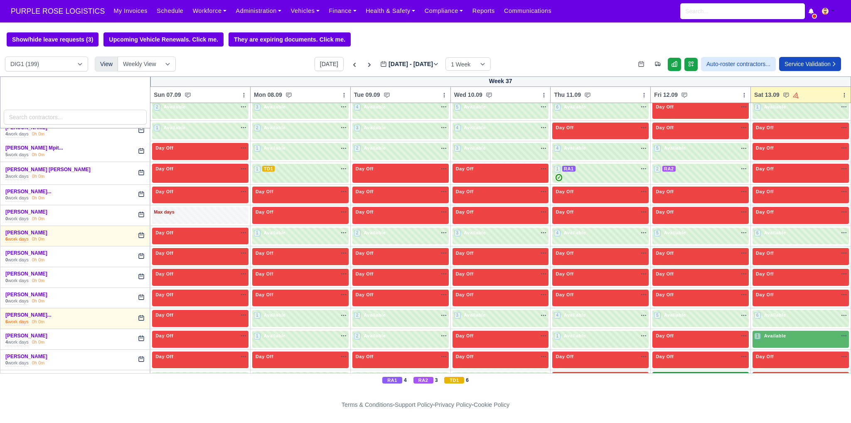
click at [698, 372] on div "1 Available" at bounding box center [700, 380] width 96 height 17
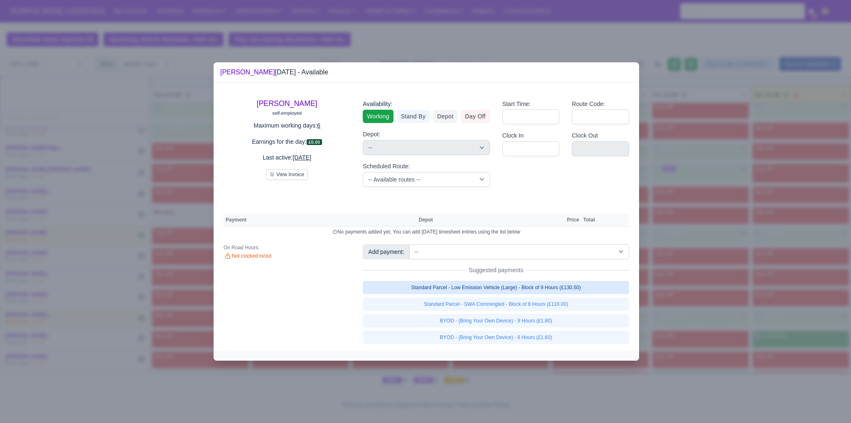
click at [542, 288] on link "Standard Parcel - Low Emission Vehicle (Large) - Block of 9 Hours (£130.50)" at bounding box center [496, 287] width 266 height 13
select select "1"
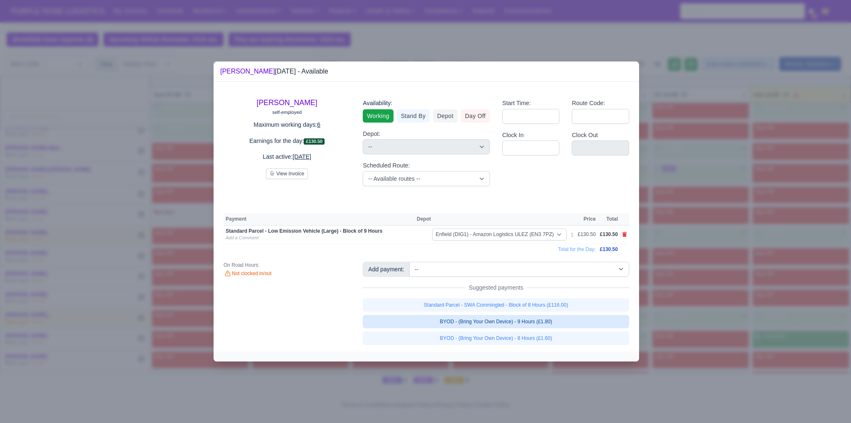
click at [488, 325] on link "BYOD - (Bring Your Own Device) - 9 Hours (£1.80)" at bounding box center [496, 321] width 266 height 13
select select "1"
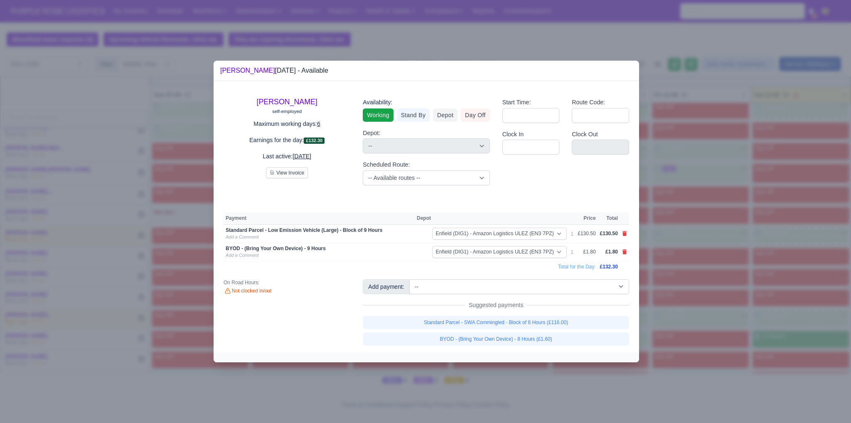
click at [688, 325] on div at bounding box center [425, 211] width 851 height 423
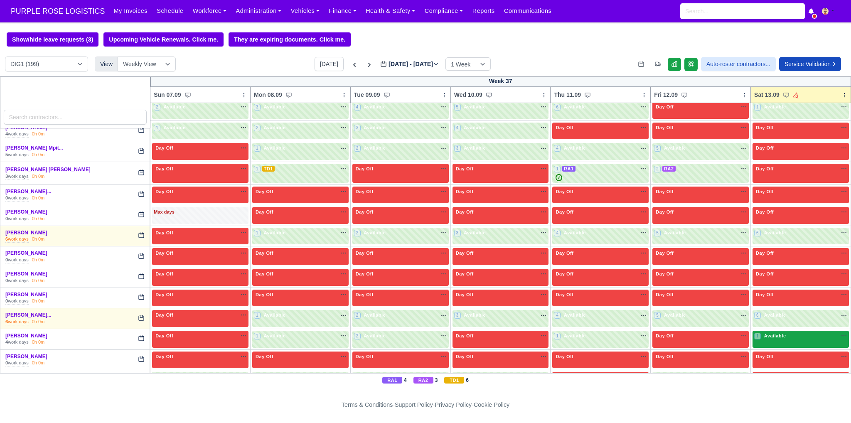
click at [776, 332] on div "1 Available na" at bounding box center [800, 336] width 93 height 9
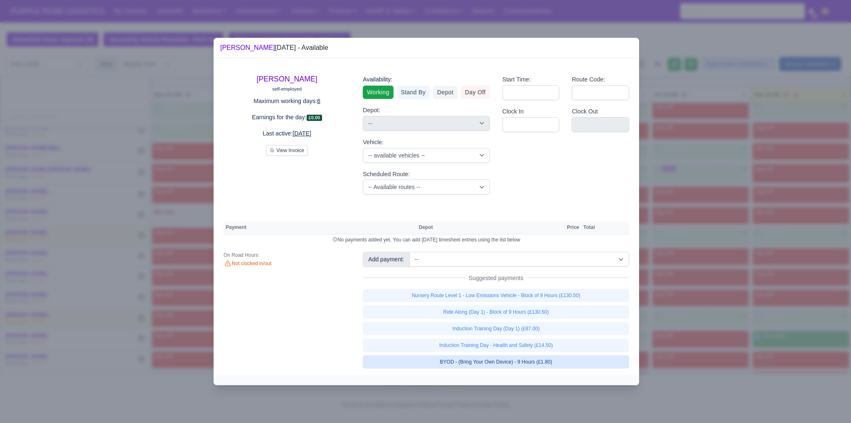
click at [515, 361] on link "BYOD - (Bring Your Own Device) - 9 Hours (£1.80)" at bounding box center [496, 361] width 266 height 13
select select "1"
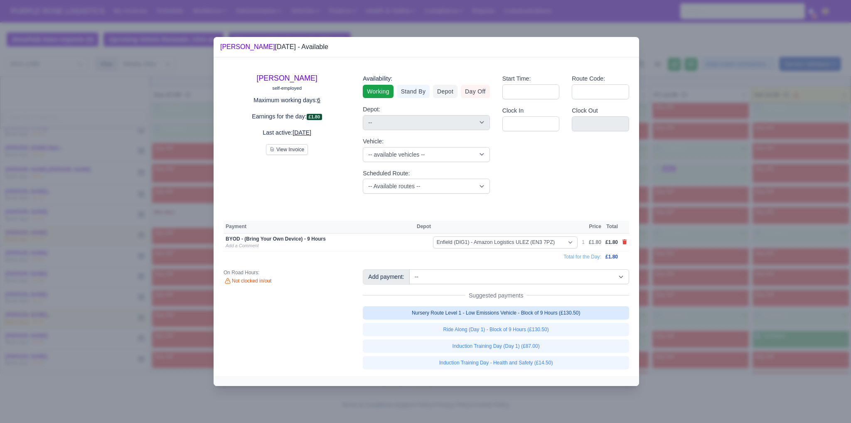
click at [512, 317] on link "Nursery Route Level 1 - Low Emissions Vehicle - Block of 9 Hours (£130.50)" at bounding box center [496, 312] width 266 height 13
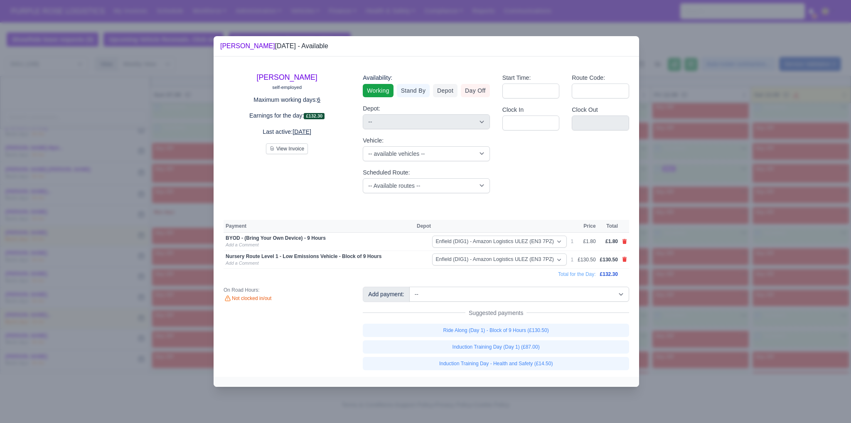
click at [725, 299] on div at bounding box center [425, 211] width 851 height 423
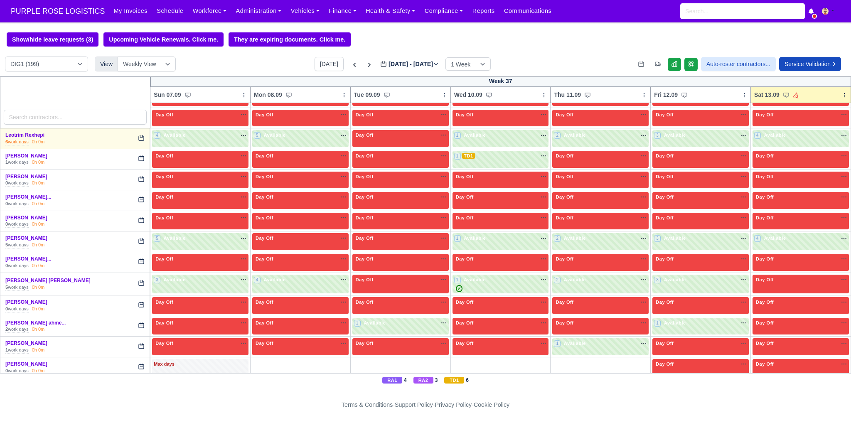
scroll to position [1187, 0]
